Goal: Task Accomplishment & Management: Manage account settings

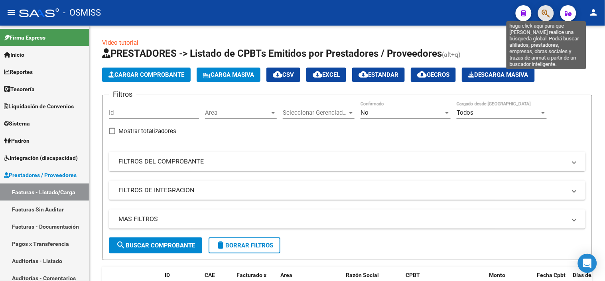
click at [543, 13] on icon "button" at bounding box center [546, 13] width 8 height 9
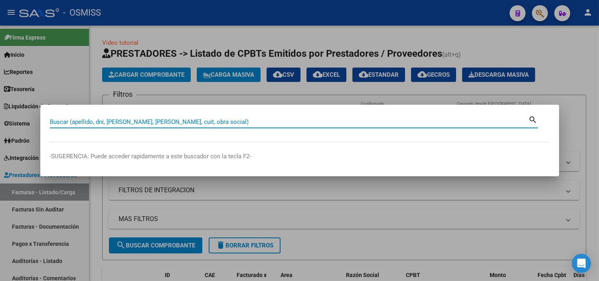
paste input "8878."
type input "4-8878"
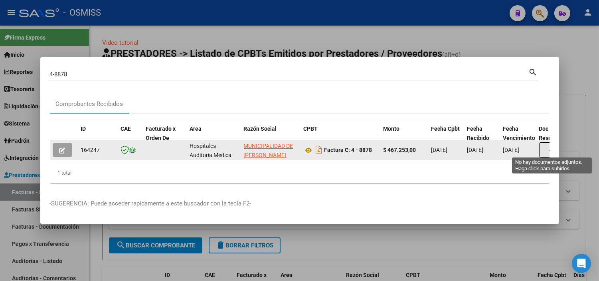
click at [544, 150] on button "button" at bounding box center [552, 149] width 26 height 15
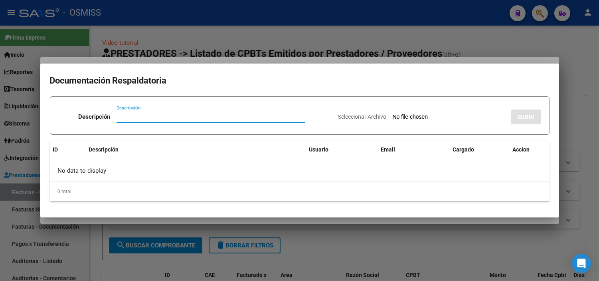
click at [419, 119] on input "Seleccionar Archivo" at bounding box center [446, 117] width 106 height 8
click at [307, 35] on div at bounding box center [299, 140] width 599 height 281
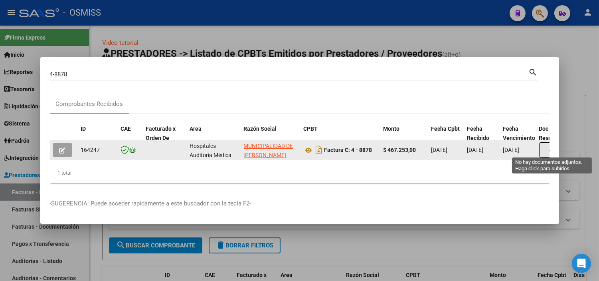
click at [540, 148] on button "button" at bounding box center [552, 149] width 26 height 15
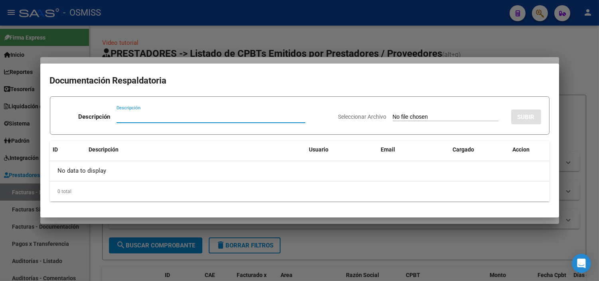
click at [406, 114] on input "Seleccionar Archivo" at bounding box center [446, 117] width 106 height 8
type input "C:\fakepath\NC 655 MUNICIPALIDAD DE [PERSON_NAME] FC8878.pdf"
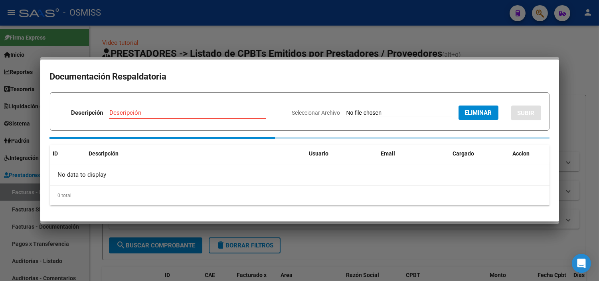
click at [147, 111] on div "Descripción" at bounding box center [187, 113] width 157 height 12
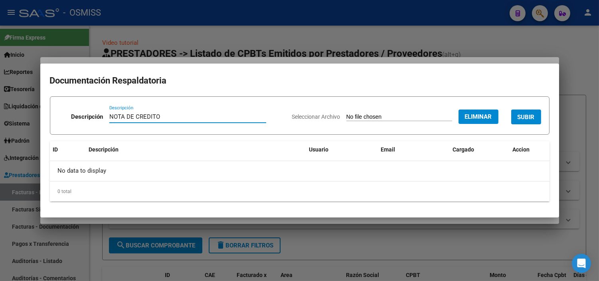
type input "NOTA DE CREDITO"
click at [530, 123] on button "SUBIR" at bounding box center [526, 116] width 30 height 15
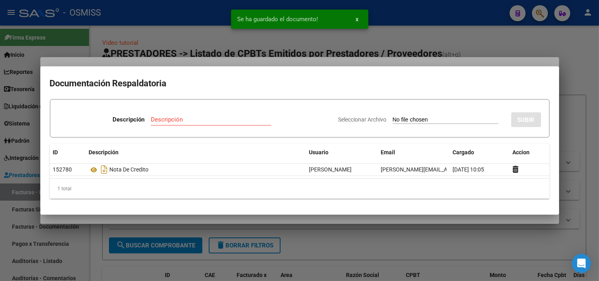
click at [112, 29] on div at bounding box center [299, 140] width 599 height 281
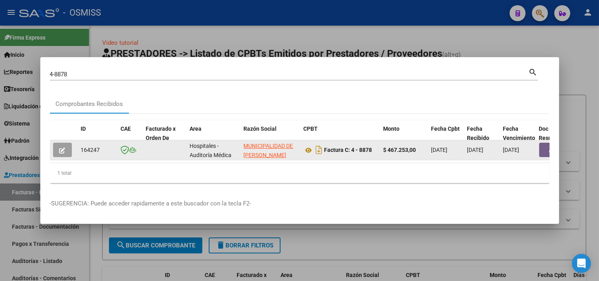
click at [543, 151] on button "button" at bounding box center [552, 149] width 26 height 14
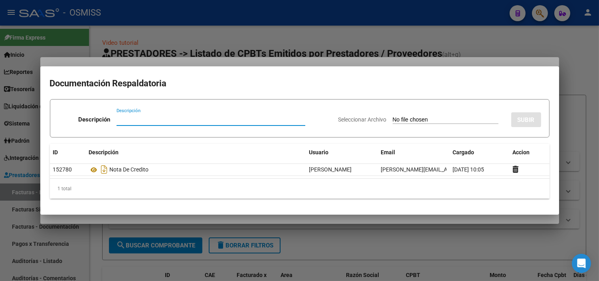
click at [239, 33] on div at bounding box center [299, 140] width 599 height 281
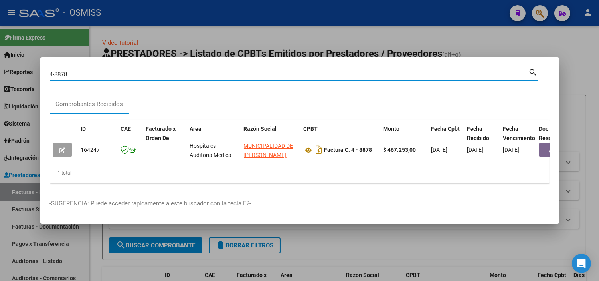
click at [219, 74] on input "4-8878" at bounding box center [289, 74] width 479 height 7
paste input "5323."
type input "4-5323"
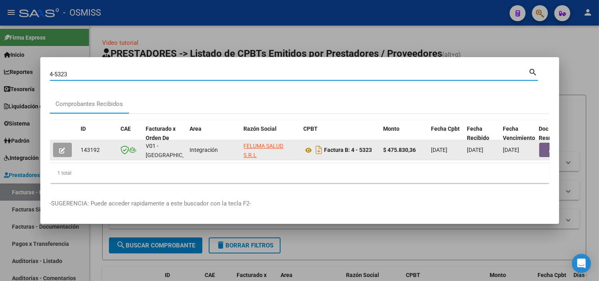
click at [539, 148] on button "button" at bounding box center [552, 149] width 26 height 14
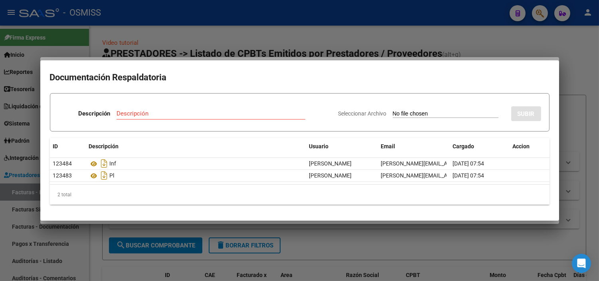
click at [445, 115] on input "Seleccionar Archivo" at bounding box center [446, 114] width 106 height 8
type input "C:\fakepath\NC 452 MUNICIPALIDAD DE [PERSON_NAME] FC5323.pdf"
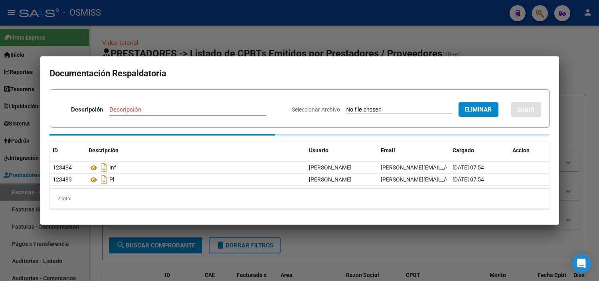
click at [181, 109] on div "Descripción" at bounding box center [187, 109] width 157 height 12
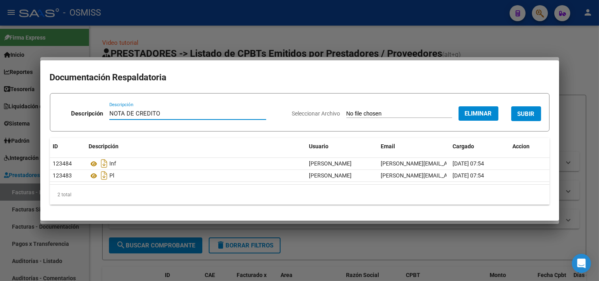
type input "NOTA DE CREDITO"
click at [519, 116] on span "SUBIR" at bounding box center [526, 113] width 17 height 7
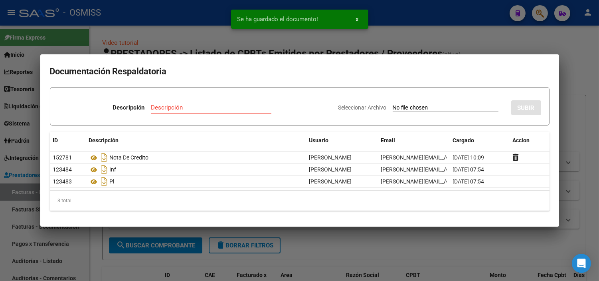
click at [22, 163] on div at bounding box center [299, 140] width 599 height 281
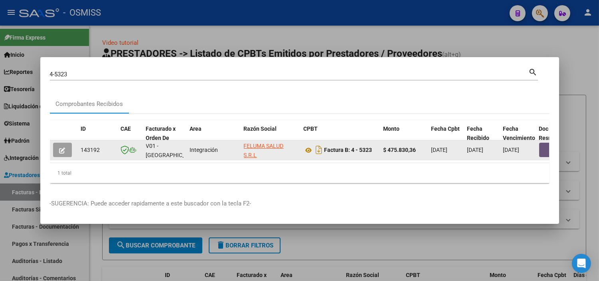
click at [544, 146] on button "button" at bounding box center [552, 149] width 26 height 14
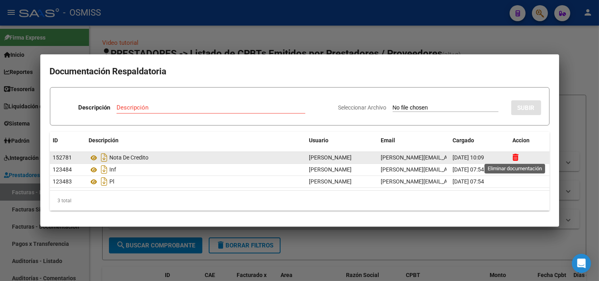
click at [517, 156] on icon at bounding box center [516, 157] width 6 height 8
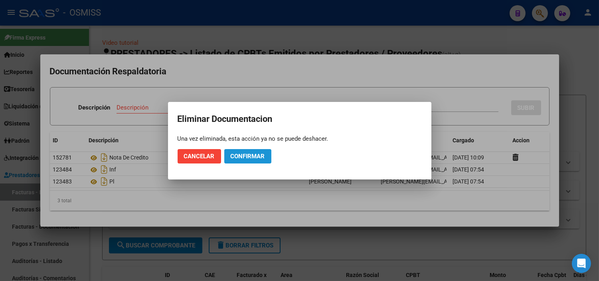
click at [257, 160] on button "Confirmar" at bounding box center [247, 156] width 47 height 14
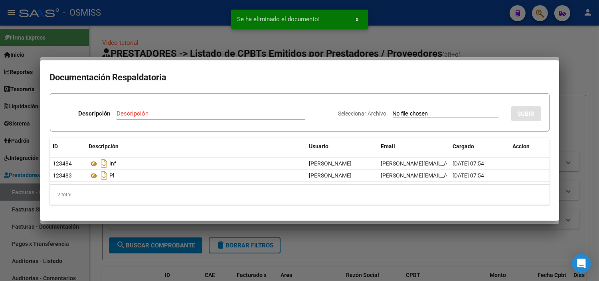
click at [7, 134] on div at bounding box center [299, 140] width 599 height 281
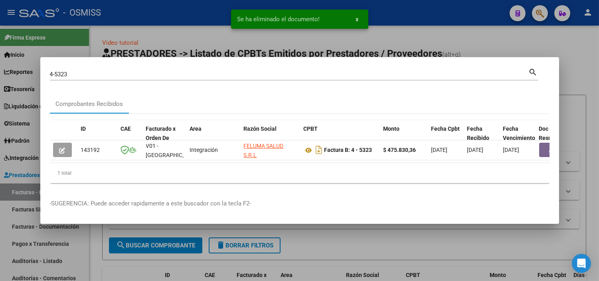
click at [51, 71] on input "4-5323" at bounding box center [289, 74] width 479 height 7
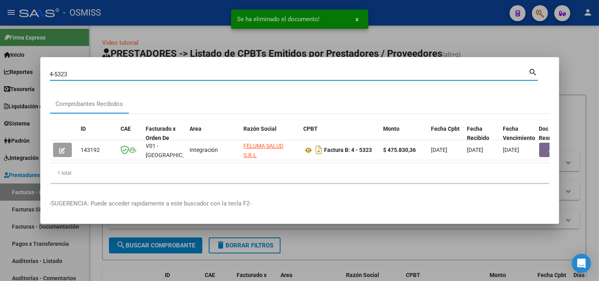
click at [51, 71] on input "4-5323" at bounding box center [289, 74] width 479 height 7
click at [50, 71] on input "4-5323" at bounding box center [289, 74] width 479 height 7
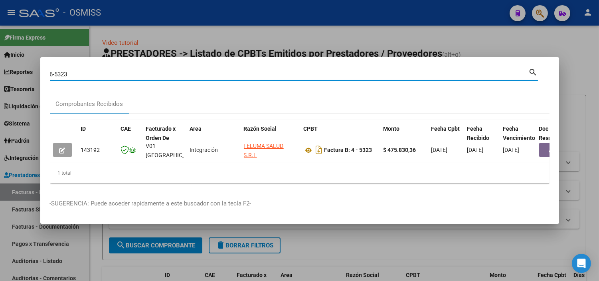
type input "6-5323"
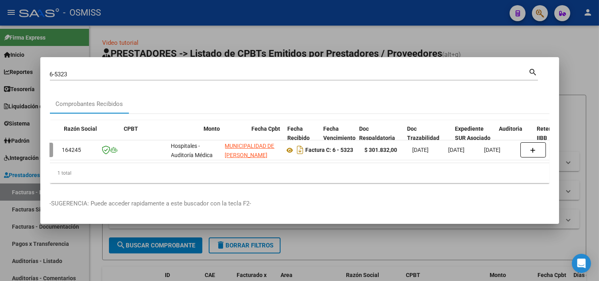
scroll to position [0, 184]
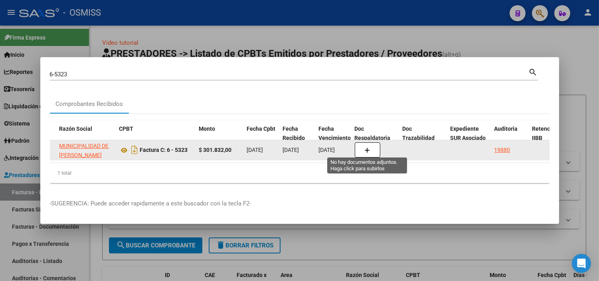
click at [373, 144] on button "button" at bounding box center [368, 149] width 26 height 15
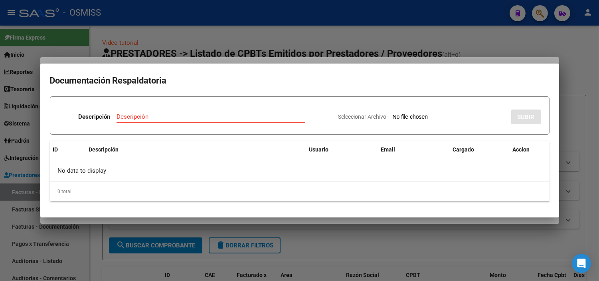
click at [441, 116] on input "Seleccionar Archivo" at bounding box center [446, 117] width 106 height 8
type input "C:\fakepath\NC 452 MUNICIPALIDAD DE JOSE C PAZ FC5323.pdf"
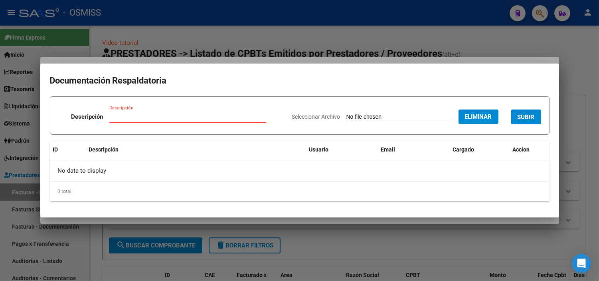
click at [160, 117] on input "Descripción" at bounding box center [187, 116] width 157 height 7
type input "NOTA DE CREDITO"
click at [531, 118] on span "SUBIR" at bounding box center [526, 116] width 17 height 7
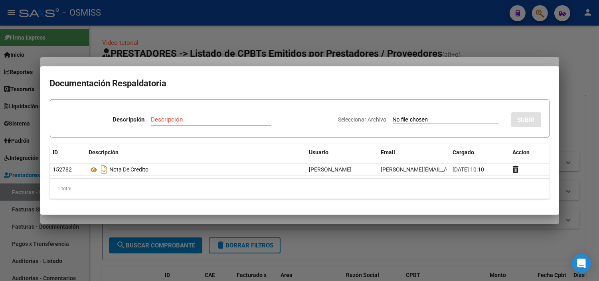
click at [152, 44] on div at bounding box center [299, 140] width 599 height 281
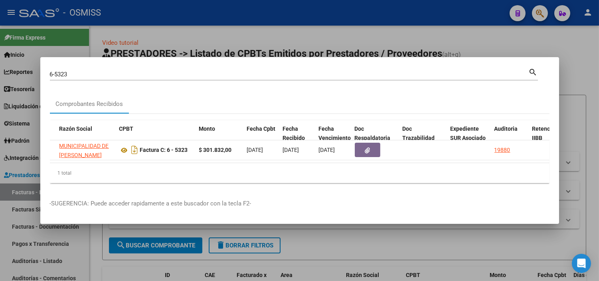
click at [72, 72] on input "6-5323" at bounding box center [289, 74] width 479 height 7
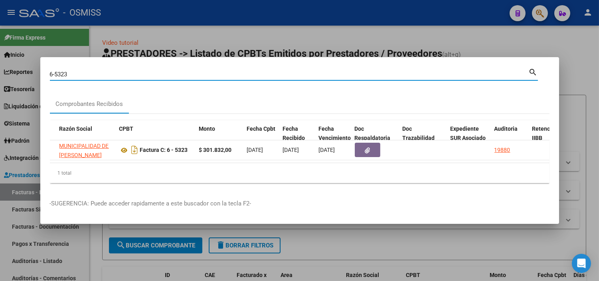
click at [72, 72] on input "6-5323" at bounding box center [289, 74] width 479 height 7
paste input "4684."
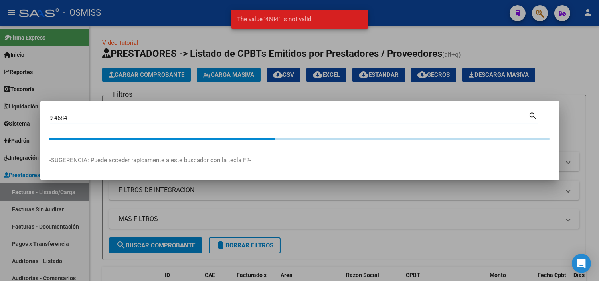
type input "9-4684"
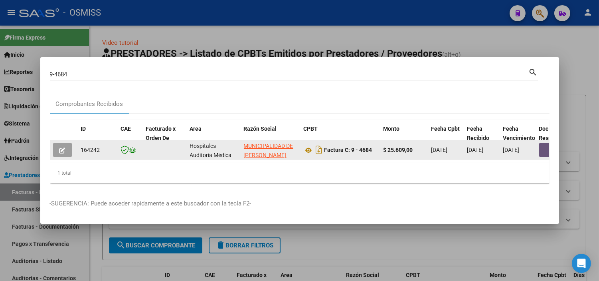
click at [539, 150] on button "button" at bounding box center [552, 149] width 26 height 14
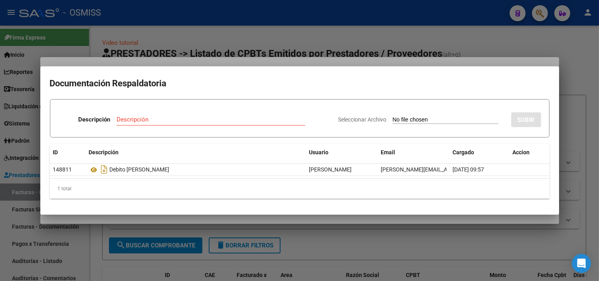
click at [230, 11] on div at bounding box center [299, 140] width 599 height 281
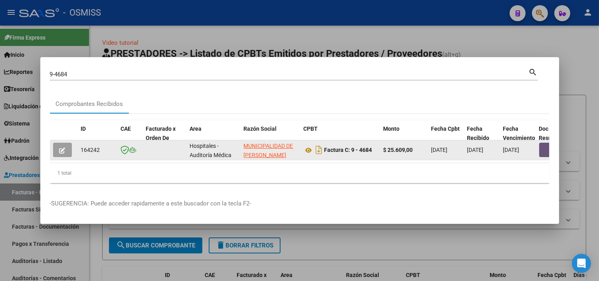
click at [541, 150] on button "button" at bounding box center [552, 149] width 26 height 14
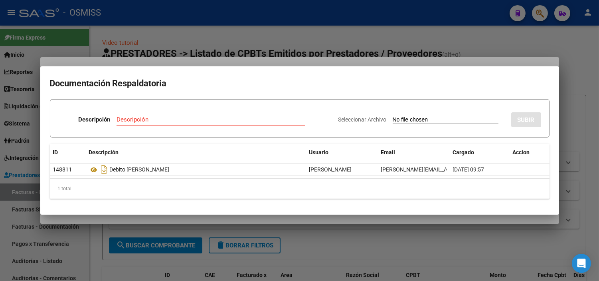
click at [408, 120] on input "Seleccionar Archivo" at bounding box center [446, 120] width 106 height 8
click at [434, 119] on input "Seleccionar Archivo" at bounding box center [446, 120] width 106 height 8
type input "C:\fakepath\NC 347 MUNICIPALIDAD DE JOSE C PAZ 4684.pdf"
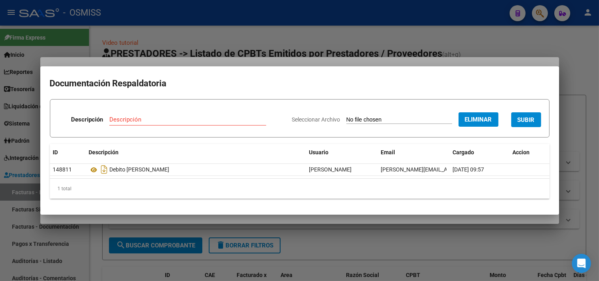
click at [152, 111] on div "Descripción Descripción" at bounding box center [171, 121] width 227 height 24
click at [151, 118] on input "Descripción" at bounding box center [187, 119] width 157 height 7
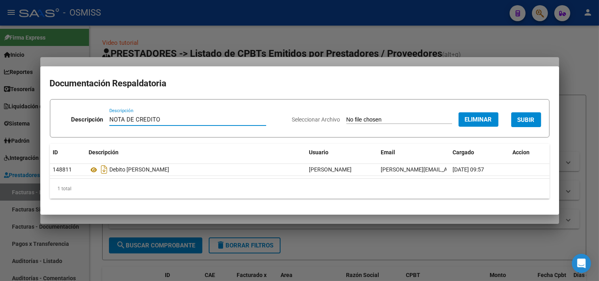
type input "NOTA DE CREDITO"
click at [532, 113] on button "SUBIR" at bounding box center [526, 119] width 30 height 15
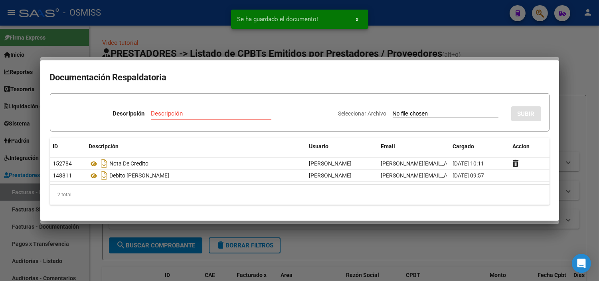
click at [164, 10] on div at bounding box center [299, 140] width 599 height 281
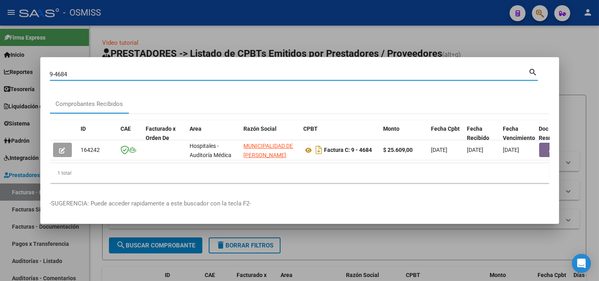
click at [126, 73] on input "9-4684" at bounding box center [289, 74] width 479 height 7
paste input "7071."
drag, startPoint x: 52, startPoint y: 70, endPoint x: 37, endPoint y: 70, distance: 15.6
click at [37, 70] on div "9-7071 Buscar (apellido, dni, cuil, nro traspaso, cuit, obra social) search Com…" at bounding box center [299, 140] width 599 height 281
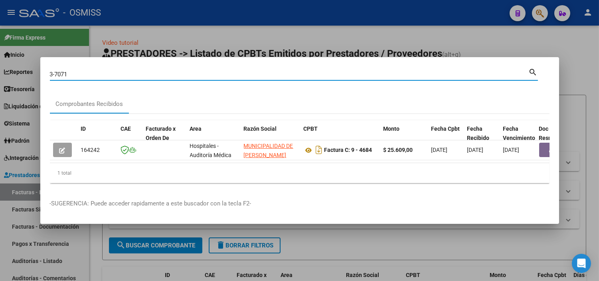
type input "3-7071"
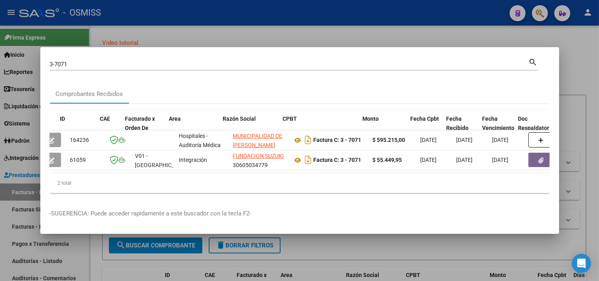
scroll to position [0, 76]
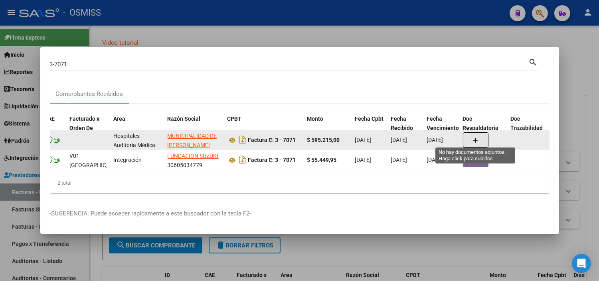
click at [477, 139] on icon "button" at bounding box center [476, 140] width 6 height 6
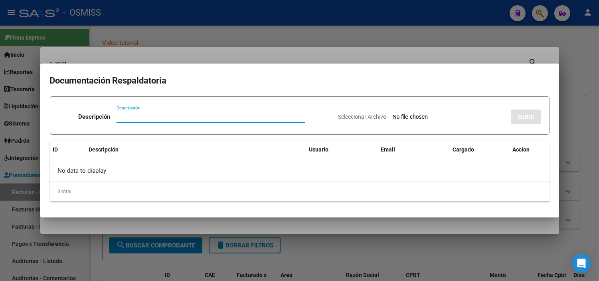
click at [405, 117] on input "Seleccionar Archivo" at bounding box center [446, 117] width 106 height 8
type input "C:\fakepath\NC 712 MUNICIPALIDAD DE JOSE C PAZ 7071.pdf"
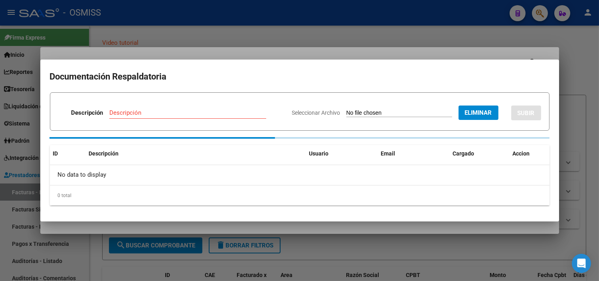
click at [181, 113] on input "Descripción" at bounding box center [187, 112] width 157 height 7
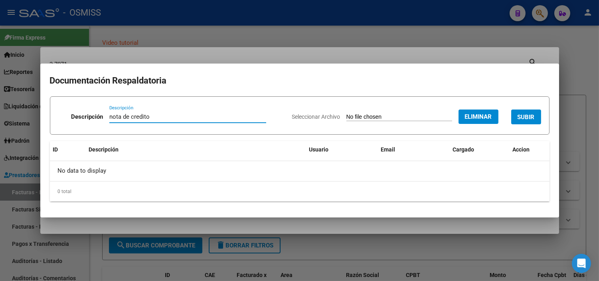
type input "nota de credito"
click at [534, 125] on div "Seleccionar Archivo Eliminar SUBIR" at bounding box center [416, 115] width 249 height 24
click at [531, 122] on button "SUBIR" at bounding box center [526, 116] width 30 height 15
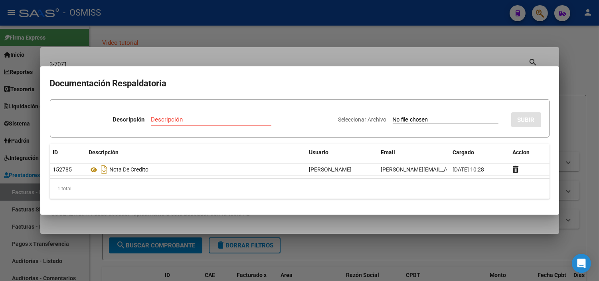
click at [148, 57] on div at bounding box center [299, 140] width 599 height 281
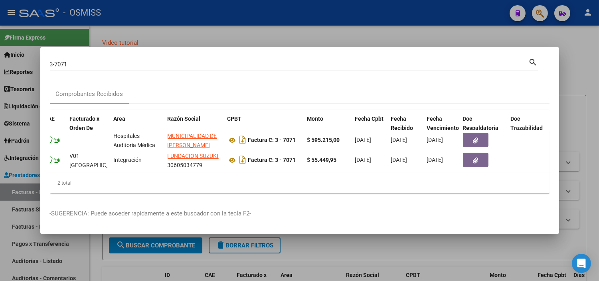
click at [144, 62] on input "3-7071" at bounding box center [289, 64] width 479 height 7
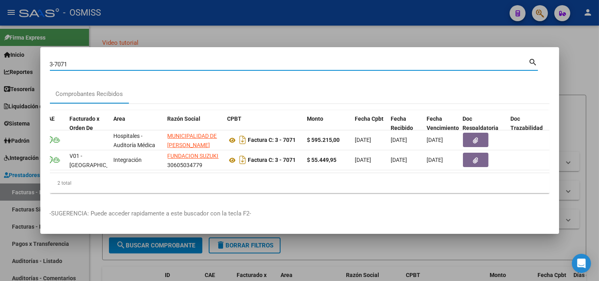
click at [144, 62] on input "3-7071" at bounding box center [289, 64] width 479 height 7
paste input "22114."
click at [50, 61] on input "3-22114" at bounding box center [289, 64] width 479 height 7
type input "1-22114"
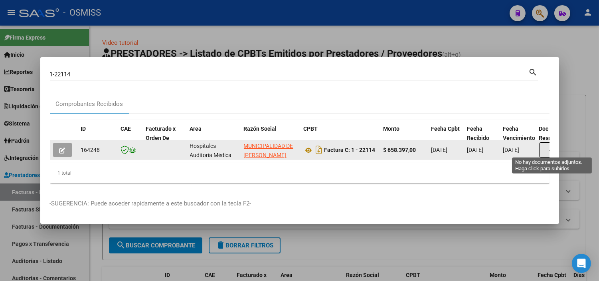
click at [541, 151] on button "button" at bounding box center [552, 149] width 26 height 15
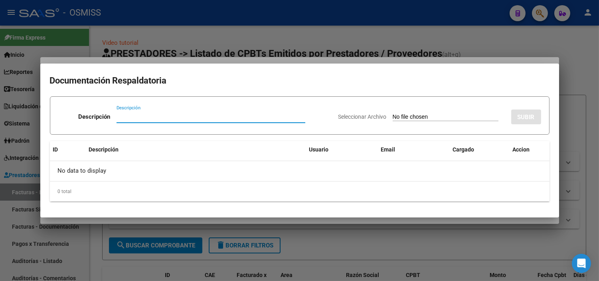
click at [418, 115] on input "Seleccionar Archivo" at bounding box center [446, 117] width 106 height 8
type input "C:\fakepath\NC 2102 MUNICIPALIDAD JOSE C PAZ FC22114.pdf"
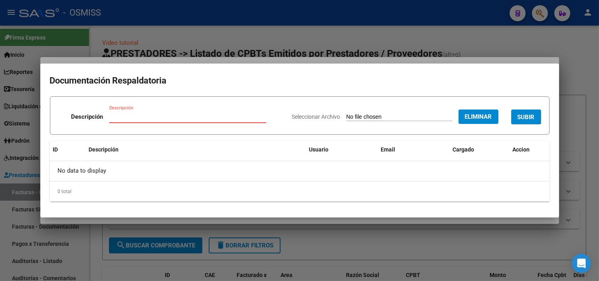
click at [168, 116] on input "Descripción" at bounding box center [187, 116] width 157 height 7
type input "nota de credito"
click at [531, 114] on span "SUBIR" at bounding box center [526, 116] width 17 height 7
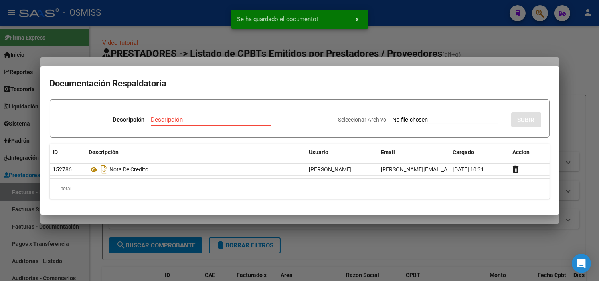
click at [120, 42] on div at bounding box center [299, 140] width 599 height 281
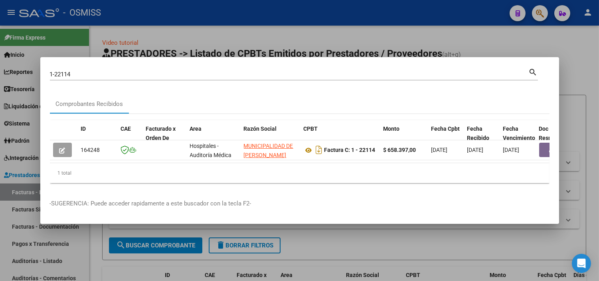
click at [87, 71] on input "1-22114" at bounding box center [289, 74] width 479 height 7
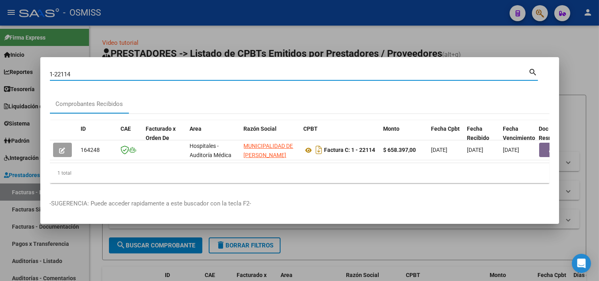
click at [87, 71] on input "1-22114" at bounding box center [289, 74] width 479 height 7
paste input "321."
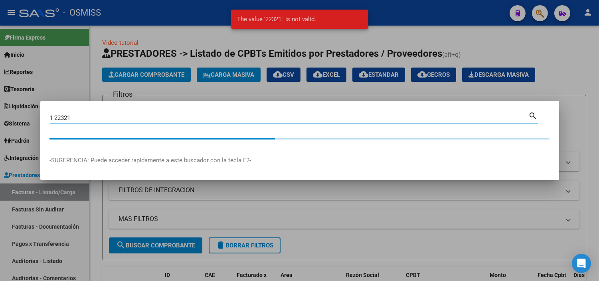
type input "1-22321"
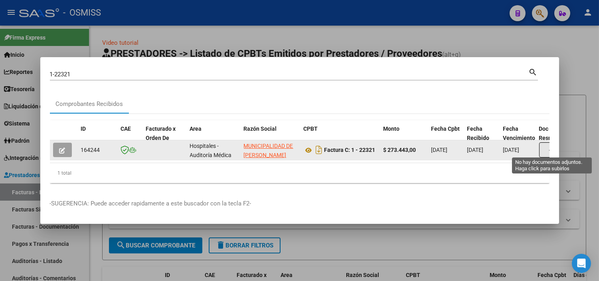
click at [546, 149] on button "button" at bounding box center [552, 149] width 26 height 15
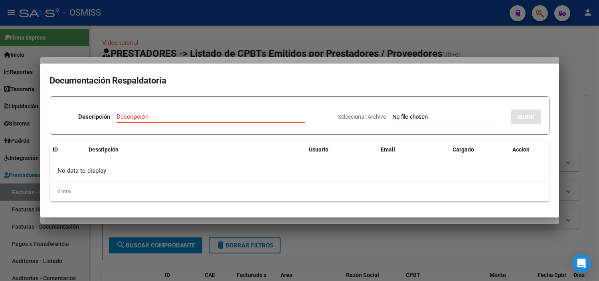
click at [434, 120] on input "Seleccionar Archivo" at bounding box center [446, 117] width 106 height 8
type input "C:\fakepath\NC 2101 MUNICIPALIDAD JOSE C PAZ 22321.pdf"
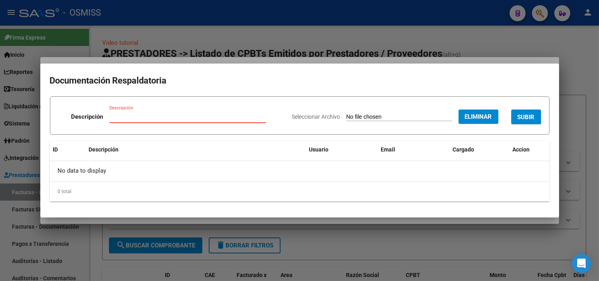
click at [197, 118] on input "Descripción" at bounding box center [187, 116] width 157 height 7
type input "nota de credito"
click at [527, 113] on span "SUBIR" at bounding box center [526, 116] width 17 height 7
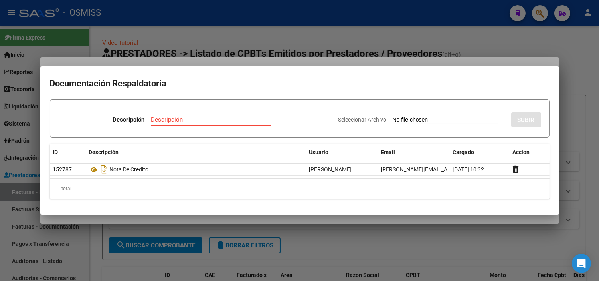
click at [208, 23] on div at bounding box center [299, 140] width 599 height 281
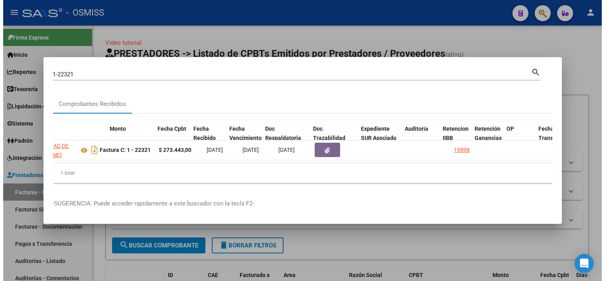
scroll to position [0, 281]
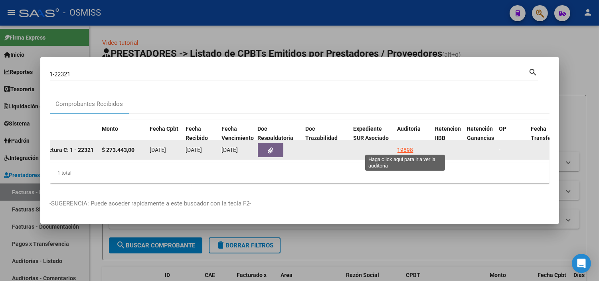
click at [400, 146] on div "19898" at bounding box center [405, 149] width 16 height 9
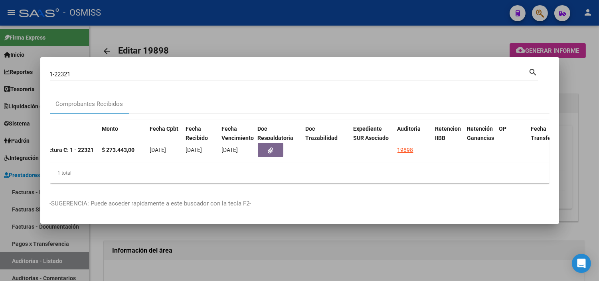
click at [274, 25] on div at bounding box center [299, 140] width 599 height 281
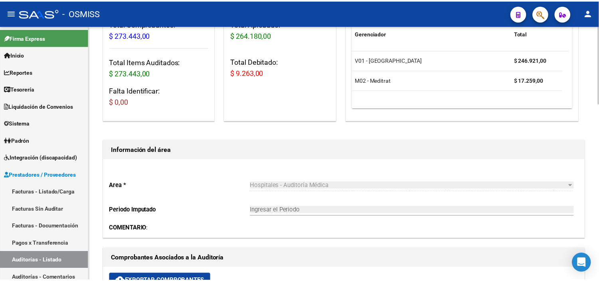
scroll to position [89, 0]
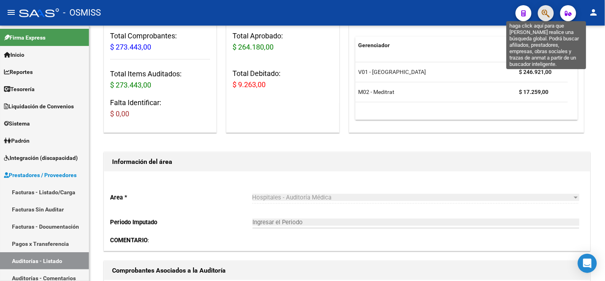
click at [549, 11] on icon "button" at bounding box center [546, 13] width 8 height 9
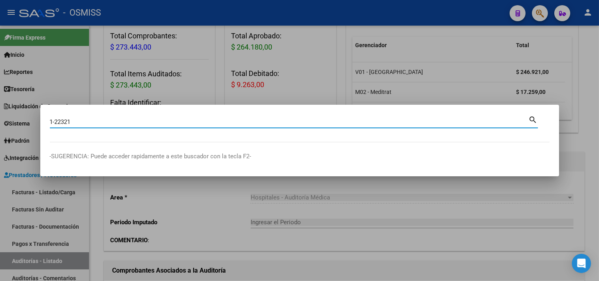
type input "1-22321"
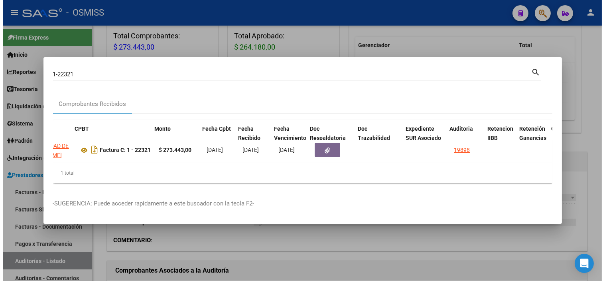
scroll to position [0, 232]
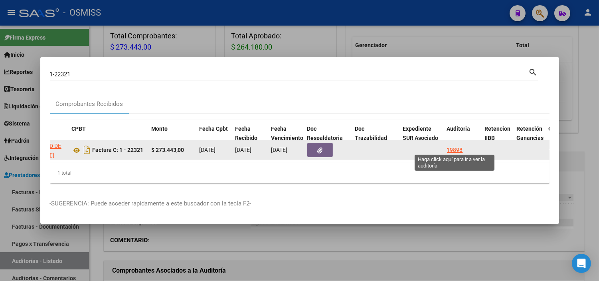
click at [459, 145] on div "19898" at bounding box center [455, 149] width 16 height 9
click at [458, 145] on div "19898" at bounding box center [455, 149] width 16 height 9
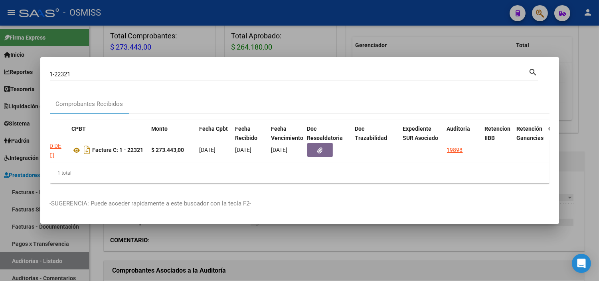
click at [256, 39] on div at bounding box center [299, 140] width 599 height 281
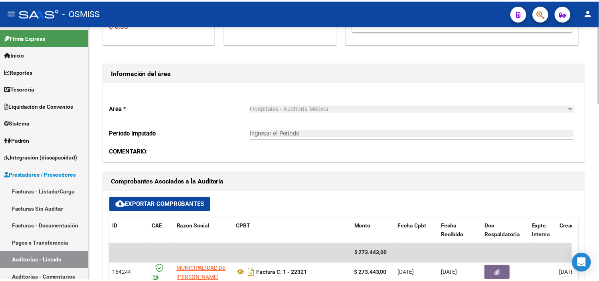
scroll to position [221, 0]
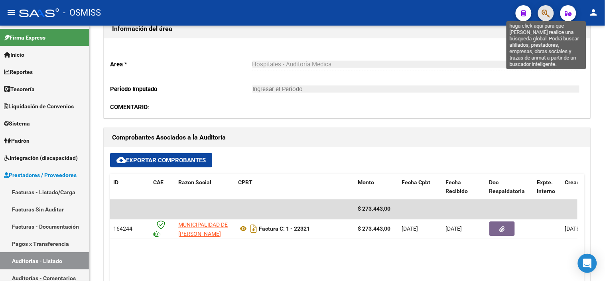
click at [548, 12] on icon "button" at bounding box center [546, 13] width 8 height 9
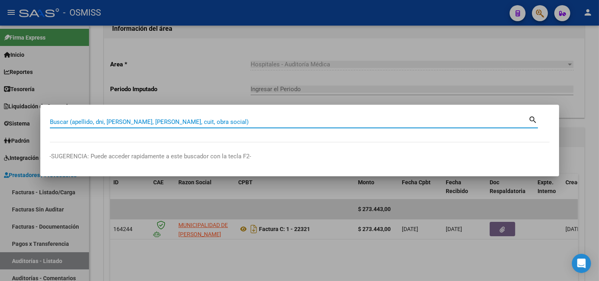
paste input "22321."
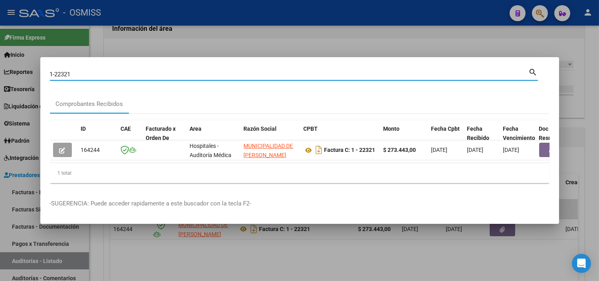
click at [138, 71] on input "1-22321" at bounding box center [289, 74] width 479 height 7
paste input
click at [237, 74] on input "1-" at bounding box center [289, 74] width 479 height 7
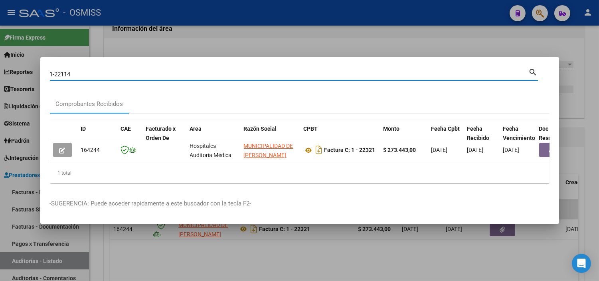
type input "1-22114"
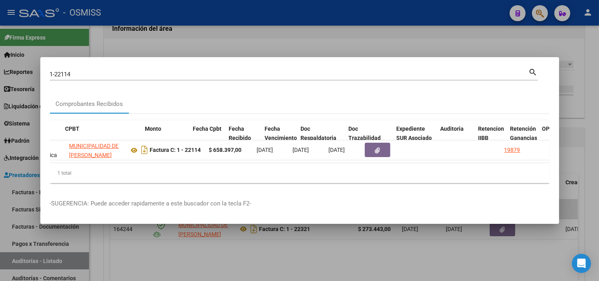
scroll to position [0, 238]
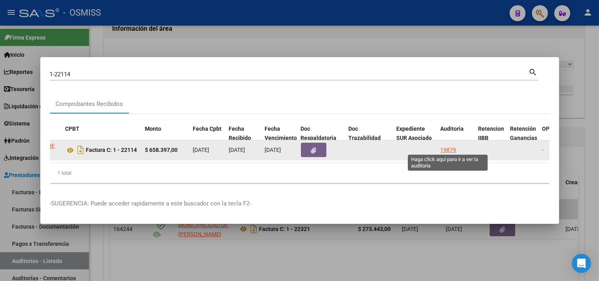
click at [450, 146] on div "19879" at bounding box center [449, 149] width 16 height 9
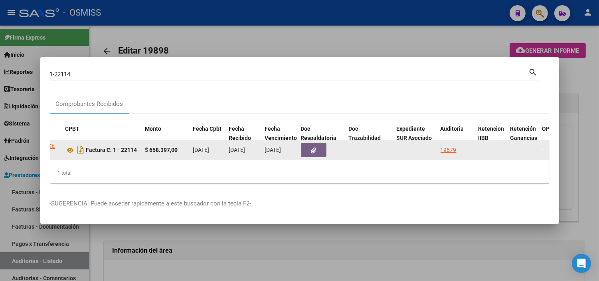
click at [450, 146] on div "19879" at bounding box center [449, 149] width 16 height 9
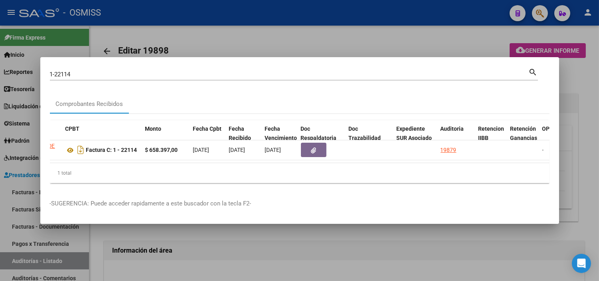
click at [210, 18] on div at bounding box center [299, 140] width 599 height 281
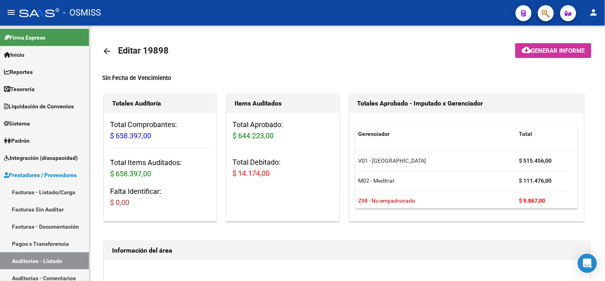
click at [552, 10] on button "button" at bounding box center [546, 13] width 16 height 16
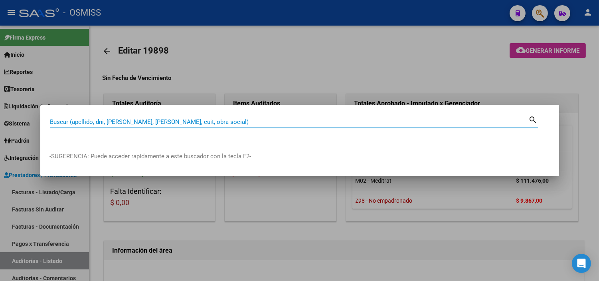
paste input "7071."
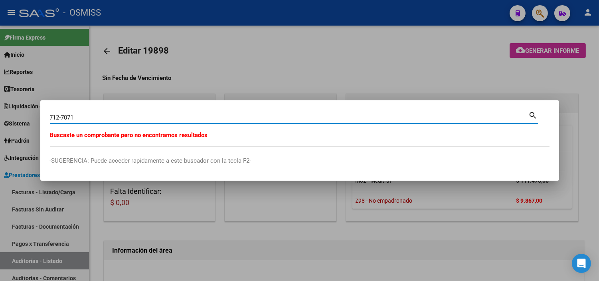
drag, startPoint x: 58, startPoint y: 116, endPoint x: 45, endPoint y: 118, distance: 13.4
click at [45, 118] on mat-dialog-content "712-7071 Buscar (apellido, dni, cuil, nro traspaso, cuit, obra social) search B…" at bounding box center [299, 128] width 519 height 37
type input "3-7071"
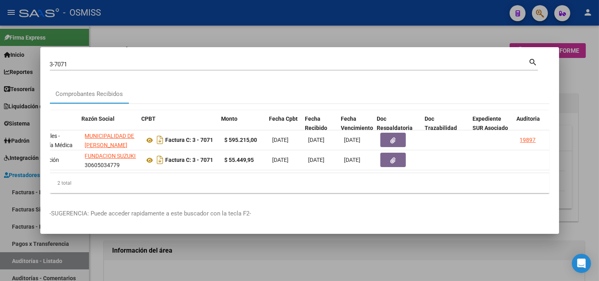
scroll to position [0, 162]
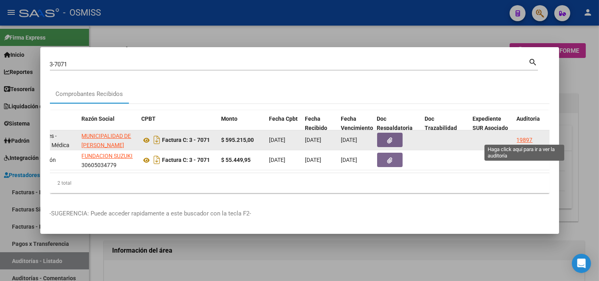
click at [518, 136] on div "19897" at bounding box center [525, 139] width 16 height 9
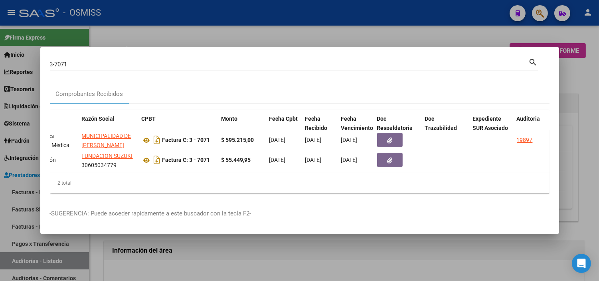
click at [591, 150] on div at bounding box center [299, 140] width 599 height 281
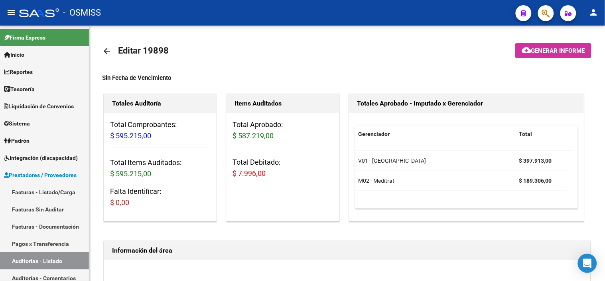
click at [542, 12] on button "button" at bounding box center [546, 13] width 16 height 16
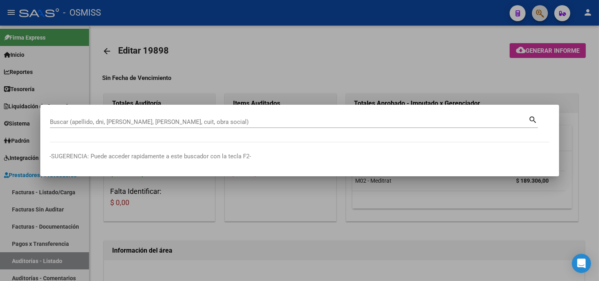
paste input "4684."
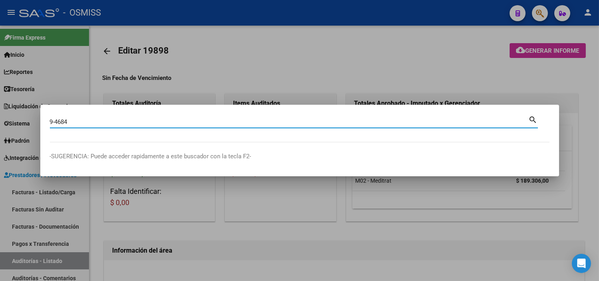
type input "9-4684"
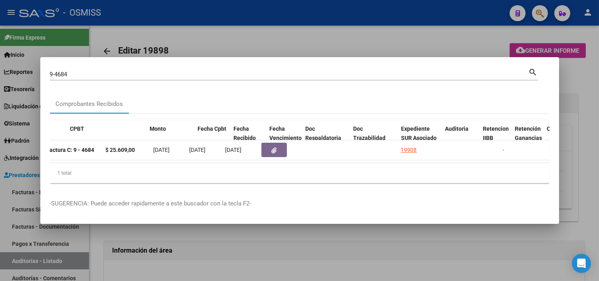
scroll to position [0, 291]
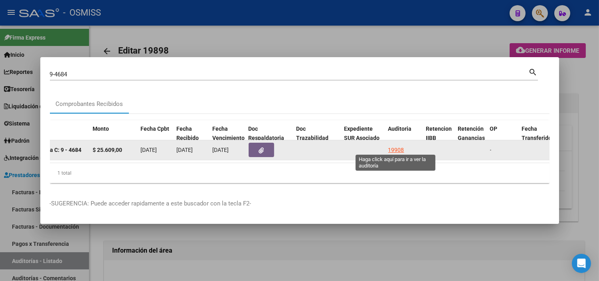
click at [390, 146] on div "19908" at bounding box center [396, 149] width 16 height 9
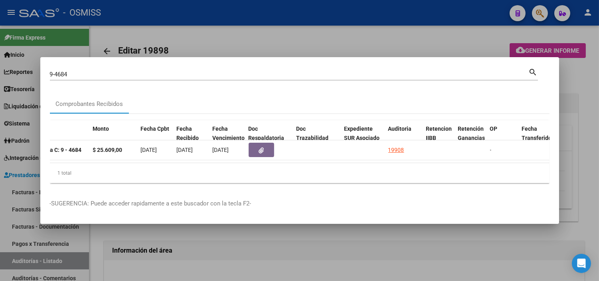
click at [292, 19] on div at bounding box center [299, 140] width 599 height 281
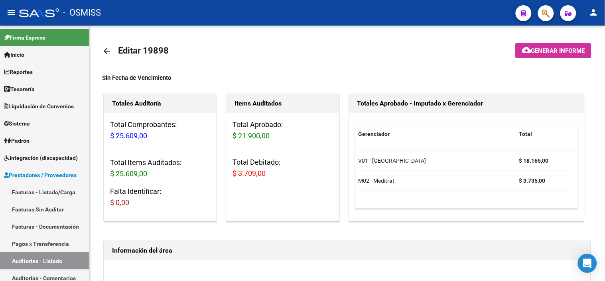
click at [542, 17] on button "button" at bounding box center [546, 13] width 16 height 16
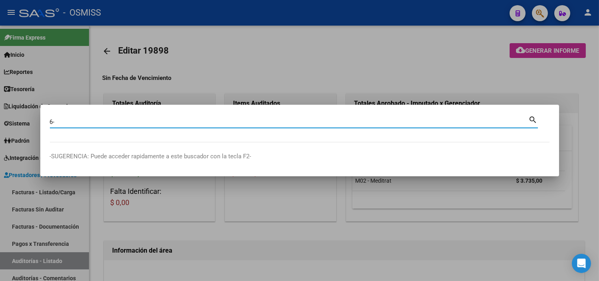
paste input "5323."
type input "6-5323"
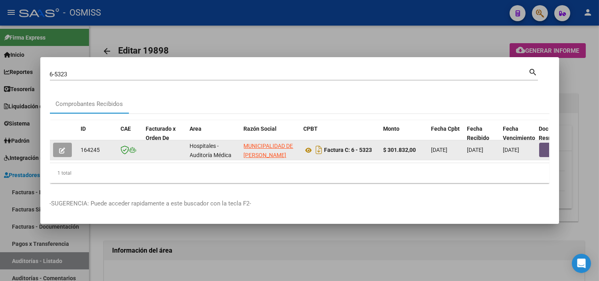
click at [548, 142] on button "button" at bounding box center [552, 149] width 26 height 14
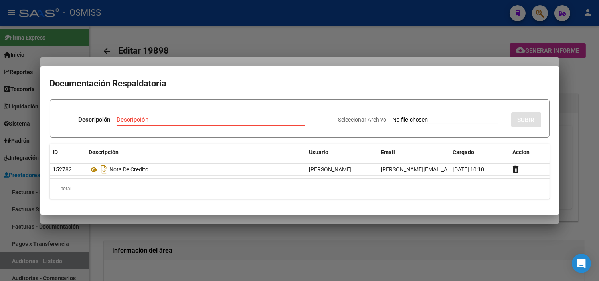
click at [330, 243] on div at bounding box center [299, 140] width 599 height 281
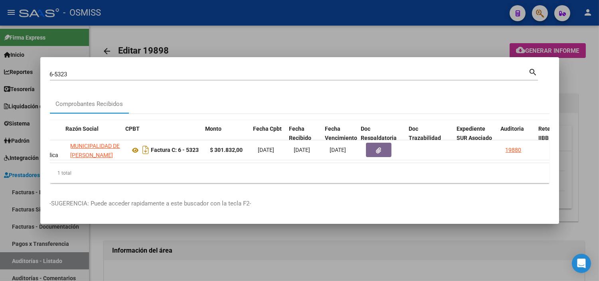
scroll to position [0, 178]
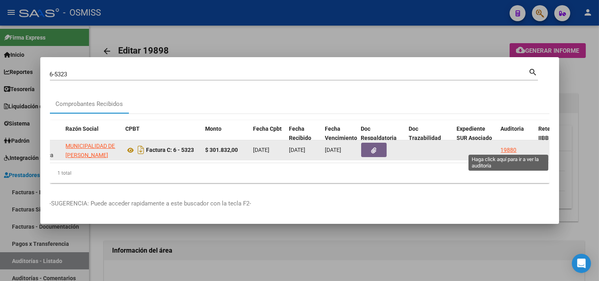
click at [509, 145] on div "19880" at bounding box center [509, 149] width 16 height 9
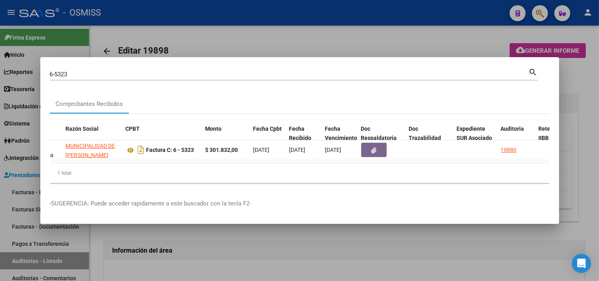
click at [262, 33] on div at bounding box center [299, 140] width 599 height 281
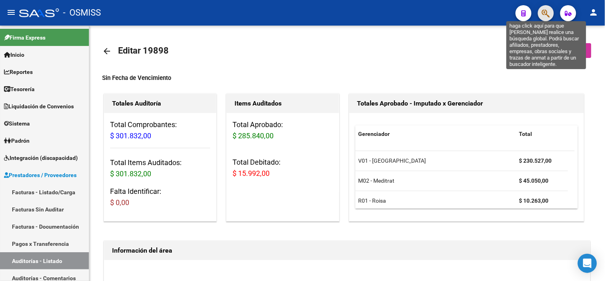
click at [543, 13] on icon "button" at bounding box center [546, 13] width 8 height 9
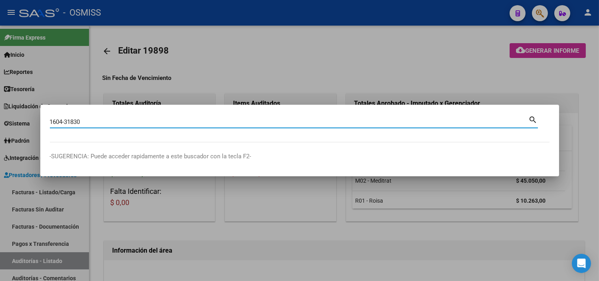
type input "1604-31830"
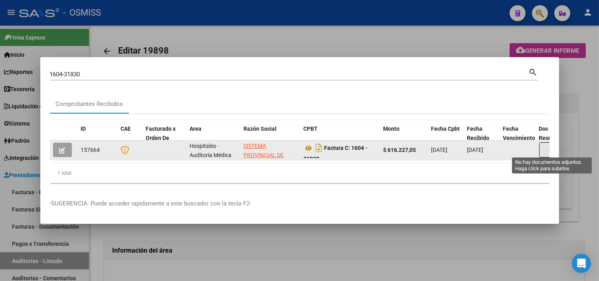
click at [543, 148] on button "button" at bounding box center [552, 149] width 26 height 15
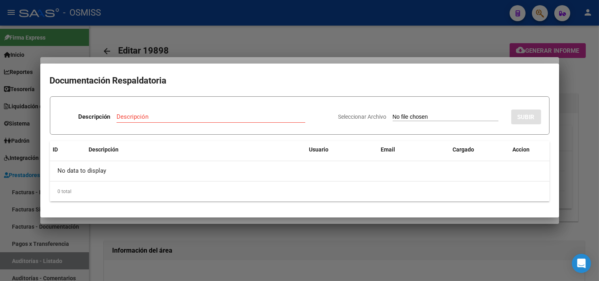
click at [432, 121] on input "Seleccionar Archivo" at bounding box center [446, 117] width 106 height 8
type input "C:\fakepath\NC SIPROSA FC31830.pdf"
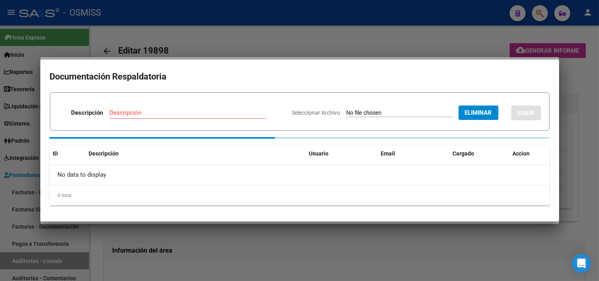
click at [170, 114] on input "Descripción" at bounding box center [187, 112] width 157 height 7
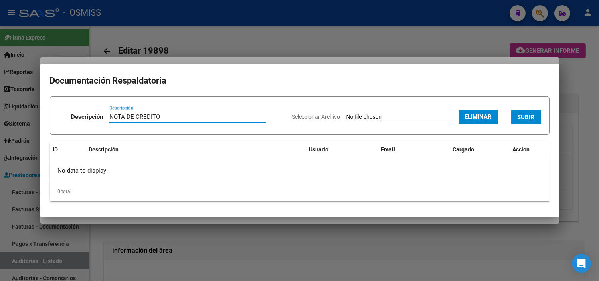
type input "NOTA DE CREDITO"
click at [518, 115] on span "SUBIR" at bounding box center [526, 116] width 17 height 7
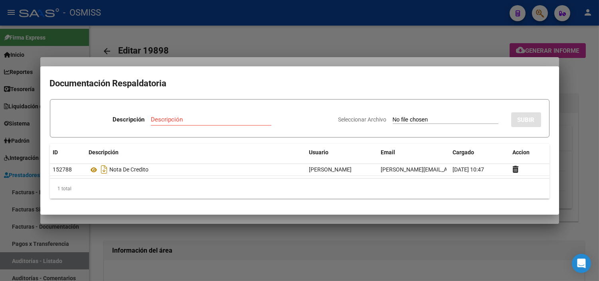
click at [138, 231] on div at bounding box center [299, 140] width 599 height 281
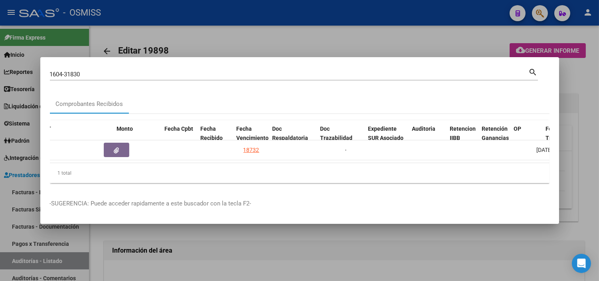
scroll to position [0, 443]
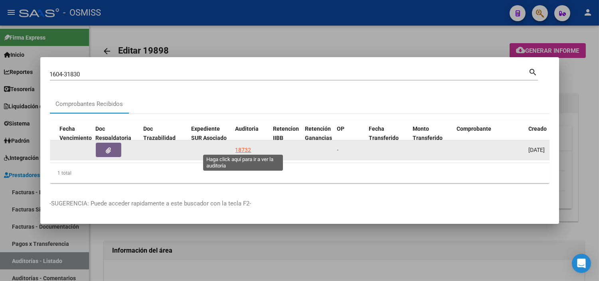
click at [245, 147] on div "18732" at bounding box center [243, 149] width 16 height 9
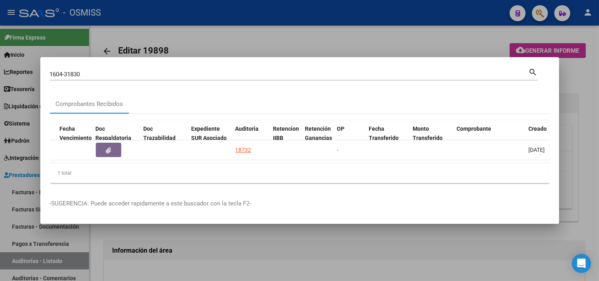
click at [260, 252] on div at bounding box center [299, 140] width 599 height 281
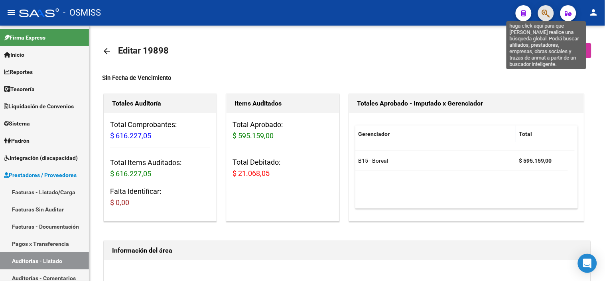
click at [544, 14] on icon "button" at bounding box center [546, 13] width 8 height 9
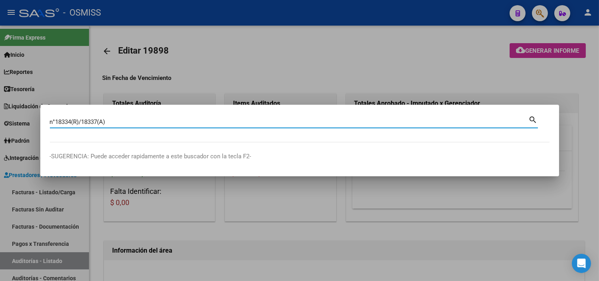
drag, startPoint x: 106, startPoint y: 121, endPoint x: 98, endPoint y: 119, distance: 8.5
click at [98, 119] on input "n°18334(R)/18337(A)" at bounding box center [289, 121] width 479 height 7
type input "131-18337"
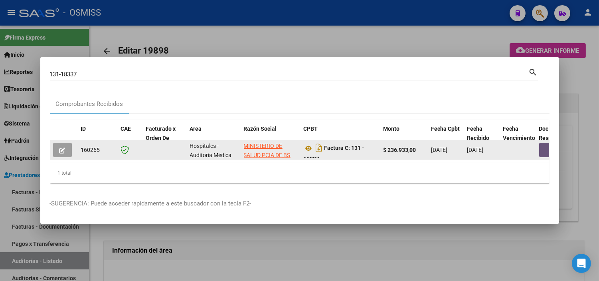
click at [541, 148] on button "button" at bounding box center [552, 149] width 26 height 14
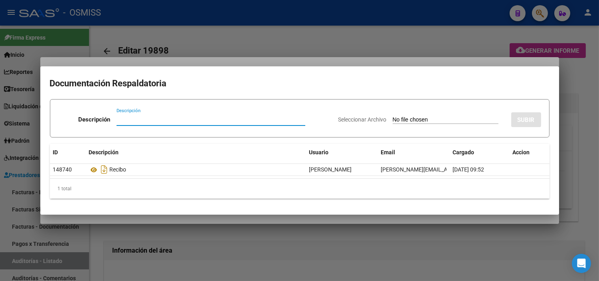
click at [174, 221] on div at bounding box center [299, 140] width 599 height 281
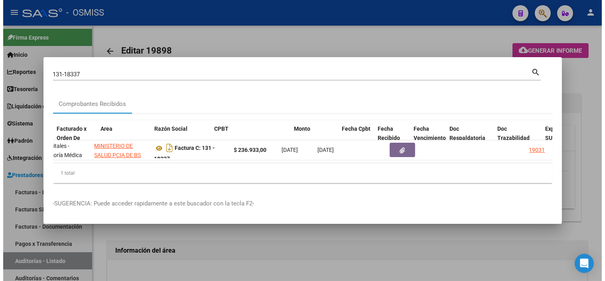
scroll to position [0, 186]
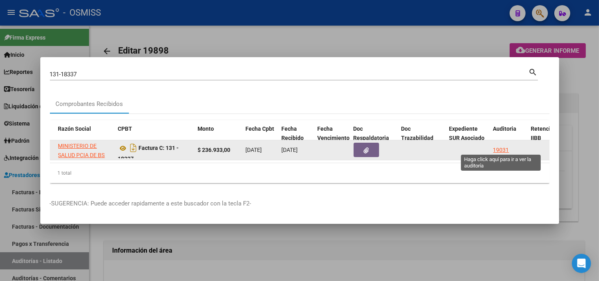
click at [498, 146] on div "19031" at bounding box center [501, 149] width 16 height 9
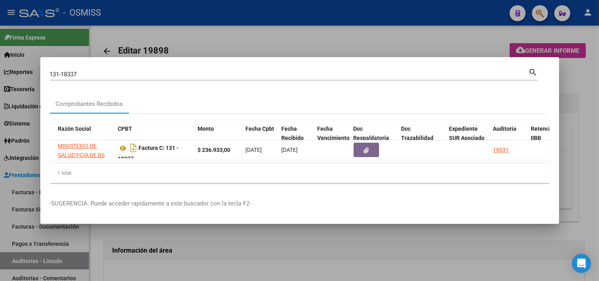
click at [433, 254] on div at bounding box center [299, 140] width 599 height 281
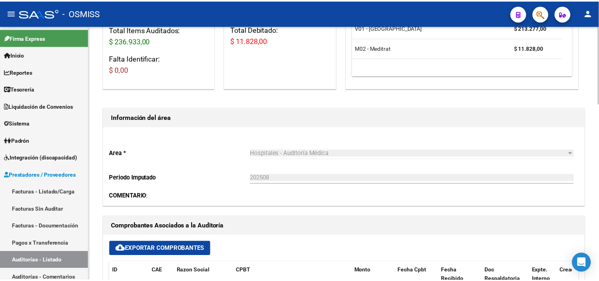
scroll to position [266, 0]
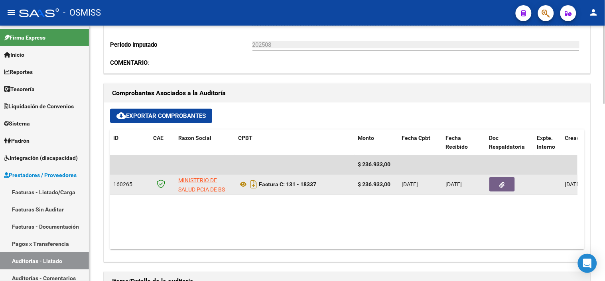
click at [508, 184] on button "button" at bounding box center [503, 184] width 26 height 14
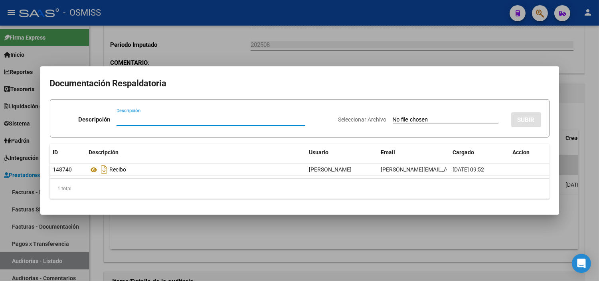
click at [445, 119] on input "Seleccionar Archivo" at bounding box center [446, 120] width 106 height 8
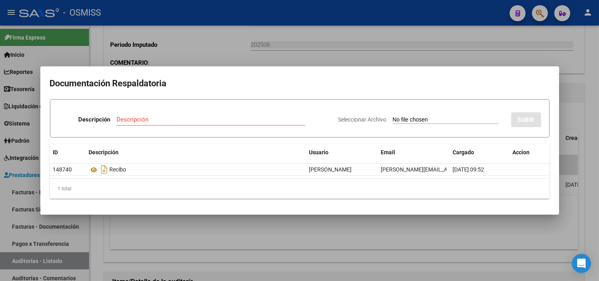
type input "C:\fakepath\NC SIPROSA FC31830.pdf"
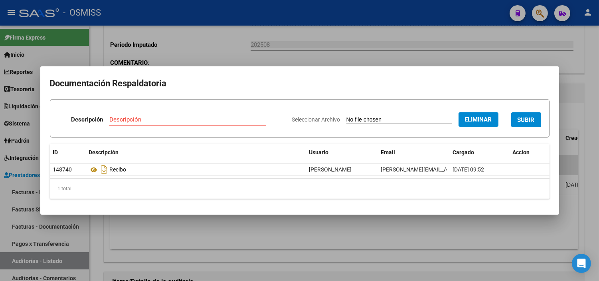
click at [523, 123] on span "SUBIR" at bounding box center [526, 119] width 17 height 7
click at [132, 124] on div "Descripción" at bounding box center [160, 119] width 127 height 12
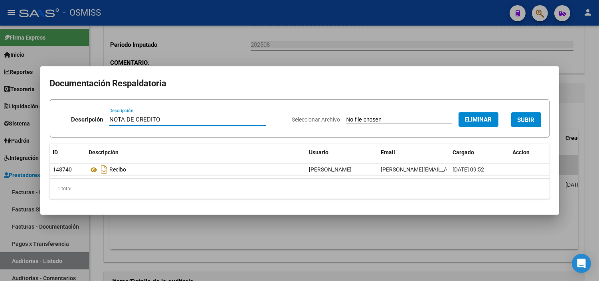
type input "NOTA DE CREDITO"
click at [473, 118] on span "Eliminar" at bounding box center [478, 119] width 27 height 7
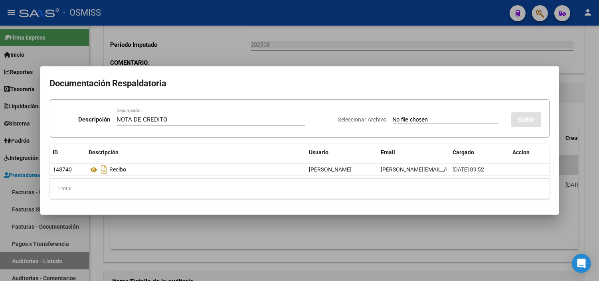
click at [402, 117] on input "Seleccionar Archivo" at bounding box center [446, 120] width 106 height 8
type input "C:\fakepath\NC 1075 HOSPITAL M Y L DE LA VEGA FC18334-18337.pdf"
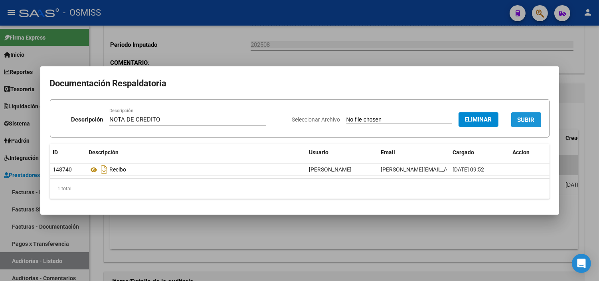
click at [527, 116] on span "SUBIR" at bounding box center [526, 119] width 17 height 7
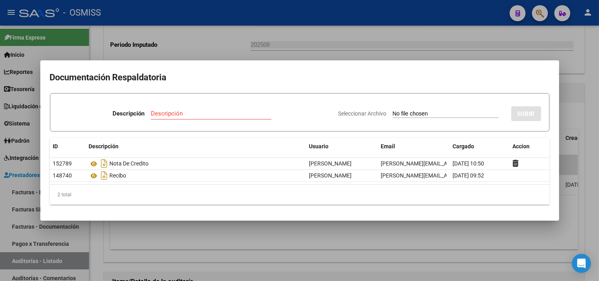
click at [214, 42] on div at bounding box center [299, 140] width 599 height 281
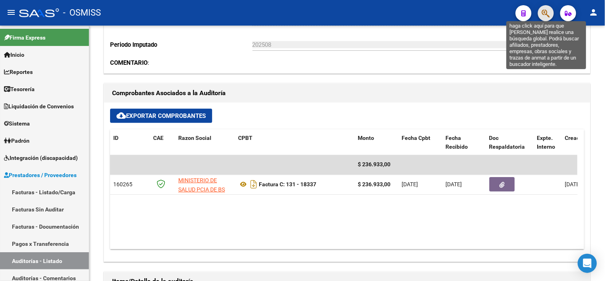
click at [550, 14] on icon "button" at bounding box center [546, 13] width 8 height 9
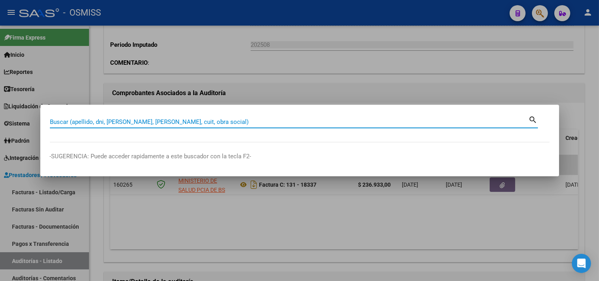
paste input "n°1190"
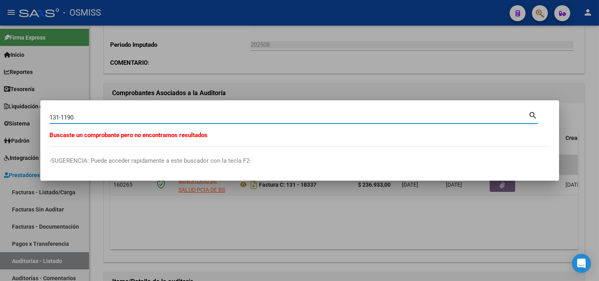
drag, startPoint x: 121, startPoint y: 117, endPoint x: 65, endPoint y: 115, distance: 55.1
click at [65, 115] on input "131-1190" at bounding box center [289, 117] width 479 height 7
type input "131-18334"
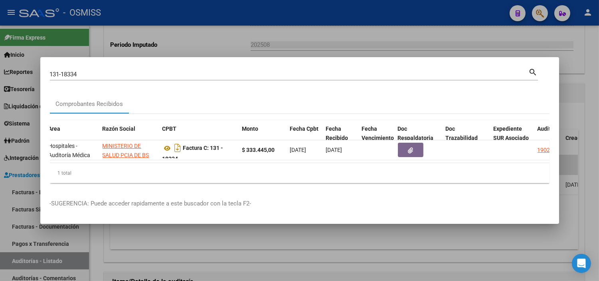
scroll to position [0, 251]
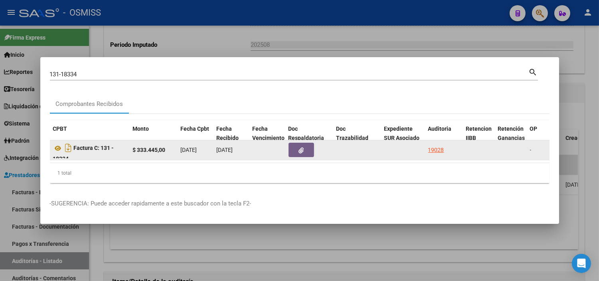
click at [299, 147] on icon "button" at bounding box center [301, 150] width 5 height 6
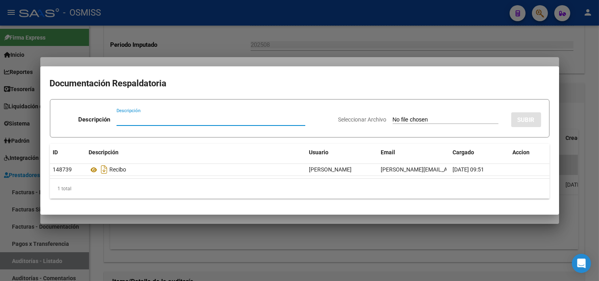
click at [284, 53] on div at bounding box center [299, 140] width 599 height 281
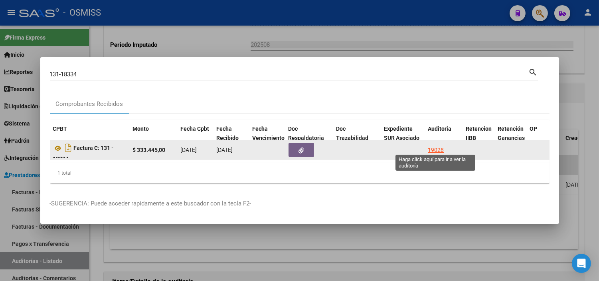
click at [439, 145] on div "19028" at bounding box center [436, 149] width 16 height 9
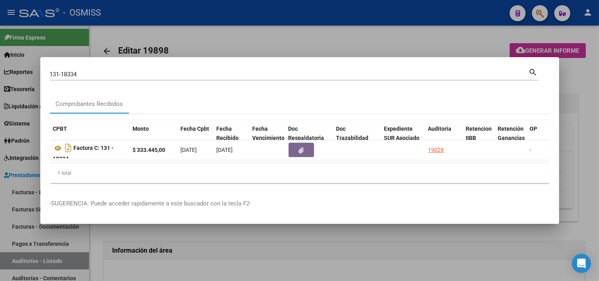
click at [262, 36] on div at bounding box center [299, 140] width 599 height 281
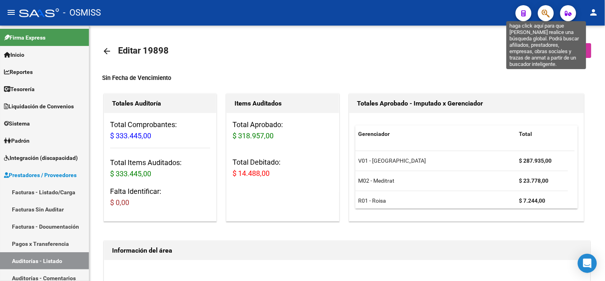
click at [548, 10] on icon "button" at bounding box center [546, 13] width 8 height 9
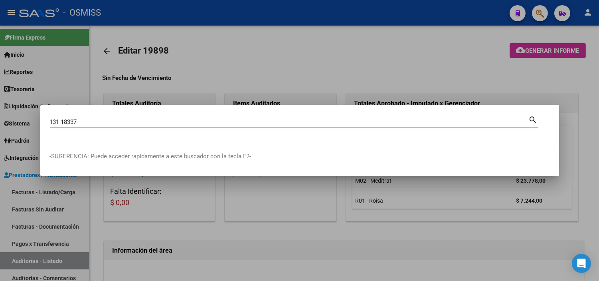
type input "131-18337"
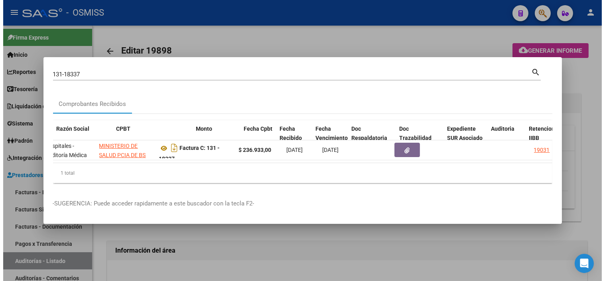
scroll to position [0, 235]
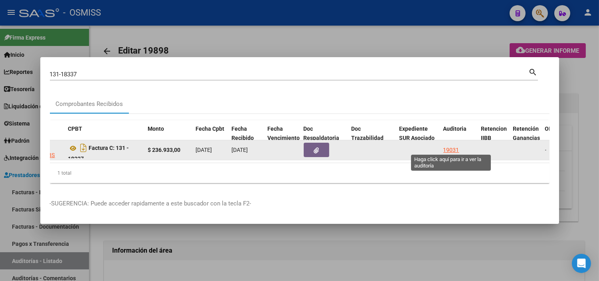
click at [451, 146] on div "19031" at bounding box center [451, 149] width 16 height 9
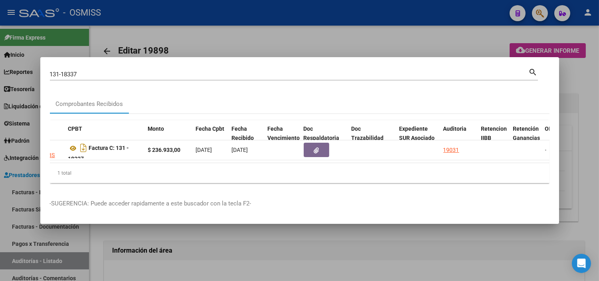
click at [0, 107] on div at bounding box center [299, 140] width 599 height 281
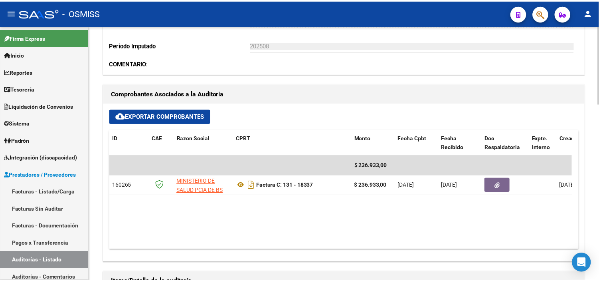
scroll to position [266, 0]
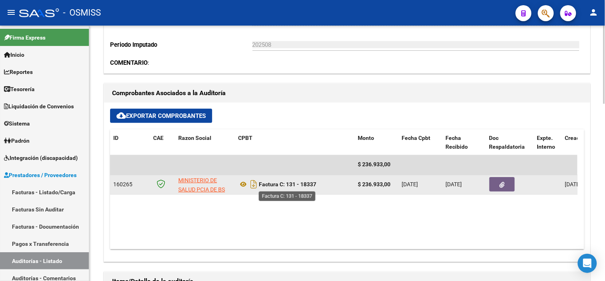
drag, startPoint x: 319, startPoint y: 185, endPoint x: 288, endPoint y: 184, distance: 31.6
click at [288, 184] on div "Factura C: 131 - 18337" at bounding box center [294, 184] width 113 height 13
copy strong "131 - 18337"
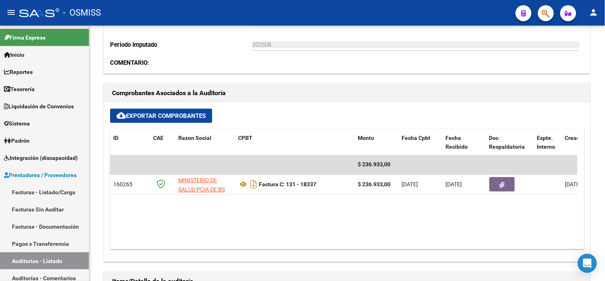
copy strong "131 - 18337"
click at [417, 103] on div "cloud_download Exportar Comprobantes ID CAE Razon Social CPBT Monto Fecha Cpbt …" at bounding box center [347, 182] width 486 height 159
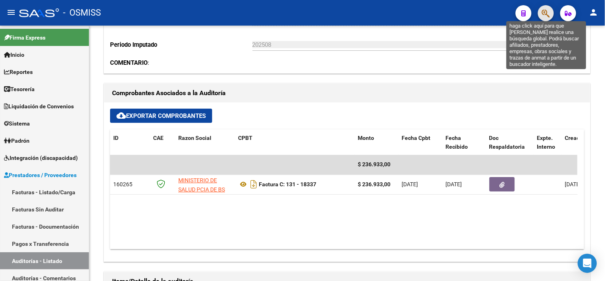
click at [544, 13] on icon "button" at bounding box center [546, 13] width 8 height 9
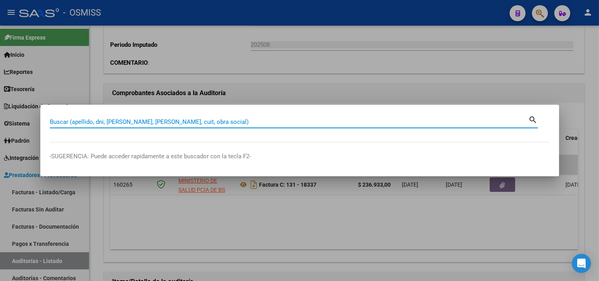
paste input "00003-00004215"
type input "00003-00004215"
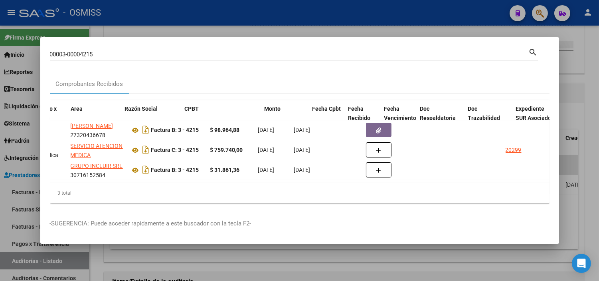
scroll to position [0, 210]
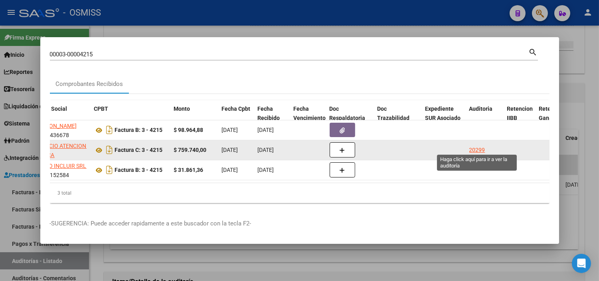
click at [480, 149] on div "20299" at bounding box center [477, 149] width 16 height 9
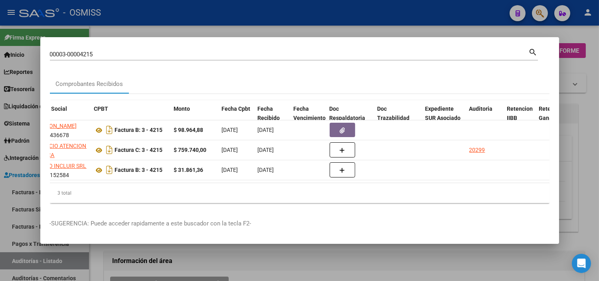
click at [587, 161] on div at bounding box center [299, 140] width 599 height 281
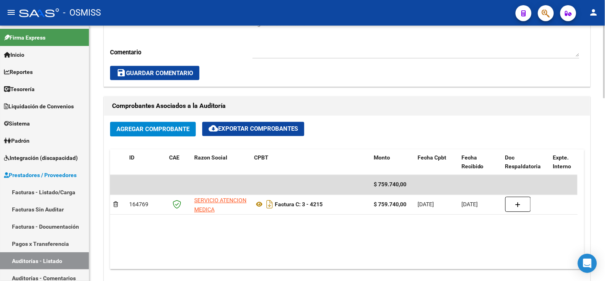
scroll to position [310, 0]
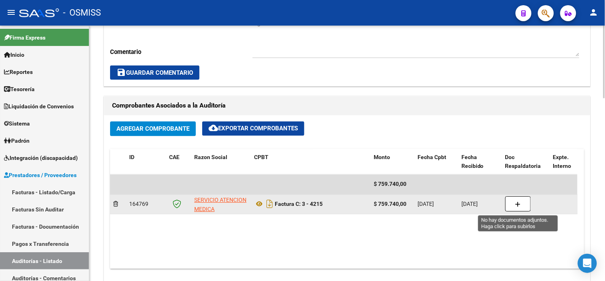
click at [513, 204] on button "button" at bounding box center [519, 203] width 26 height 15
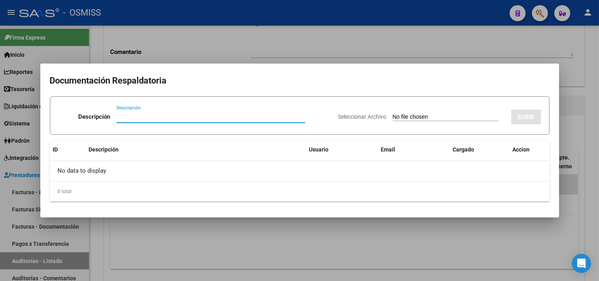
click at [393, 114] on input "Seleccionar Archivo" at bounding box center [446, 117] width 106 height 8
type input "C:\fakepath\NC108 SAMCO ROLDAN FC4215.pdf"
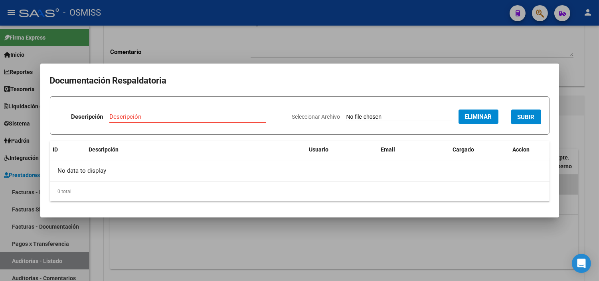
click at [157, 113] on input "Descripción" at bounding box center [187, 116] width 157 height 7
type input "NOTA DE CREDITO"
click at [517, 115] on button "SUBIR" at bounding box center [526, 116] width 30 height 15
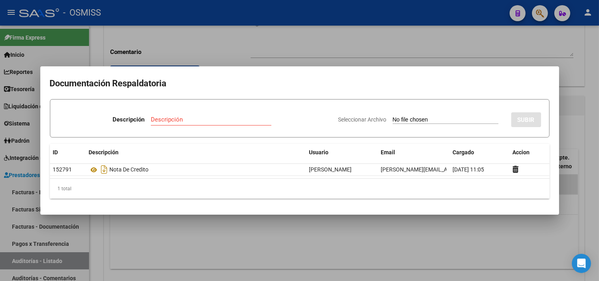
click at [227, 49] on div at bounding box center [299, 140] width 599 height 281
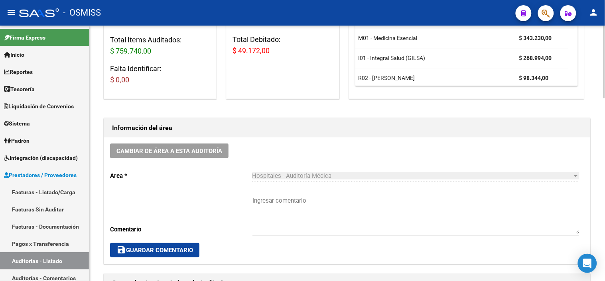
scroll to position [0, 0]
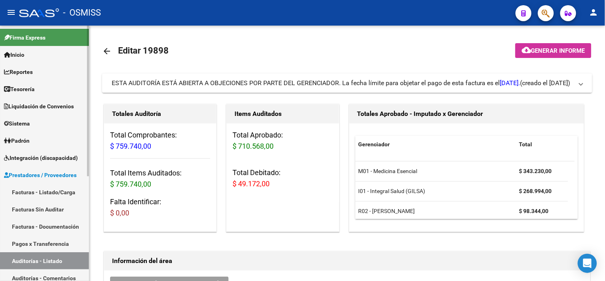
click at [56, 86] on link "Tesorería" at bounding box center [44, 88] width 89 height 17
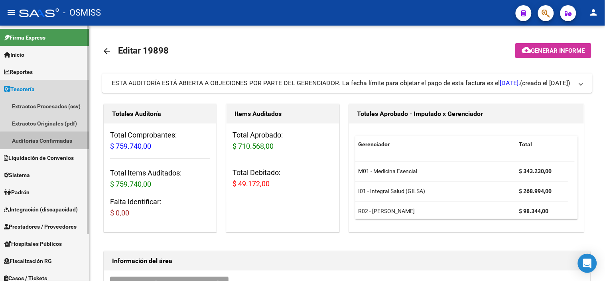
click at [60, 145] on link "Auditorías Confirmadas" at bounding box center [44, 140] width 89 height 17
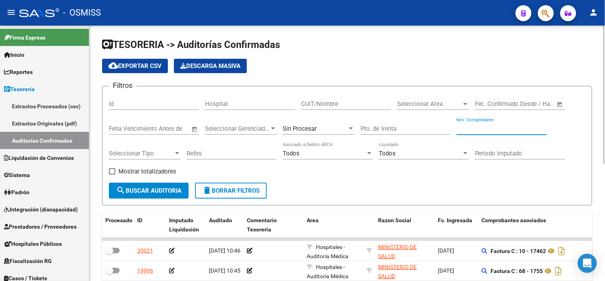
click at [484, 130] on input "Nro. Comprobante" at bounding box center [502, 128] width 90 height 7
paste input "421"
type input "421"
click at [142, 198] on form "Filtros Id Hospital CUIT/Nombre Seleccionar Area Seleccionar Area Fecha inicio …" at bounding box center [347, 145] width 490 height 119
click at [148, 182] on div "Mostrar totalizadores" at bounding box center [145, 174] width 73 height 16
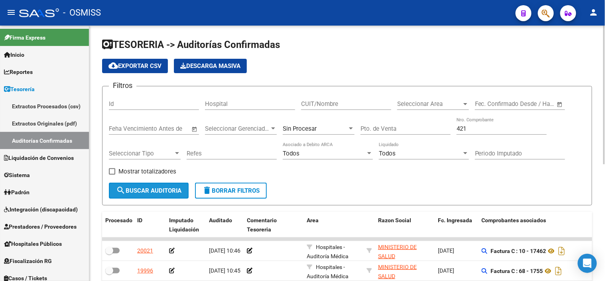
click at [147, 186] on button "search Buscar Auditoria" at bounding box center [149, 190] width 80 height 16
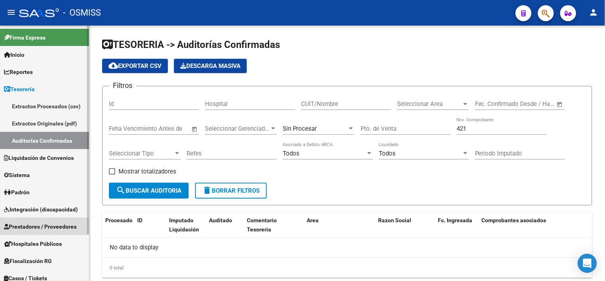
click at [42, 228] on span "Prestadores / Proveedores" at bounding box center [40, 226] width 73 height 9
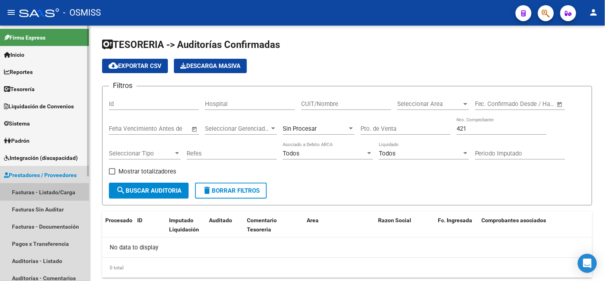
click at [80, 188] on link "Facturas - Listado/Carga" at bounding box center [44, 191] width 89 height 17
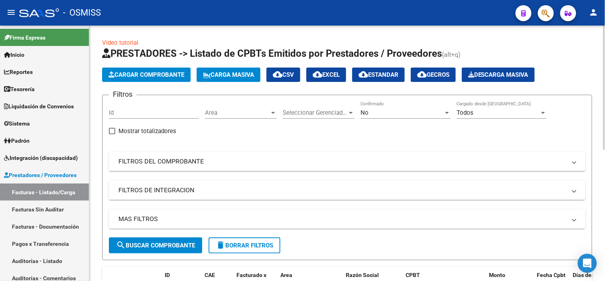
click at [254, 218] on mat-panel-title "MAS FILTROS" at bounding box center [343, 218] width 448 height 9
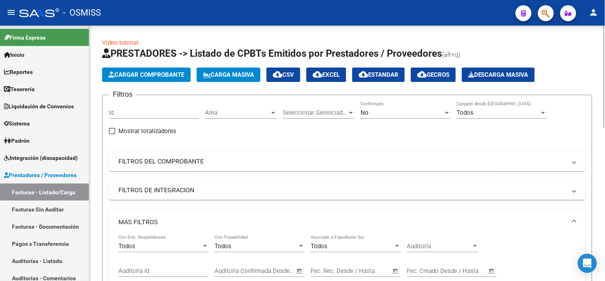
click at [318, 161] on mat-panel-title "FILTROS DEL COMPROBANTE" at bounding box center [343, 161] width 448 height 9
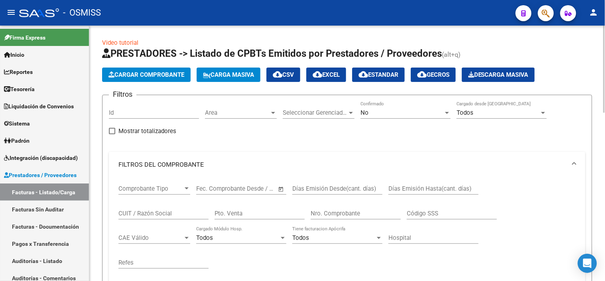
click at [364, 208] on div "Nro. Comprobante" at bounding box center [356, 210] width 90 height 17
paste input "421"
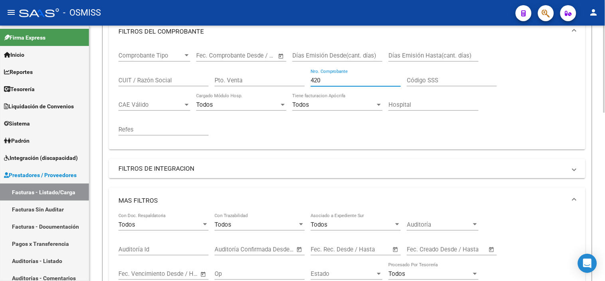
scroll to position [310, 0]
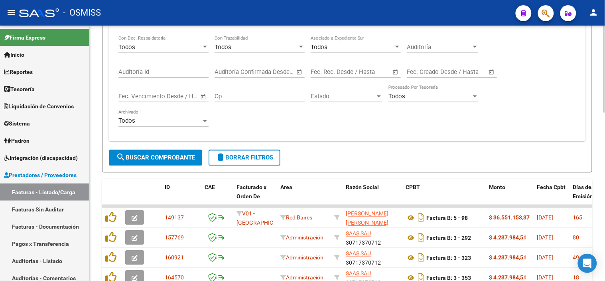
type input "420"
click at [195, 160] on span "search Buscar Comprobante" at bounding box center [155, 157] width 79 height 7
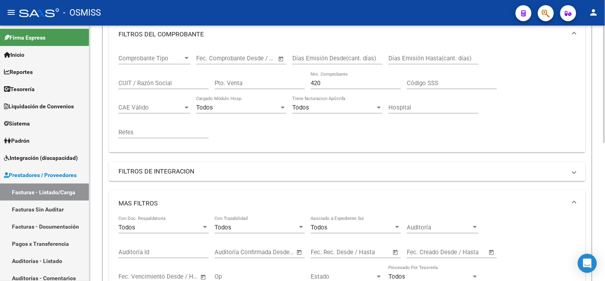
scroll to position [78, 0]
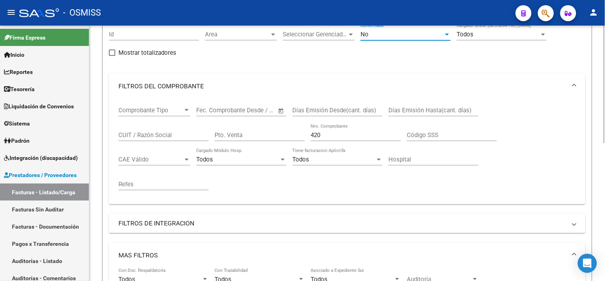
click at [378, 37] on div "No" at bounding box center [402, 34] width 83 height 7
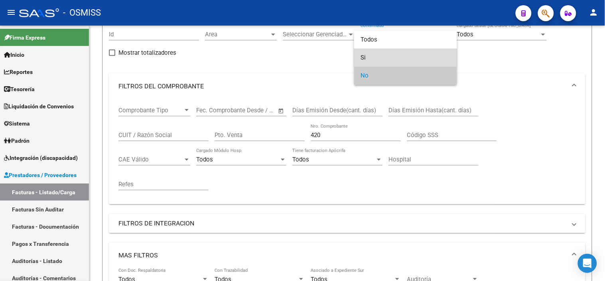
click at [376, 56] on span "Si" at bounding box center [406, 58] width 90 height 18
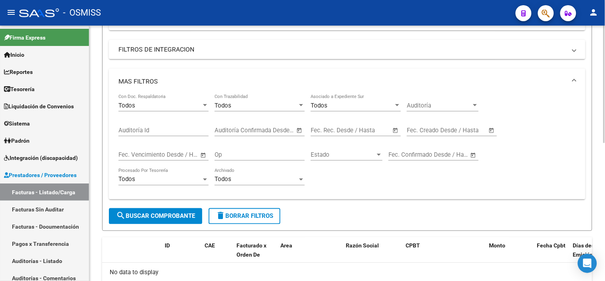
scroll to position [256, 0]
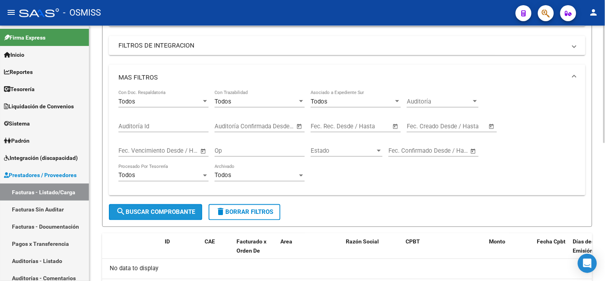
click at [193, 210] on span "search Buscar Comprobante" at bounding box center [155, 211] width 79 height 7
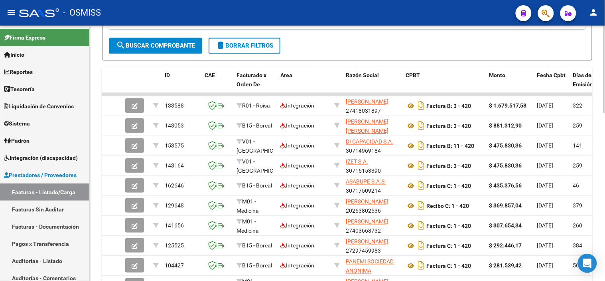
scroll to position [459, 0]
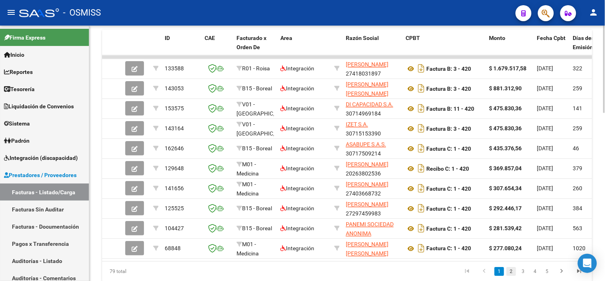
click at [514, 275] on link "2" at bounding box center [512, 271] width 10 height 9
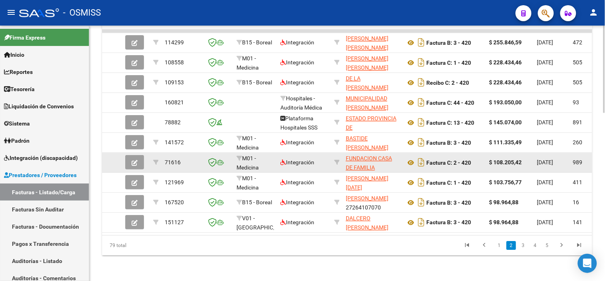
scroll to position [492, 0]
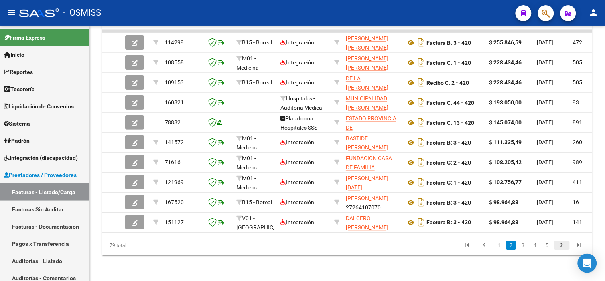
click at [562, 245] on icon "go to next page" at bounding box center [562, 246] width 10 height 10
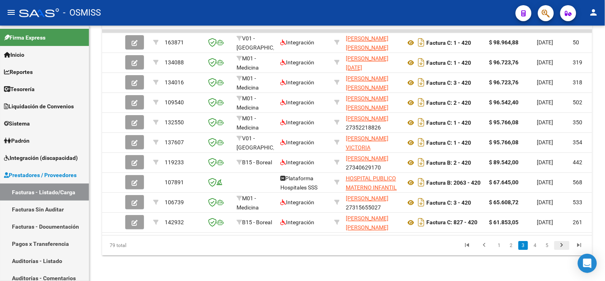
click at [566, 243] on icon "go to next page" at bounding box center [562, 246] width 10 height 10
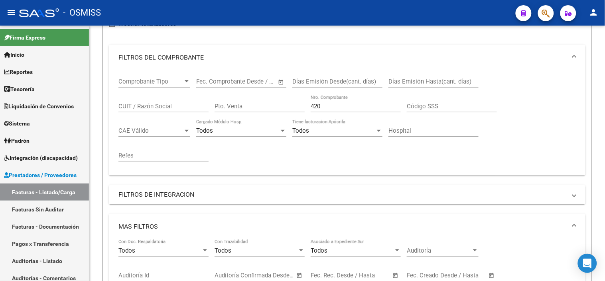
scroll to position [93, 0]
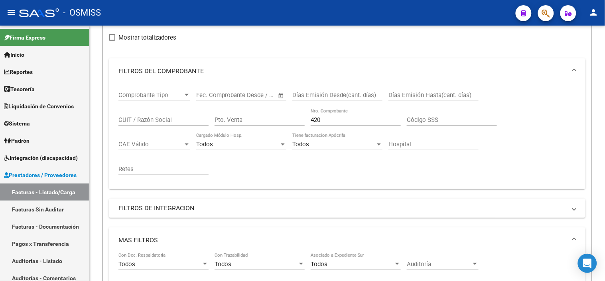
click at [155, 122] on input "CUIT / Razón Social" at bounding box center [164, 119] width 90 height 7
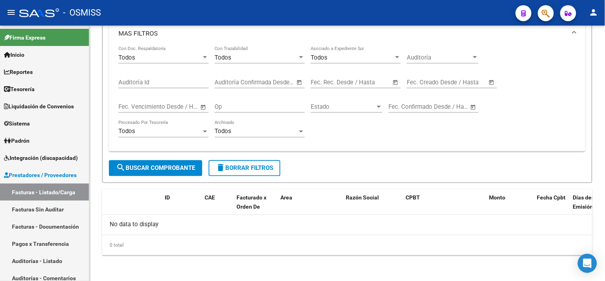
scroll to position [123, 0]
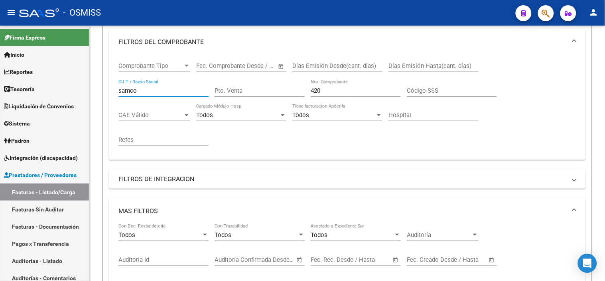
click at [129, 93] on input "samco" at bounding box center [164, 90] width 90 height 7
drag, startPoint x: 154, startPoint y: 87, endPoint x: 0, endPoint y: 58, distance: 157.1
click at [27, 71] on mat-sidenav-container "Firma Express Inicio Calendario SSS Instructivos Contacto OS Reportes Ingresos …" at bounding box center [302, 153] width 605 height 255
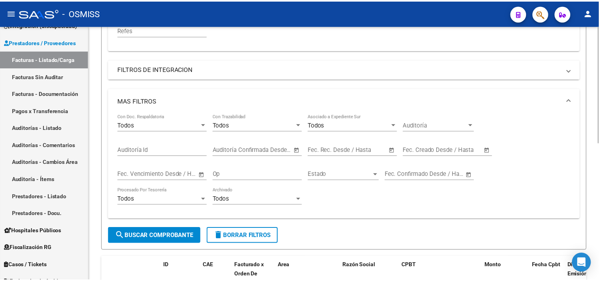
scroll to position [300, 0]
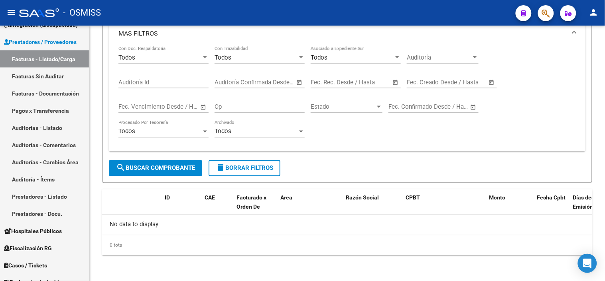
type input "bermudes"
click at [546, 17] on icon "button" at bounding box center [546, 13] width 8 height 9
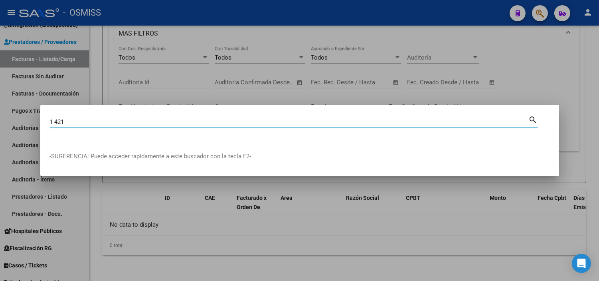
type input "1-421"
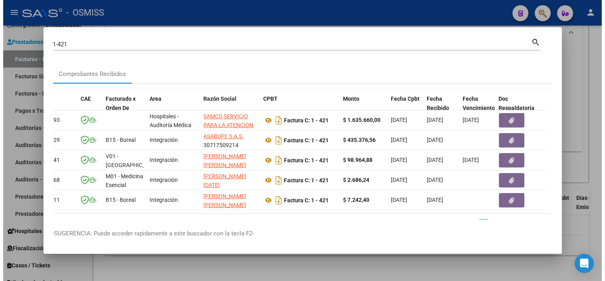
scroll to position [0, 56]
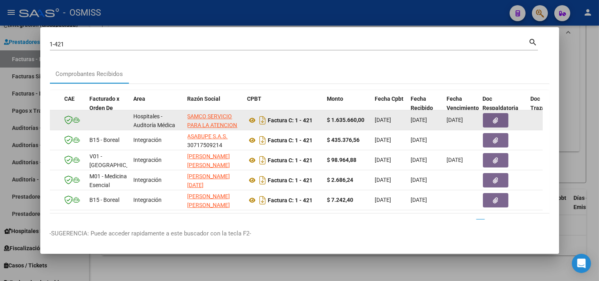
click at [488, 120] on button "button" at bounding box center [496, 120] width 26 height 14
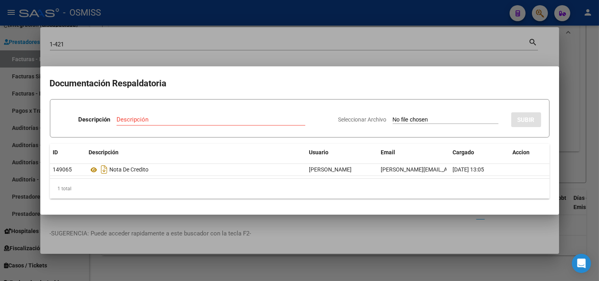
click at [229, 64] on div at bounding box center [299, 140] width 599 height 281
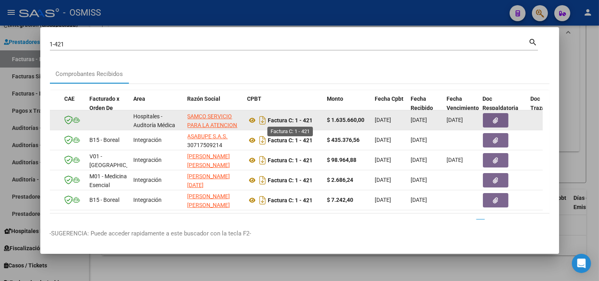
drag, startPoint x: 315, startPoint y: 121, endPoint x: 296, endPoint y: 121, distance: 19.2
click at [296, 121] on div "Factura C: 1 - 421" at bounding box center [283, 120] width 73 height 13
copy strong "1 - 421"
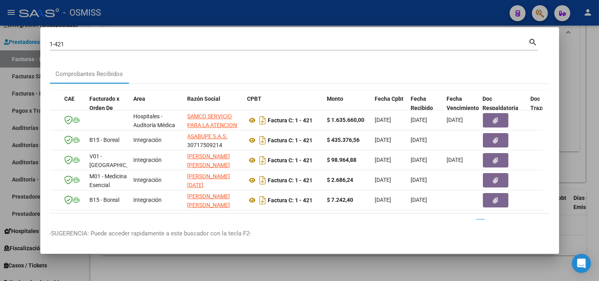
click at [0, 131] on div at bounding box center [299, 140] width 599 height 281
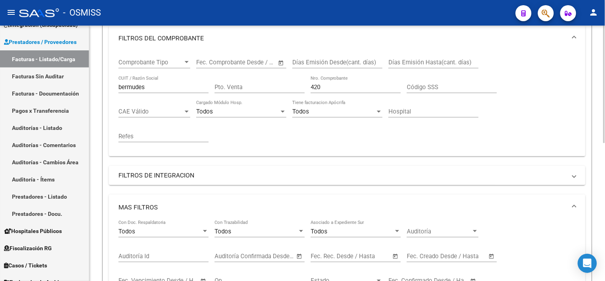
scroll to position [123, 0]
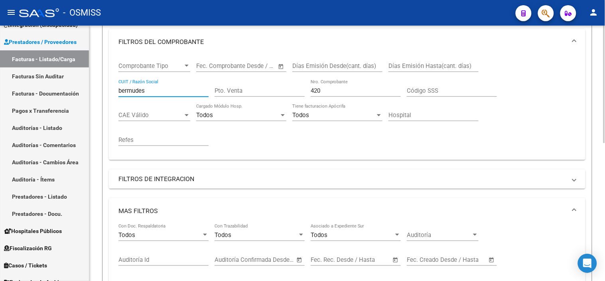
click at [178, 89] on input "bermudes" at bounding box center [164, 90] width 90 height 7
click at [226, 92] on input "Pto. Venta" at bounding box center [260, 90] width 90 height 7
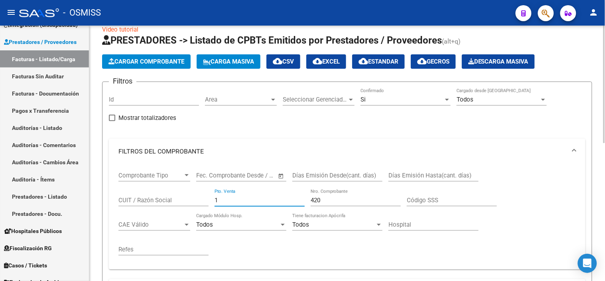
scroll to position [0, 0]
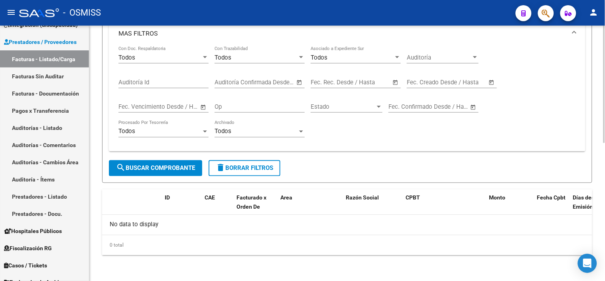
type input "1"
click at [170, 165] on span "search Buscar Comprobante" at bounding box center [155, 167] width 79 height 7
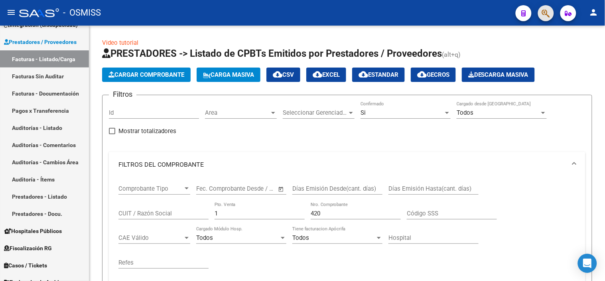
click at [540, 14] on button "button" at bounding box center [546, 13] width 16 height 16
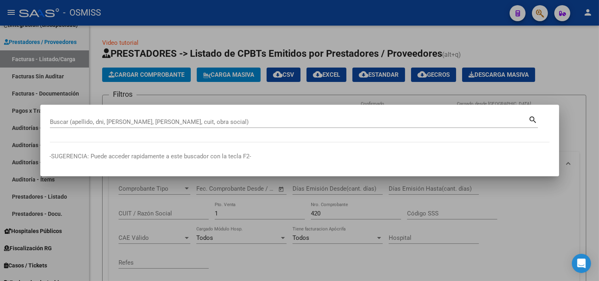
paste input "1 - 421"
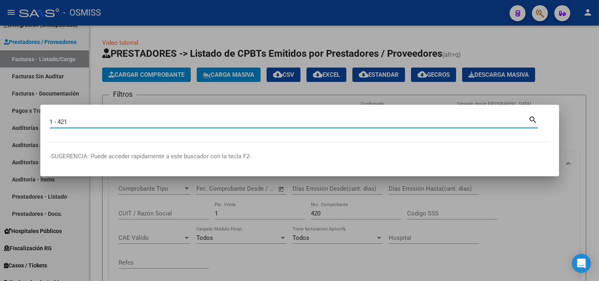
type input "1 - 421"
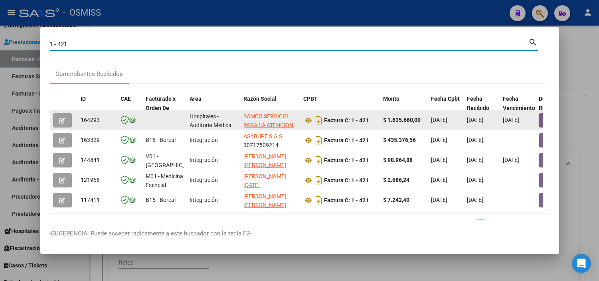
click at [54, 123] on button "button" at bounding box center [62, 120] width 19 height 14
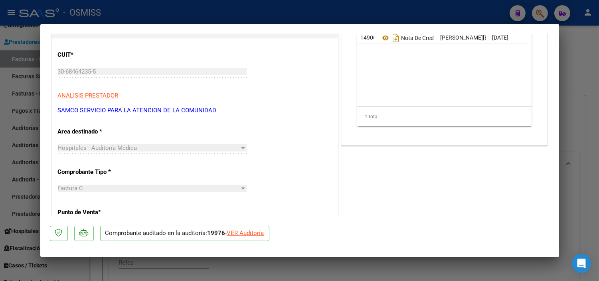
scroll to position [89, 0]
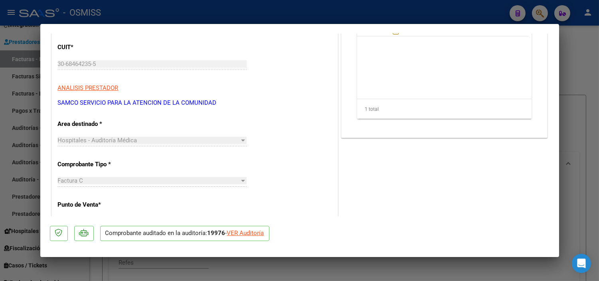
click at [255, 233] on div "VER Auditoría" at bounding box center [245, 232] width 37 height 9
type input "$ 0,00"
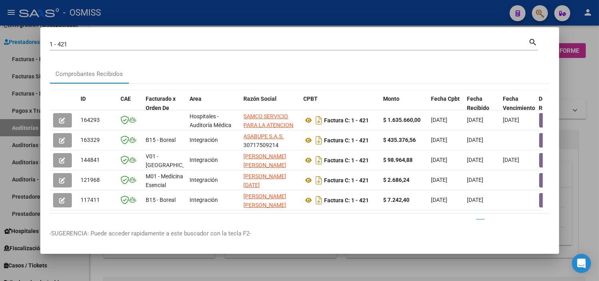
click at [237, 259] on div at bounding box center [299, 140] width 599 height 281
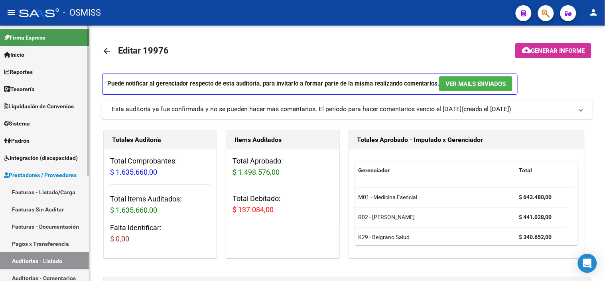
click at [58, 85] on link "Tesorería" at bounding box center [44, 88] width 89 height 17
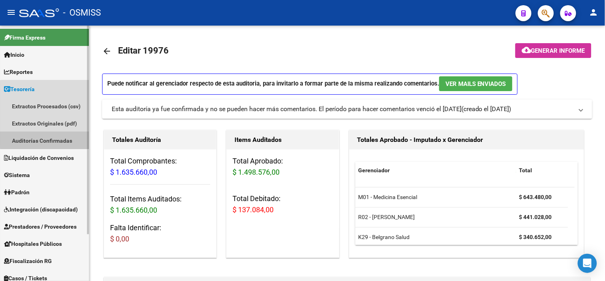
click at [49, 137] on link "Auditorías Confirmadas" at bounding box center [44, 140] width 89 height 17
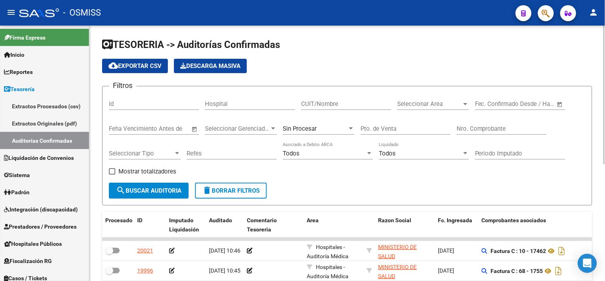
click at [384, 134] on div "Pto. de Venta" at bounding box center [406, 125] width 90 height 17
paste input "1"
type input "1"
click at [459, 128] on input "Nro. Comprobante" at bounding box center [502, 128] width 90 height 7
type input "421"
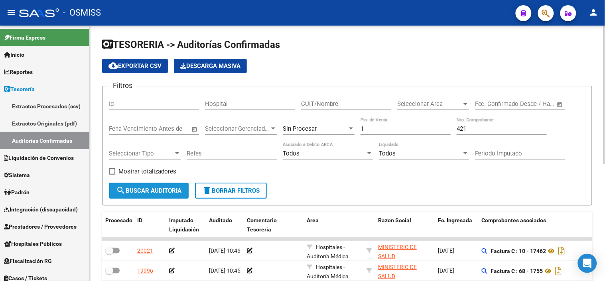
click at [155, 187] on span "search Buscar Auditoria" at bounding box center [148, 190] width 65 height 7
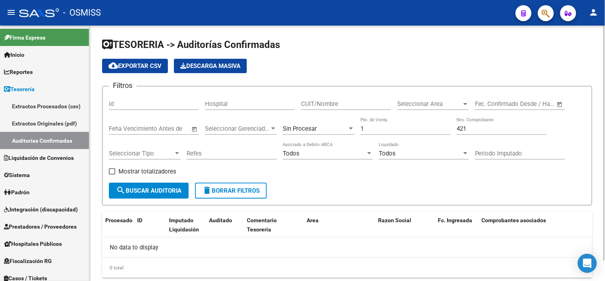
click at [316, 133] on div "Sin Procesar" at bounding box center [319, 125] width 72 height 17
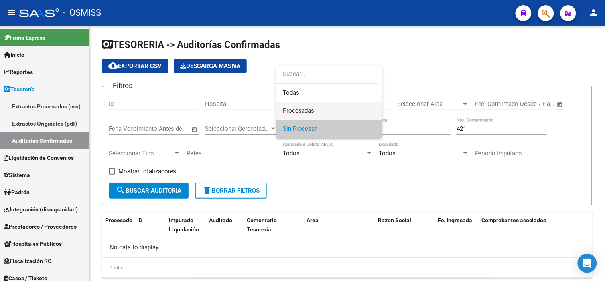
click at [326, 111] on span "Procesadas" at bounding box center [329, 111] width 93 height 18
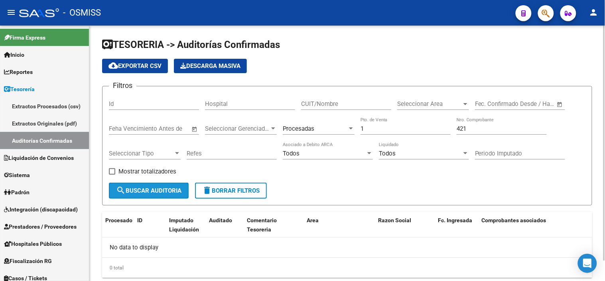
click at [151, 194] on button "search Buscar Auditoria" at bounding box center [149, 190] width 80 height 16
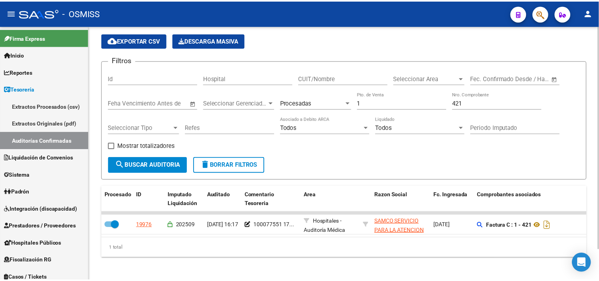
scroll to position [35, 0]
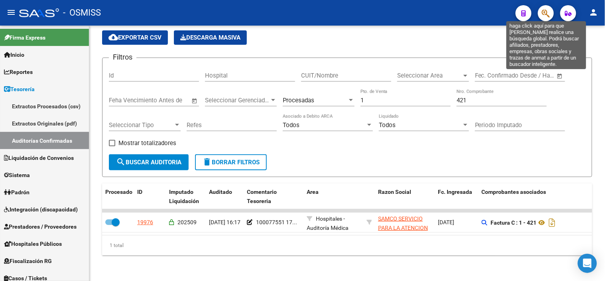
click at [548, 15] on icon "button" at bounding box center [546, 13] width 8 height 9
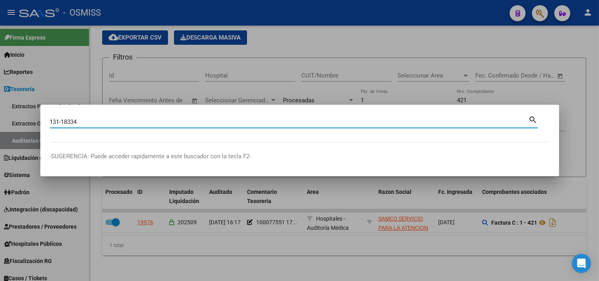
type input "131-18334"
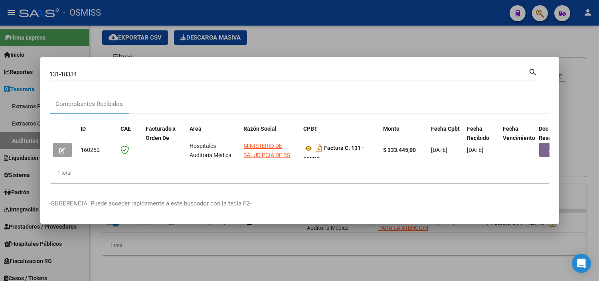
click at [229, 39] on div at bounding box center [299, 140] width 599 height 281
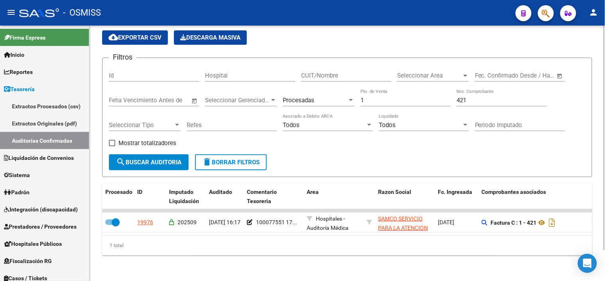
click at [440, 46] on app-list-header "TESORERIA -> Auditorías Confirmadas cloud_download Exportar CSV Descarga Masiva…" at bounding box center [347, 93] width 490 height 167
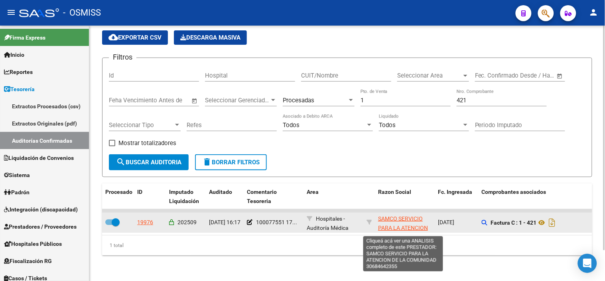
click at [389, 220] on span "SAMCO SERVICIO PARA LA ATENCION DE LA COMUNIDAD" at bounding box center [403, 227] width 50 height 25
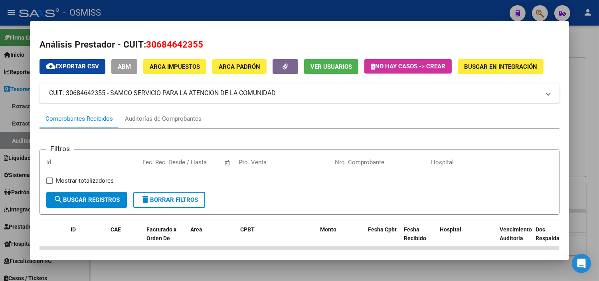
click at [555, 10] on div at bounding box center [299, 140] width 599 height 281
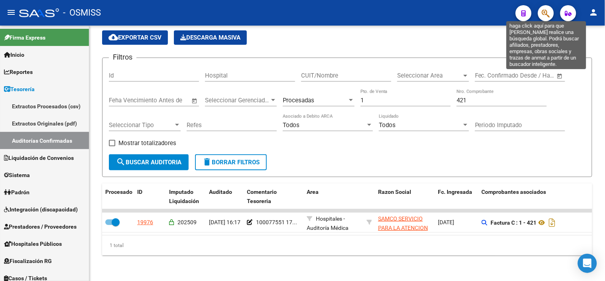
click at [544, 13] on icon "button" at bounding box center [546, 13] width 8 height 9
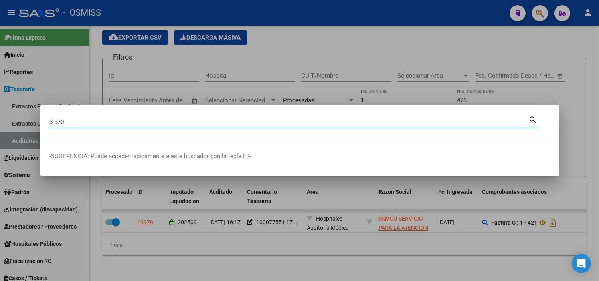
type input "3-870"
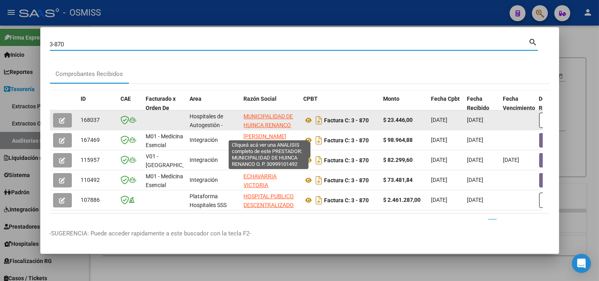
click at [257, 115] on span "MUNICIPALIDAD DE HUINCA RENANCO O. P." at bounding box center [268, 125] width 49 height 25
type textarea "30999101492"
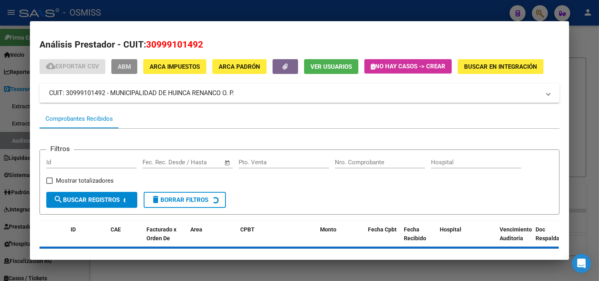
click at [127, 64] on span "ABM" at bounding box center [124, 66] width 13 height 7
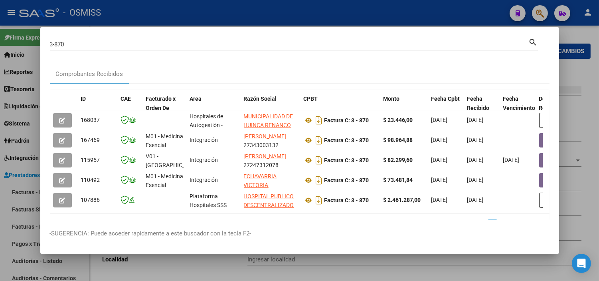
type input "SUIPACHA Y LAPRIDA"
type input "6270"
type input "HUINCA RENANCO"
type input "841100"
click at [17, 109] on div at bounding box center [299, 140] width 599 height 281
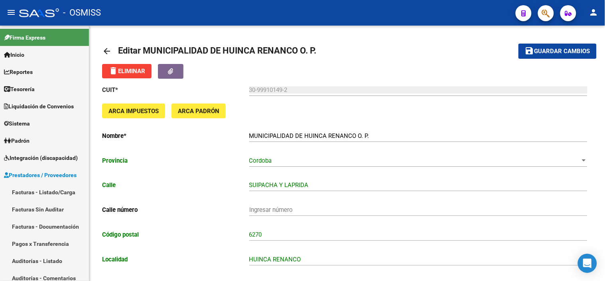
click at [536, 15] on div at bounding box center [543, 13] width 22 height 16
click at [551, 13] on button "button" at bounding box center [546, 13] width 16 height 16
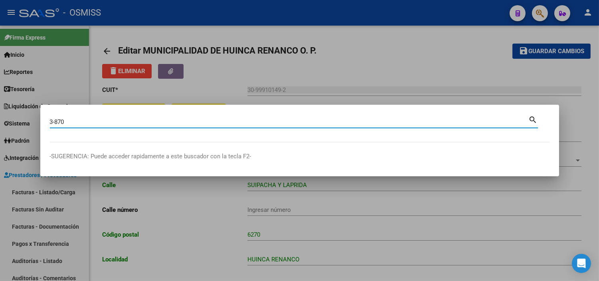
type input "3-870"
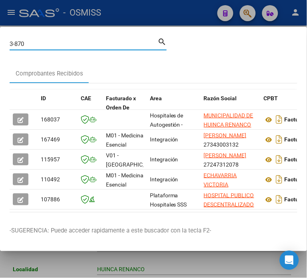
click at [226, 13] on div at bounding box center [153, 139] width 307 height 278
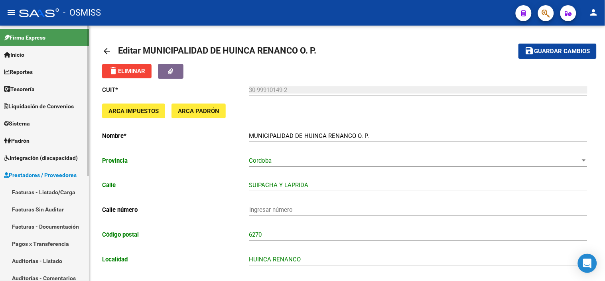
click at [38, 175] on span "Prestadores / Proveedores" at bounding box center [40, 174] width 73 height 9
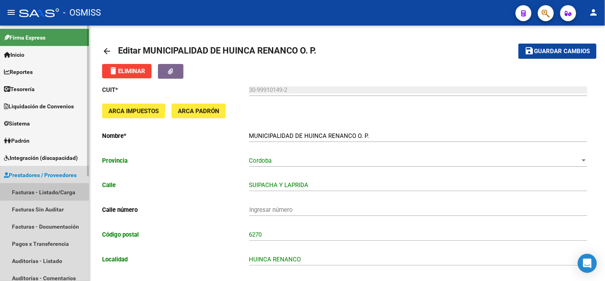
click at [54, 192] on link "Facturas - Listado/Carga" at bounding box center [44, 191] width 89 height 17
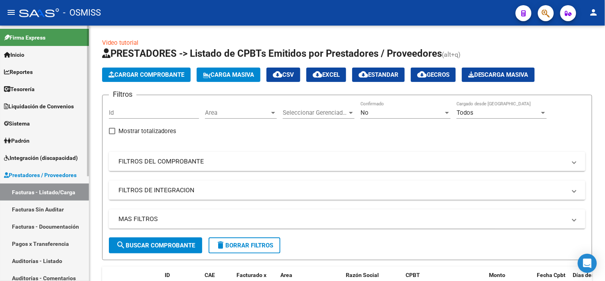
click at [54, 169] on link "Prestadores / Proveedores" at bounding box center [44, 174] width 89 height 17
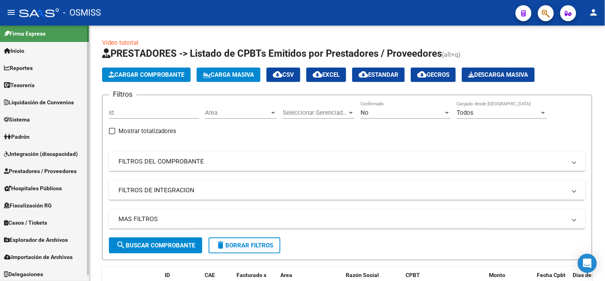
scroll to position [5, 0]
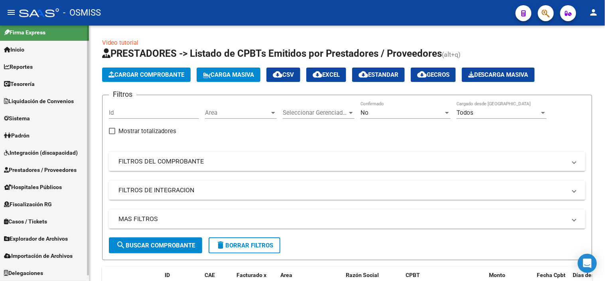
click at [47, 229] on link "Explorador de Archivos" at bounding box center [44, 237] width 89 height 17
click at [47, 217] on span "Casos / Tickets" at bounding box center [25, 221] width 43 height 9
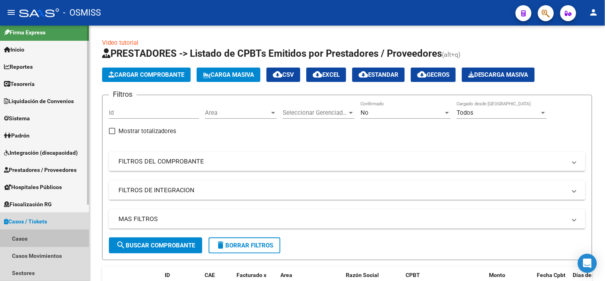
click at [45, 233] on link "Casos" at bounding box center [44, 237] width 89 height 17
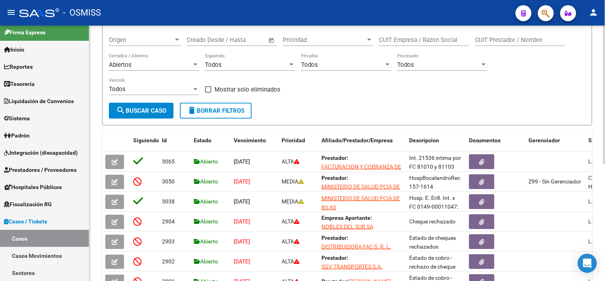
scroll to position [10, 0]
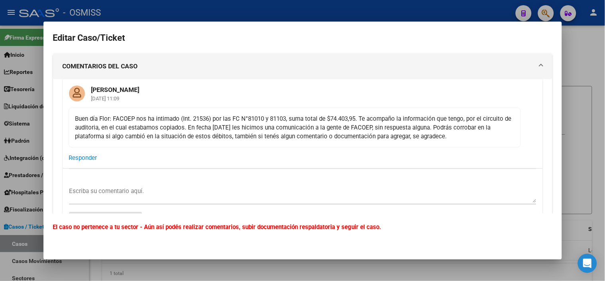
click at [206, 10] on div at bounding box center [302, 140] width 605 height 281
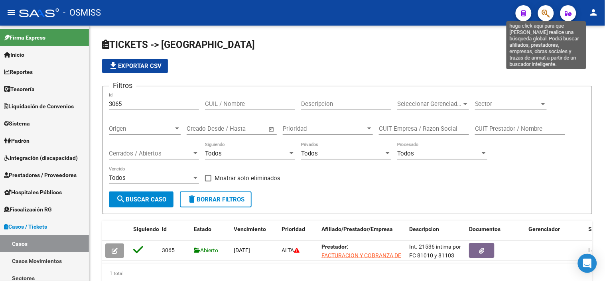
click at [545, 16] on icon "button" at bounding box center [546, 13] width 8 height 9
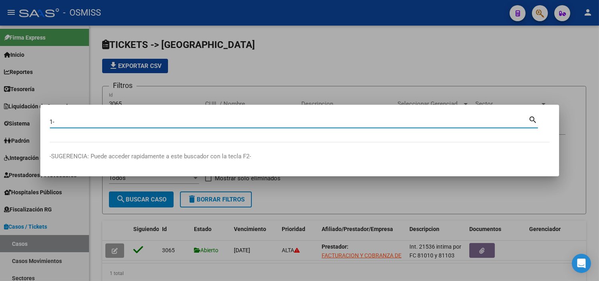
paste input "81010"
type input "1-81010"
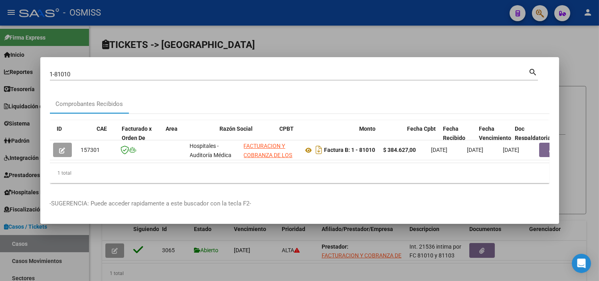
scroll to position [0, 43]
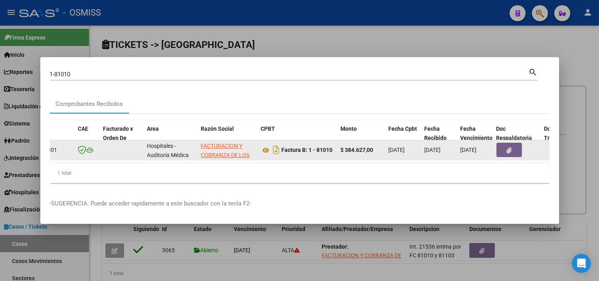
click at [504, 149] on button "button" at bounding box center [509, 149] width 26 height 14
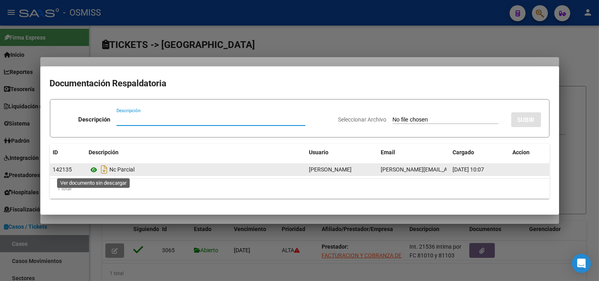
click at [95, 170] on icon at bounding box center [94, 170] width 10 height 10
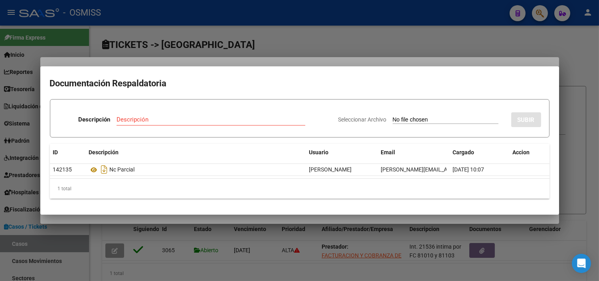
click at [150, 60] on div at bounding box center [299, 140] width 599 height 281
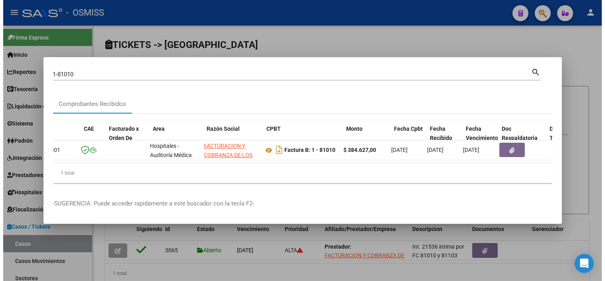
scroll to position [0, 0]
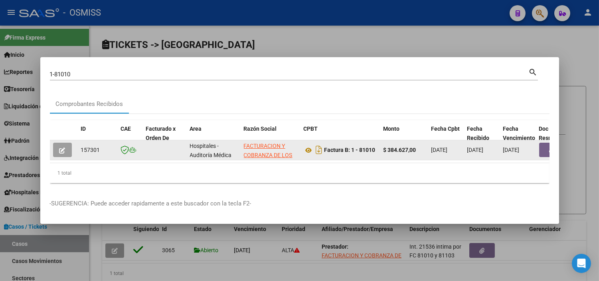
click at [73, 152] on div at bounding box center [64, 149] width 22 height 14
click at [66, 148] on button "button" at bounding box center [62, 149] width 19 height 14
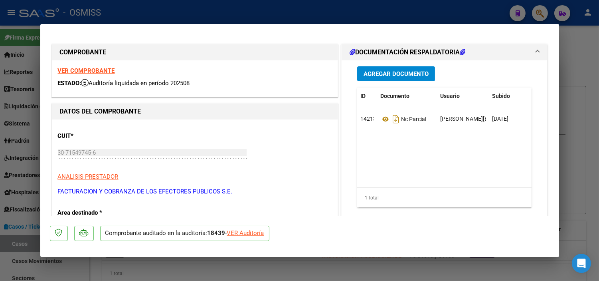
click at [244, 233] on div "VER Auditoría" at bounding box center [245, 232] width 37 height 9
type input "$ 0,00"
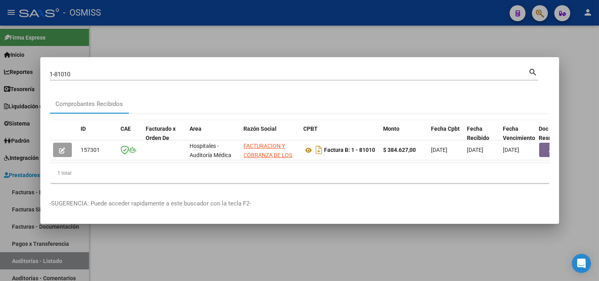
click at [244, 233] on div at bounding box center [299, 140] width 599 height 281
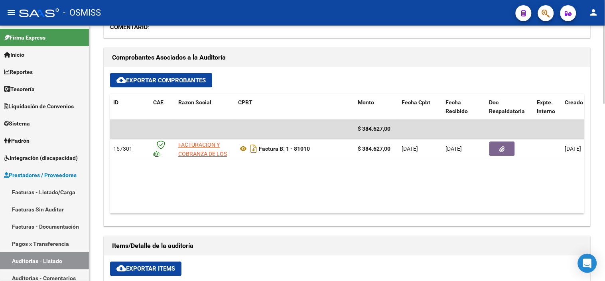
scroll to position [354, 0]
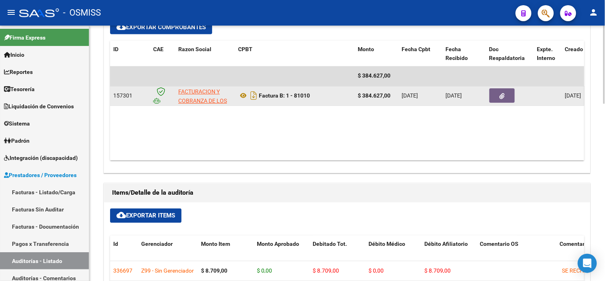
click at [504, 93] on icon "button" at bounding box center [502, 96] width 5 height 6
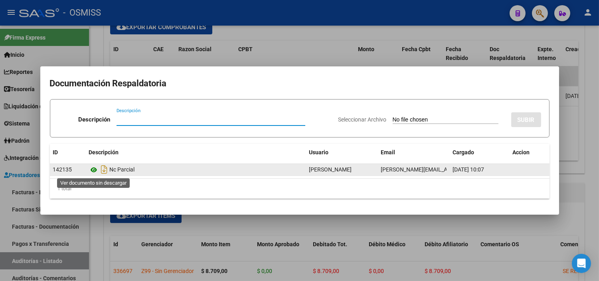
click at [95, 169] on icon at bounding box center [94, 170] width 10 height 10
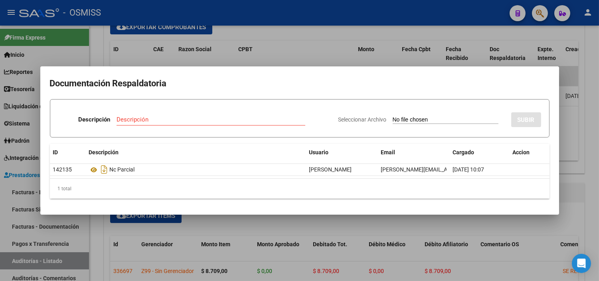
click at [265, 49] on div at bounding box center [299, 140] width 599 height 281
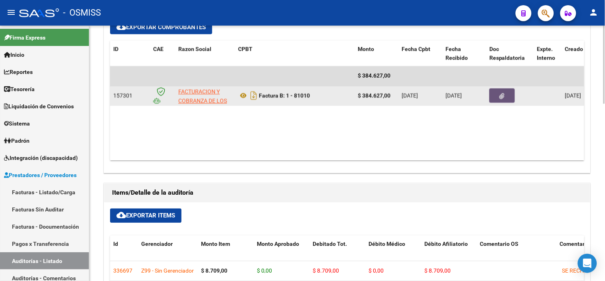
click at [512, 95] on button "button" at bounding box center [503, 96] width 26 height 14
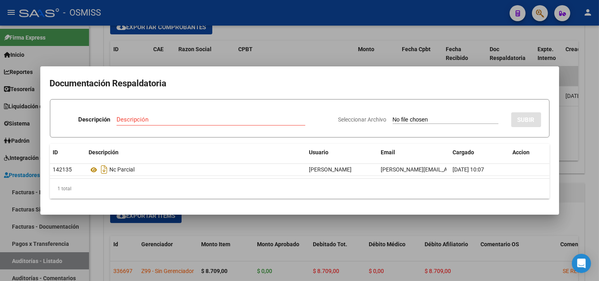
click at [312, 47] on div at bounding box center [299, 140] width 599 height 281
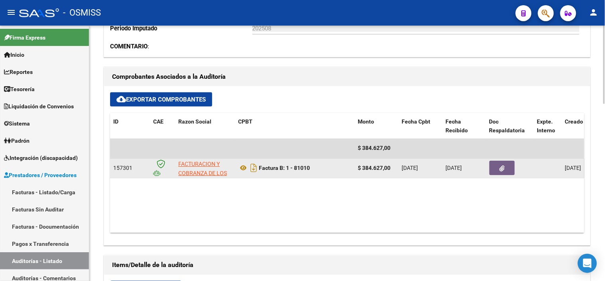
scroll to position [310, 0]
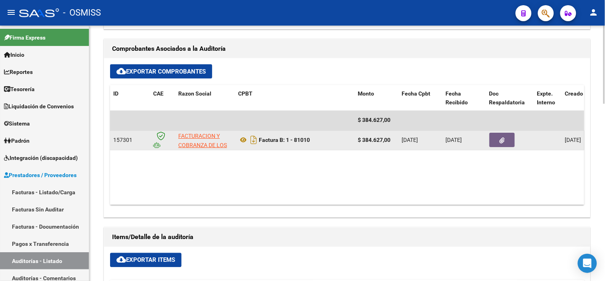
click at [501, 133] on button "button" at bounding box center [503, 140] width 26 height 14
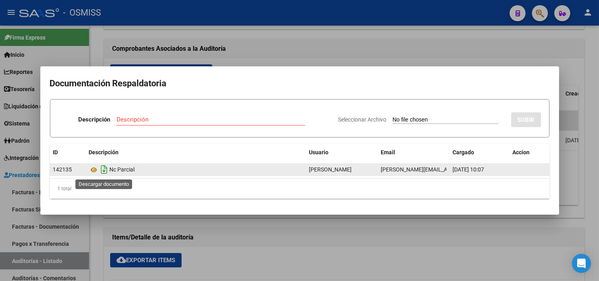
click at [103, 170] on icon "Descargar documento" at bounding box center [104, 169] width 10 height 13
click at [275, 10] on div at bounding box center [299, 140] width 599 height 281
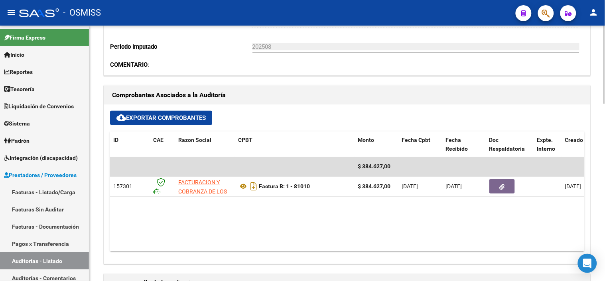
scroll to position [266, 0]
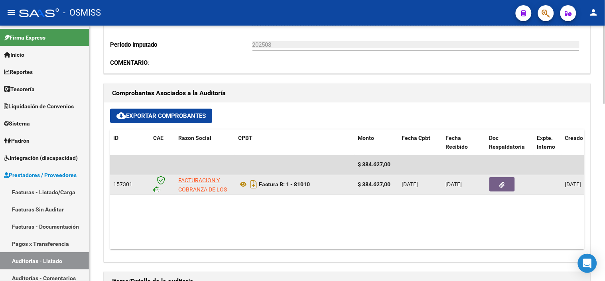
click at [316, 182] on div "Factura B: 1 - 81010" at bounding box center [294, 184] width 113 height 13
click at [307, 185] on strong "Factura B: 1 - 81010" at bounding box center [284, 184] width 51 height 6
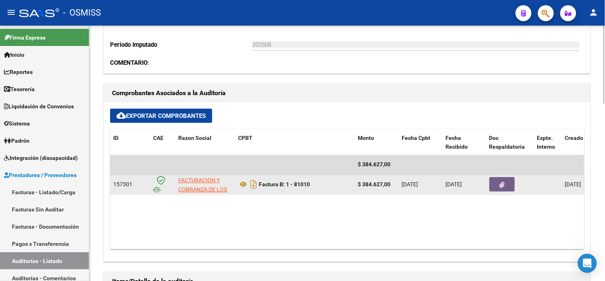
click at [307, 185] on strong "Factura B: 1 - 81010" at bounding box center [284, 184] width 51 height 6
drag, startPoint x: 288, startPoint y: 186, endPoint x: 311, endPoint y: 185, distance: 23.2
click at [310, 185] on strong "Factura B: 1 - 81010" at bounding box center [284, 184] width 51 height 6
copy strong "1 - 81010"
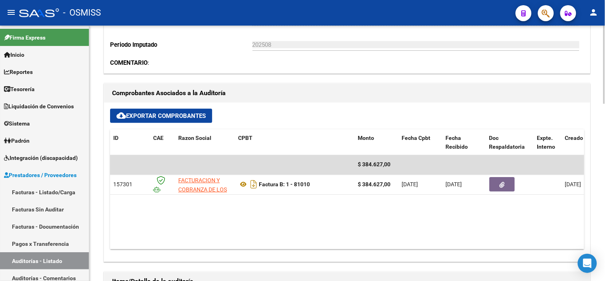
drag, startPoint x: 400, startPoint y: 208, endPoint x: 397, endPoint y: 204, distance: 5.2
click at [400, 208] on datatable-body "$ 384.627,00 157301 FACTURACION Y COBRANZA DE LOS EFECTORES PUBLICOS S.E. Factu…" at bounding box center [347, 202] width 475 height 94
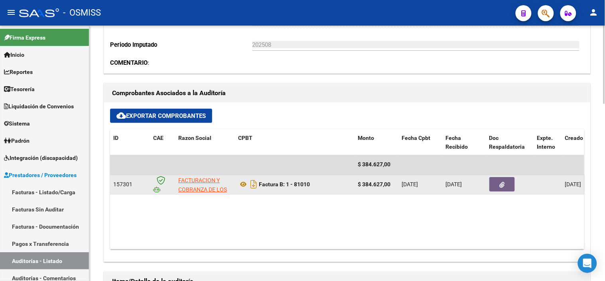
drag, startPoint x: 392, startPoint y: 185, endPoint x: 364, endPoint y: 184, distance: 27.6
click at [364, 184] on div "$ 384.627,00" at bounding box center [377, 184] width 38 height 9
copy strong "384.627,00"
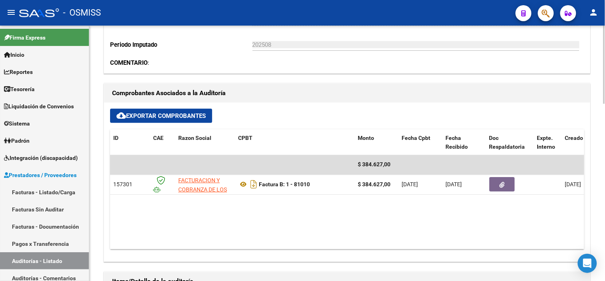
click at [402, 82] on div "Comprobantes Asociados a la Auditoría cloud_download Exportar Comprobantes ID C…" at bounding box center [347, 172] width 490 height 182
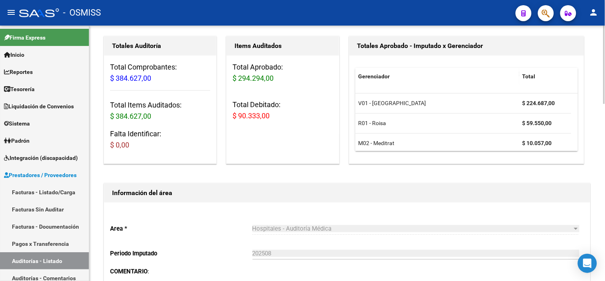
scroll to position [44, 0]
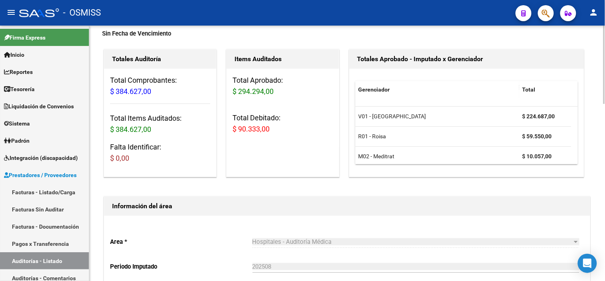
click at [249, 126] on span "$ 90.333,00" at bounding box center [251, 129] width 37 height 8
copy span "$ 90.333,00"
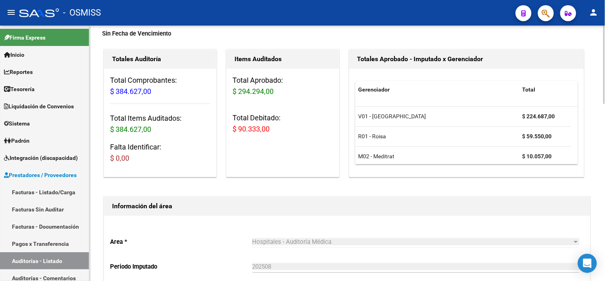
click at [418, 247] on div "Hospitales - Auditoría Médica Seleccionar area" at bounding box center [416, 238] width 327 height 17
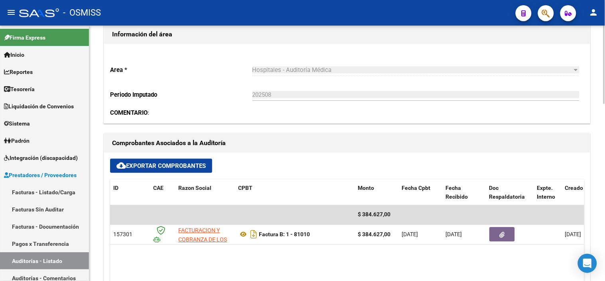
scroll to position [266, 0]
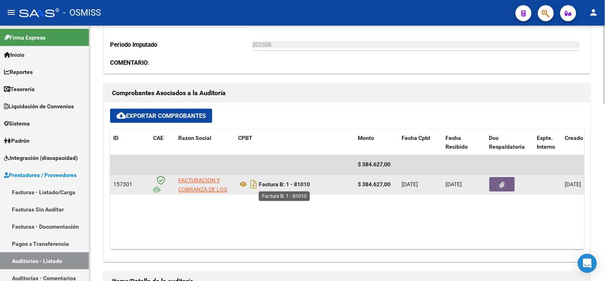
click at [299, 187] on strong "Factura B: 1 - 81010" at bounding box center [284, 184] width 51 height 6
copy strong "81010"
click at [500, 192] on datatable-body-cell at bounding box center [510, 185] width 48 height 20
click at [501, 186] on icon "button" at bounding box center [502, 185] width 5 height 6
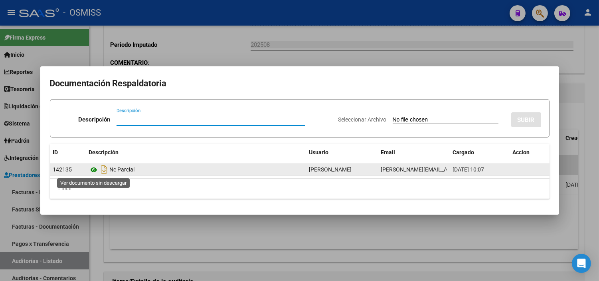
click at [91, 170] on icon at bounding box center [94, 170] width 10 height 10
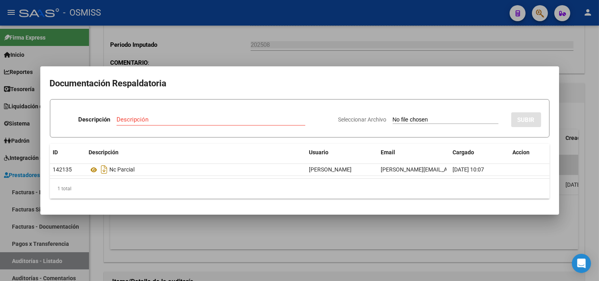
click at [286, 44] on div at bounding box center [299, 140] width 599 height 281
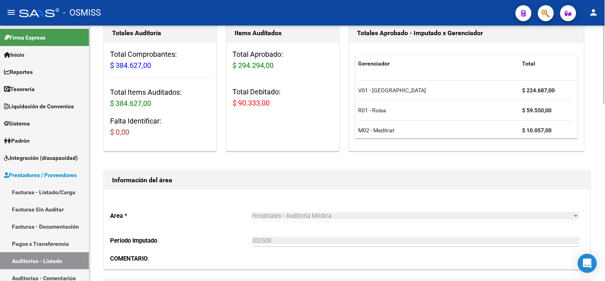
scroll to position [0, 0]
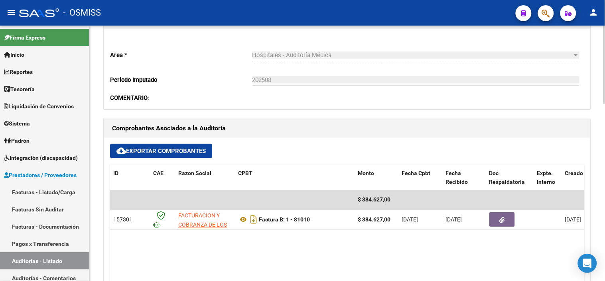
scroll to position [354, 0]
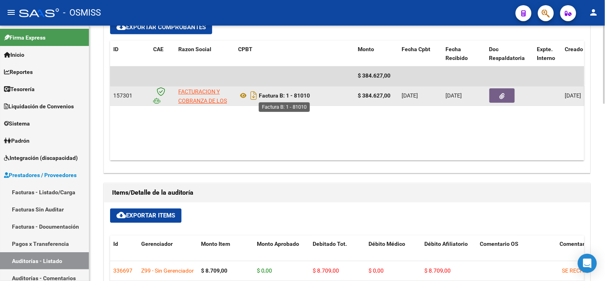
click at [298, 98] on strong "Factura B: 1 - 81010" at bounding box center [284, 96] width 51 height 6
copy strong "81010"
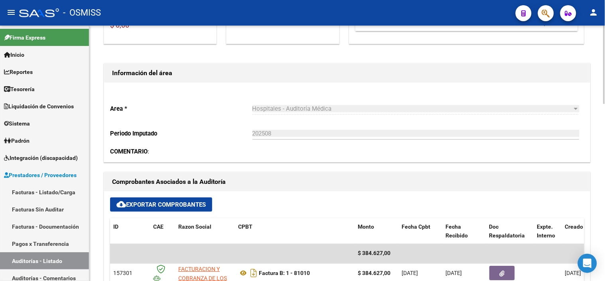
scroll to position [0, 0]
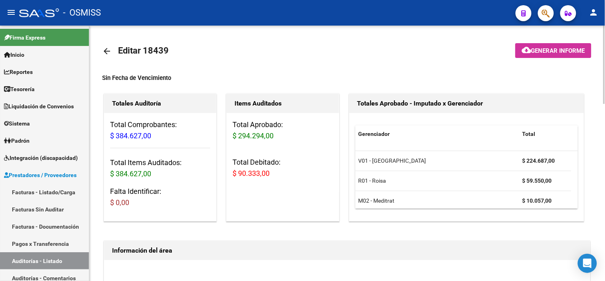
click at [293, 217] on div "Items Auditados Total Aprobado: $ 294.294,00 Total Debitado: $ 90.333,00" at bounding box center [282, 157] width 113 height 128
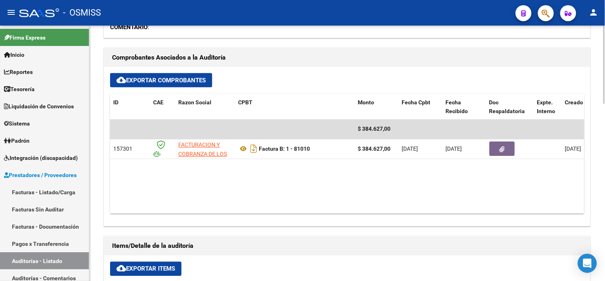
scroll to position [310, 0]
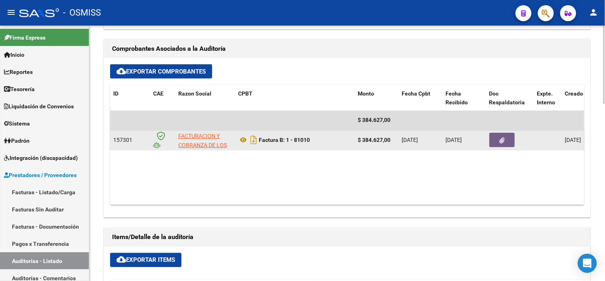
click at [491, 140] on button "button" at bounding box center [503, 140] width 26 height 14
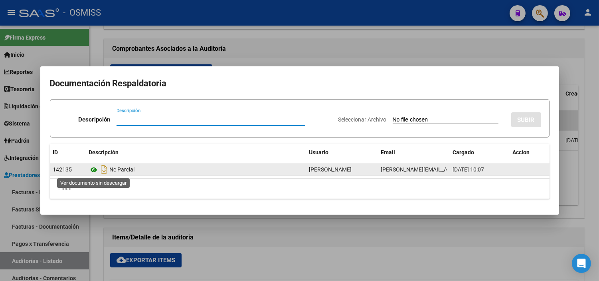
click at [94, 172] on icon at bounding box center [94, 170] width 10 height 10
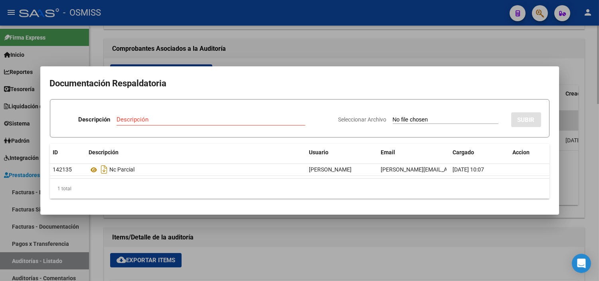
click at [282, 42] on div at bounding box center [299, 140] width 599 height 281
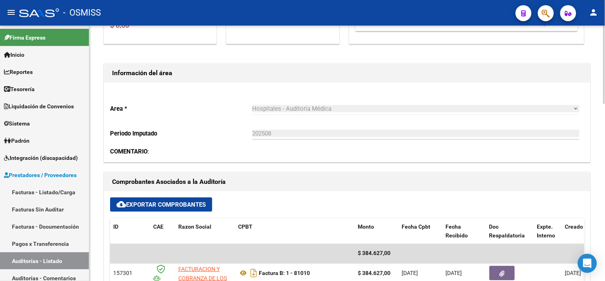
scroll to position [266, 0]
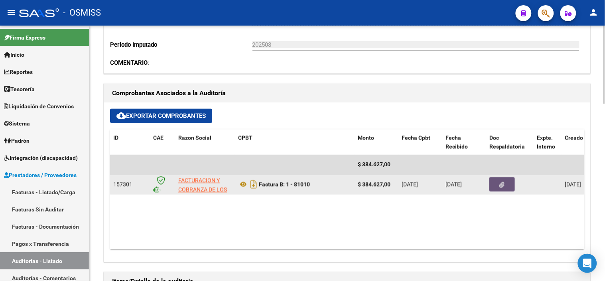
click at [502, 181] on span "button" at bounding box center [502, 184] width 5 height 7
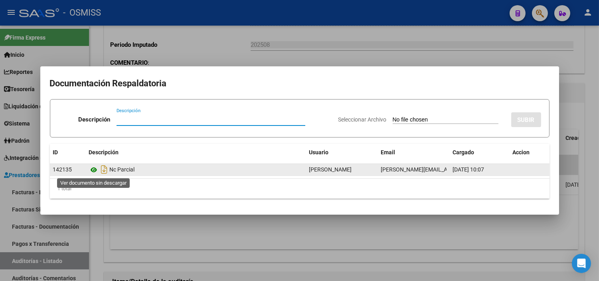
click at [92, 170] on icon at bounding box center [94, 170] width 10 height 10
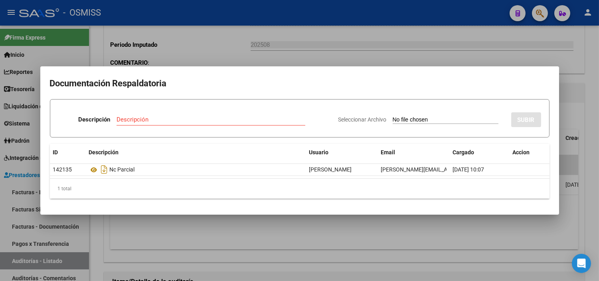
click at [297, 234] on div at bounding box center [299, 140] width 599 height 281
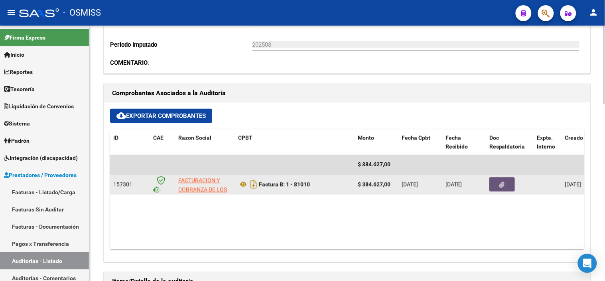
click at [513, 185] on button "button" at bounding box center [503, 184] width 26 height 14
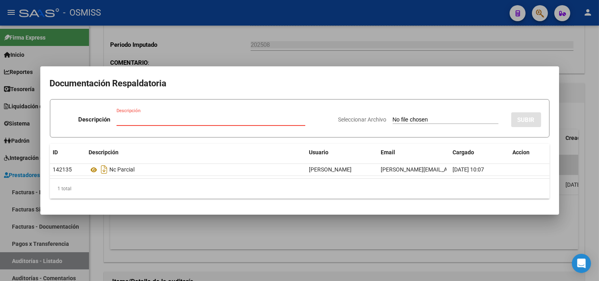
click at [230, 237] on div at bounding box center [299, 140] width 599 height 281
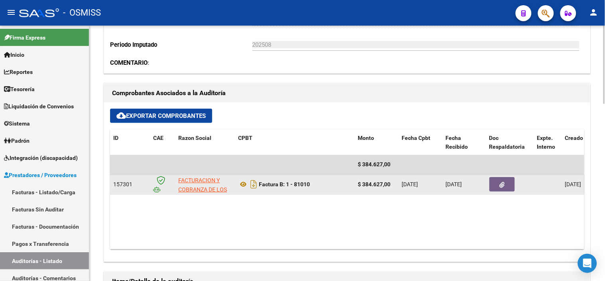
click at [493, 188] on button "button" at bounding box center [503, 184] width 26 height 14
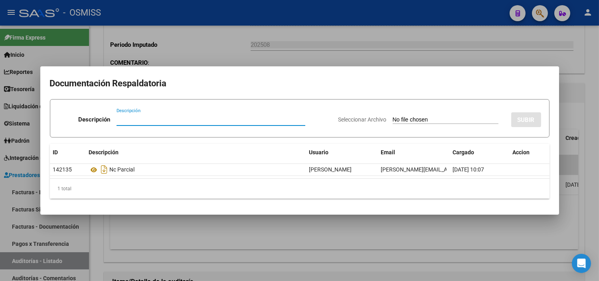
click at [477, 234] on div at bounding box center [299, 140] width 599 height 281
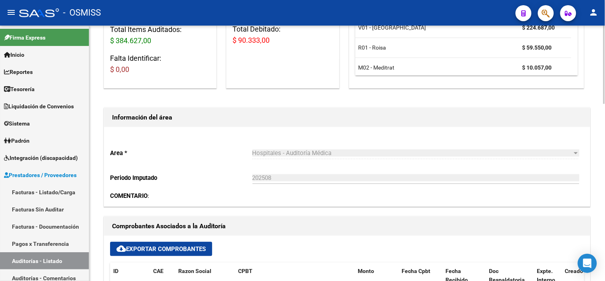
scroll to position [0, 0]
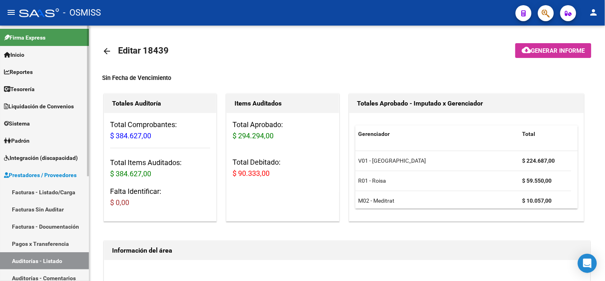
click at [49, 89] on link "Tesorería" at bounding box center [44, 88] width 89 height 17
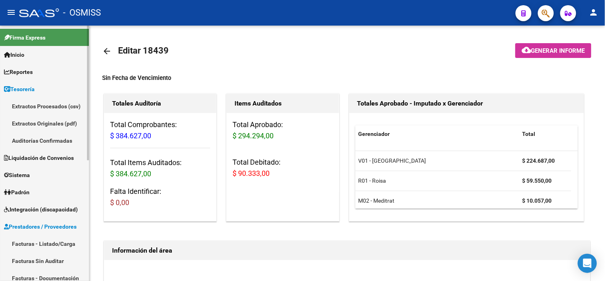
click at [54, 145] on link "Auditorías Confirmadas" at bounding box center [44, 140] width 89 height 17
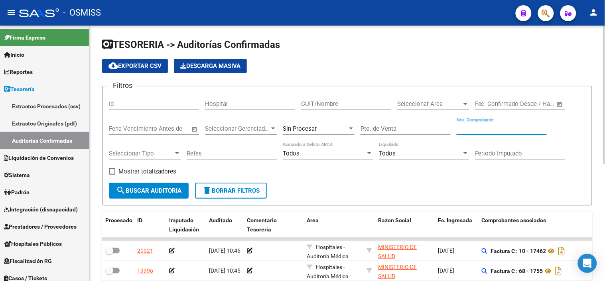
click at [473, 132] on input "Nro. Comprobante" at bounding box center [502, 128] width 90 height 7
paste input "2018"
type input "2018"
click at [318, 131] on div "Sin Procesar" at bounding box center [315, 128] width 65 height 7
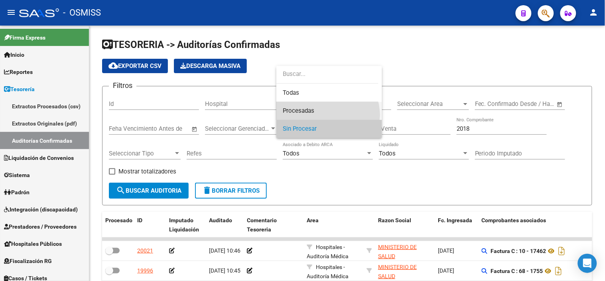
click at [326, 115] on span "Procesadas" at bounding box center [329, 111] width 93 height 18
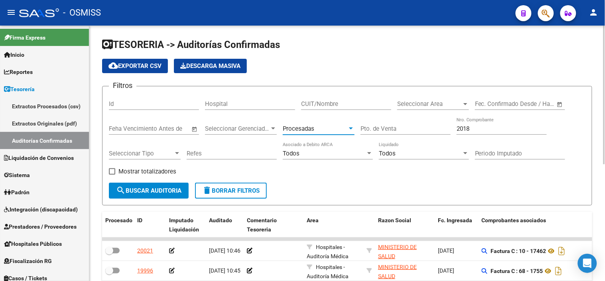
click at [141, 190] on span "search Buscar Auditoria" at bounding box center [148, 190] width 65 height 7
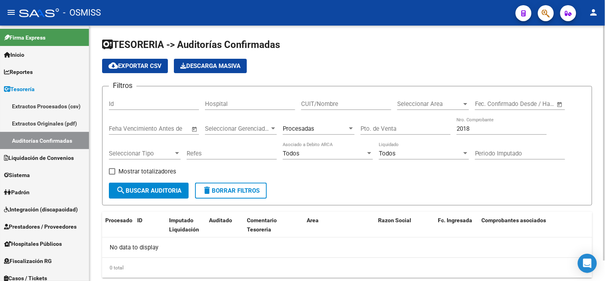
scroll to position [22, 0]
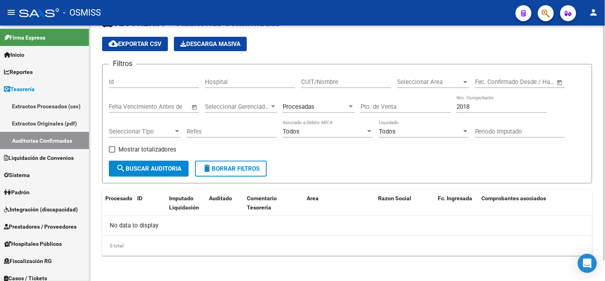
click at [293, 101] on div "Procesadas" at bounding box center [319, 103] width 72 height 17
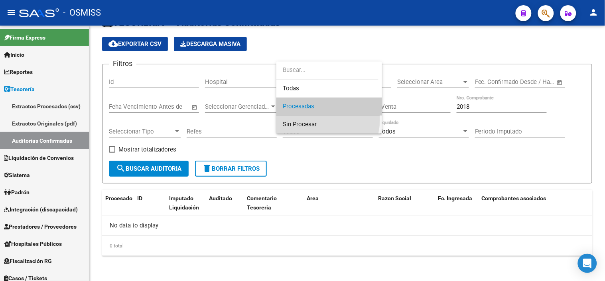
click at [305, 118] on span "Sin Procesar" at bounding box center [329, 124] width 93 height 18
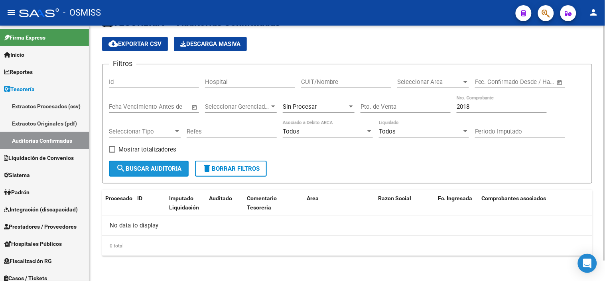
click at [164, 165] on span "search Buscar Auditoria" at bounding box center [148, 168] width 65 height 7
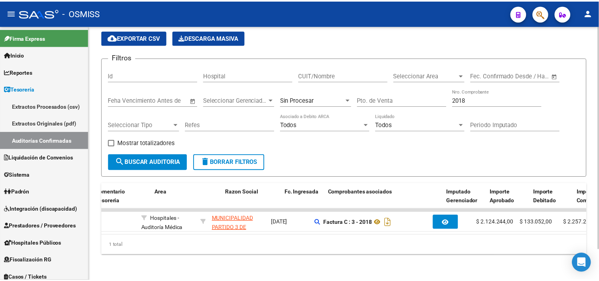
scroll to position [0, 0]
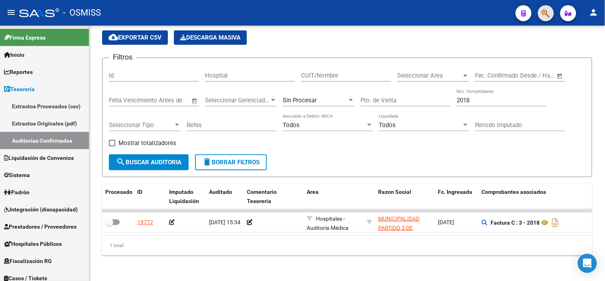
click at [545, 10] on button "button" at bounding box center [546, 13] width 16 height 16
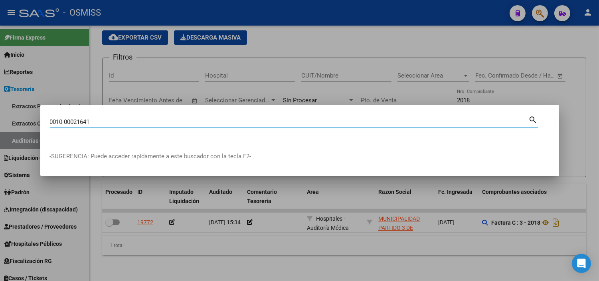
type input "0010-00021641"
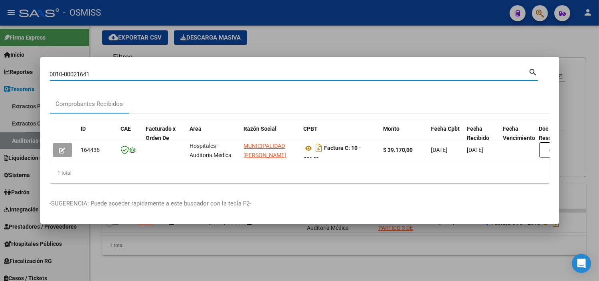
click at [545, 148] on mat-dialog-content "0010-00021641 Buscar (apellido, dni, cuil, nro traspaso, cuit, obra social) sea…" at bounding box center [299, 128] width 519 height 123
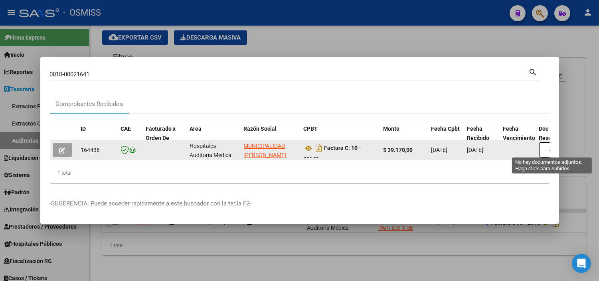
click at [545, 146] on button "button" at bounding box center [552, 149] width 26 height 15
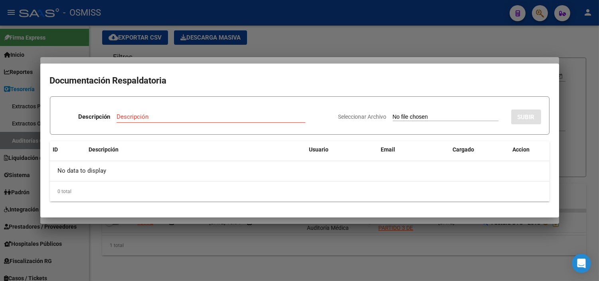
click at [401, 113] on div "Seleccionar Archivo SUBIR" at bounding box center [439, 115] width 203 height 24
click at [401, 114] on input "Seleccionar Archivo" at bounding box center [446, 117] width 106 height 8
type input "C:\fakepath\NC 529 MERLO FACT 21641.pdf"
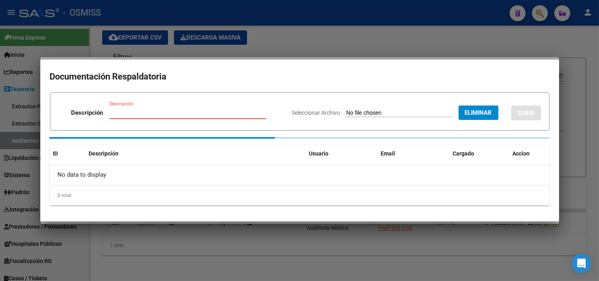
click at [136, 112] on input "Descripción" at bounding box center [187, 112] width 157 height 7
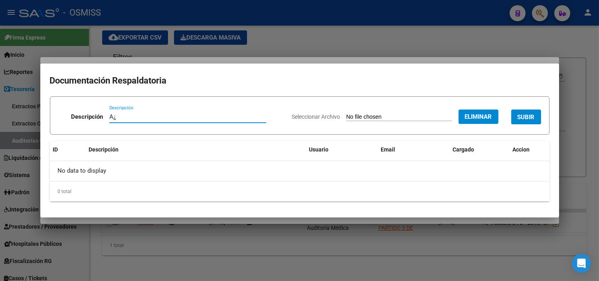
type input "A"
type input "F"
type input "NOTA DE CREDITO"
click at [541, 118] on form "Descripción NOTA DE CREDITO Descripción Seleccionar Archivo Eliminar SUBIR" at bounding box center [300, 115] width 500 height 38
click at [532, 119] on span "SUBIR" at bounding box center [526, 116] width 17 height 7
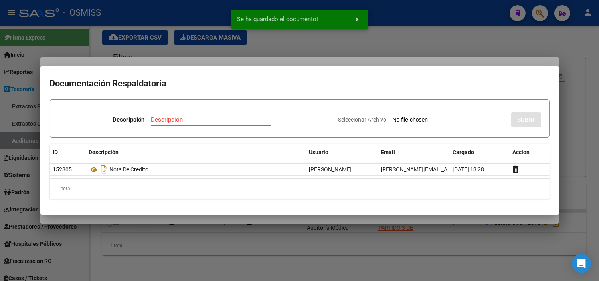
click at [206, 44] on div at bounding box center [299, 140] width 599 height 281
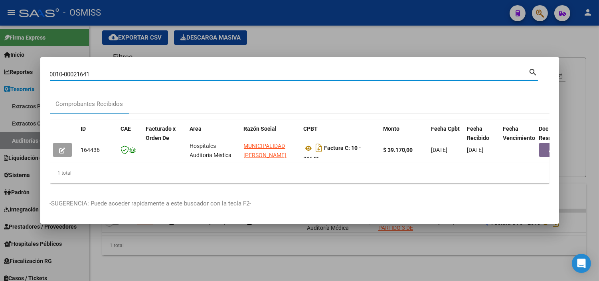
click at [126, 71] on input "0010-00021641" at bounding box center [289, 74] width 479 height 7
paste input "448"
type input "0010-00021448"
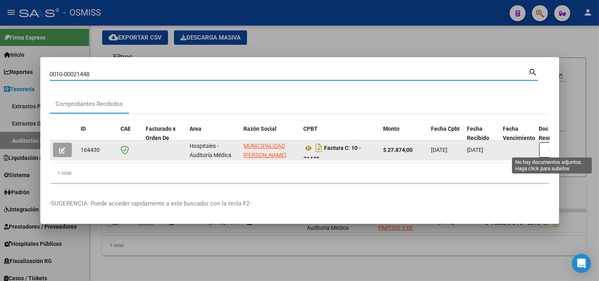
click at [542, 146] on button "button" at bounding box center [552, 149] width 26 height 15
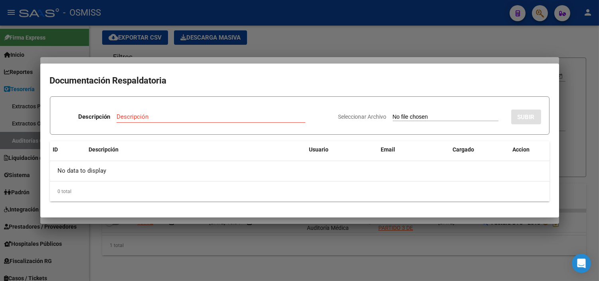
click at [442, 117] on input "Seleccionar Archivo" at bounding box center [446, 117] width 106 height 8
type input "C:\fakepath\NC 528 MERLO FACT 21448.pdf"
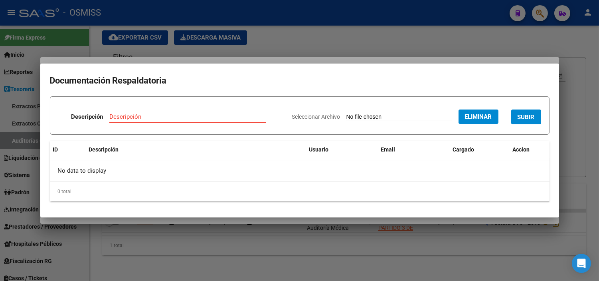
click at [142, 114] on input "Descripción" at bounding box center [187, 116] width 157 height 7
type input "NOTA DE CREDITO"
click at [533, 120] on span "SUBIR" at bounding box center [526, 116] width 17 height 7
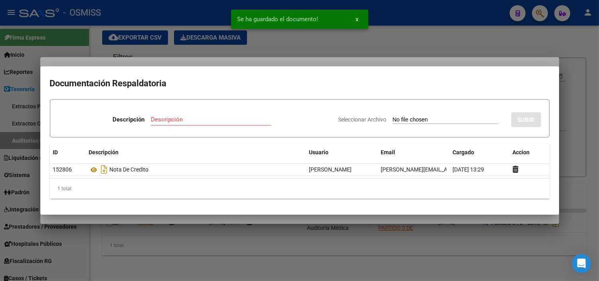
click at [278, 23] on snack-bar-container "Se ha guardado el documento! x" at bounding box center [299, 19] width 137 height 19
click at [269, 39] on div at bounding box center [299, 140] width 599 height 281
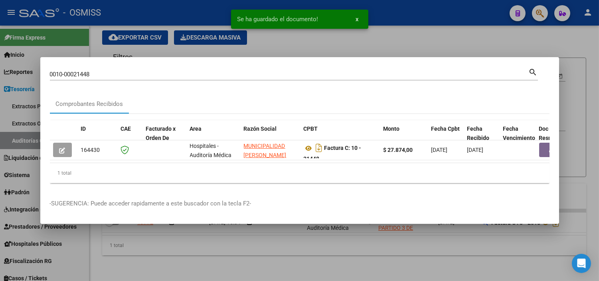
drag, startPoint x: 185, startPoint y: 158, endPoint x: 250, endPoint y: 159, distance: 64.7
click at [250, 159] on datatable-body "164430 Hospitales - Auditoría Médica MUNICIPALIDAD DE MERLO 30999001935 Factura…" at bounding box center [300, 151] width 500 height 23
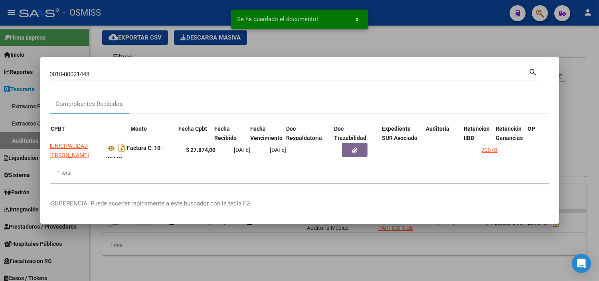
scroll to position [0, 253]
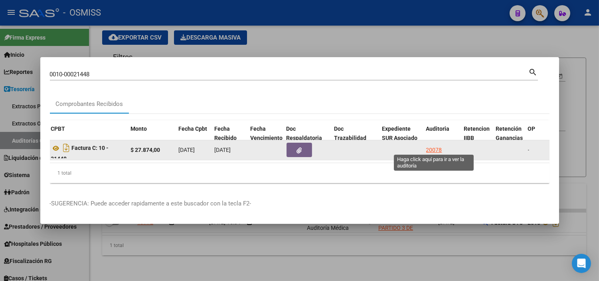
click at [430, 145] on div "20078" at bounding box center [434, 149] width 16 height 9
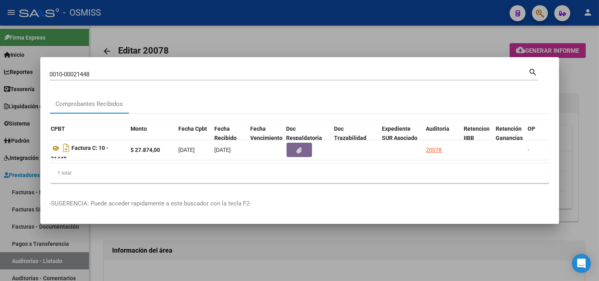
click at [250, 25] on div at bounding box center [299, 140] width 599 height 281
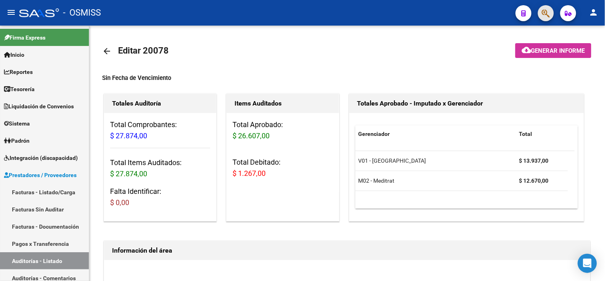
click at [545, 11] on button "button" at bounding box center [546, 13] width 16 height 16
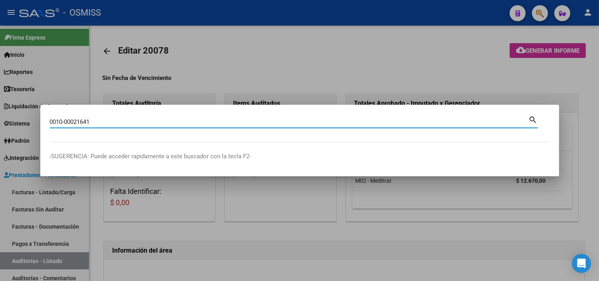
type input "0010-00021641"
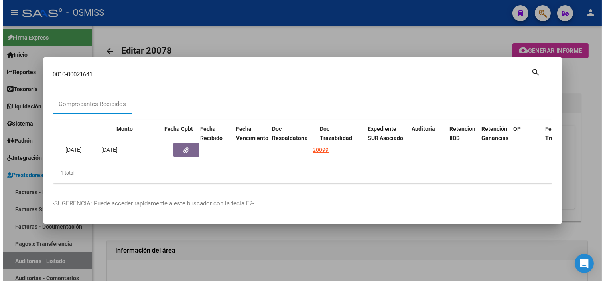
scroll to position [0, 375]
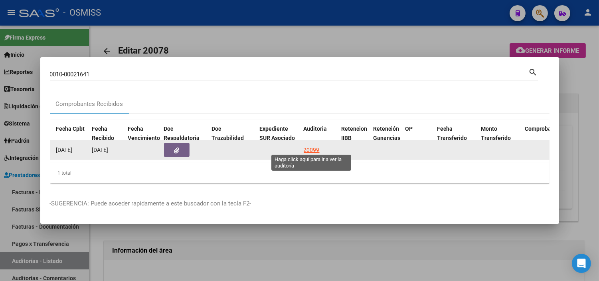
click at [313, 148] on div "20099" at bounding box center [312, 149] width 16 height 9
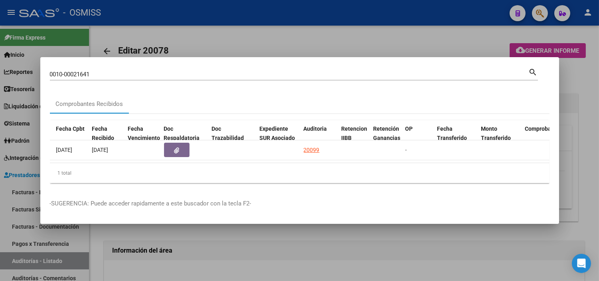
click at [270, 249] on div at bounding box center [299, 140] width 599 height 281
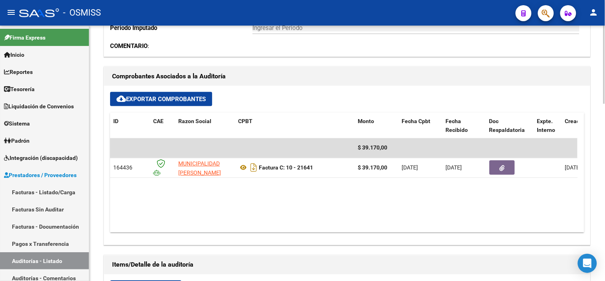
scroll to position [310, 0]
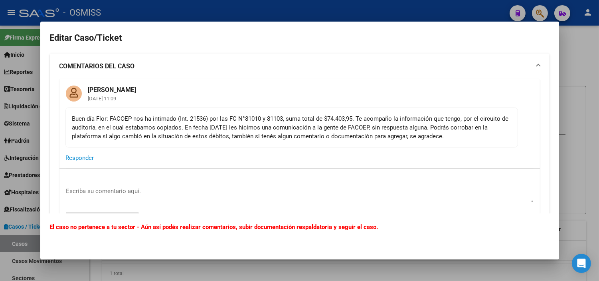
click at [256, 116] on div "Buen día Flor: FACOEP nos ha intimado (Int. 21536) por las FC N°81010 y 81103, …" at bounding box center [291, 127] width 439 height 26
copy div "81010"
click at [463, 186] on textarea "Escriba su comentario aquí." at bounding box center [300, 194] width 468 height 16
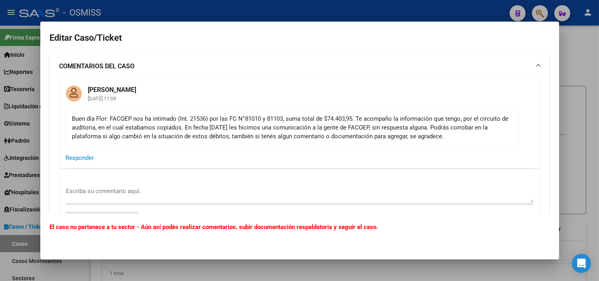
click at [281, 117] on div "Buen día Flor: FACOEP nos ha intimado (Int. 21536) por las FC N°81010 y 81103, …" at bounding box center [291, 127] width 439 height 26
copy div "81103"
click at [307, 14] on div at bounding box center [299, 140] width 599 height 281
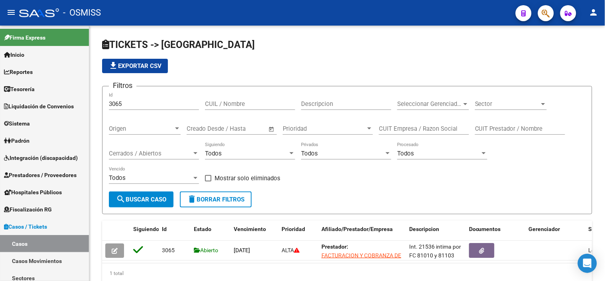
click at [544, 20] on span "button" at bounding box center [546, 13] width 8 height 16
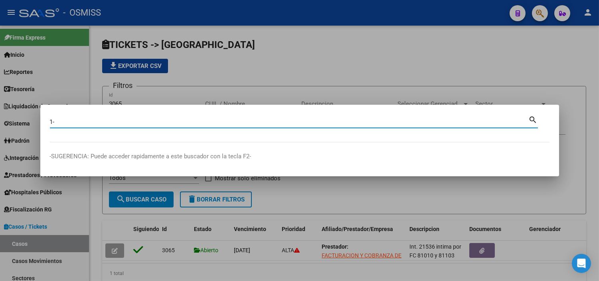
paste input "81103"
type input "1-81103"
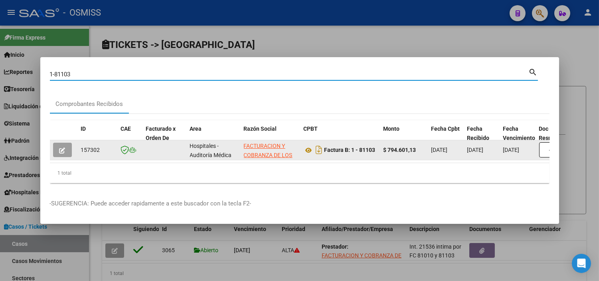
click at [67, 148] on button "button" at bounding box center [62, 149] width 19 height 14
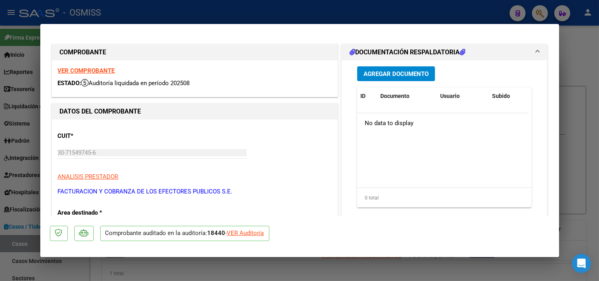
click at [245, 234] on div "VER Auditoría" at bounding box center [245, 232] width 37 height 9
type input "$ 0,00"
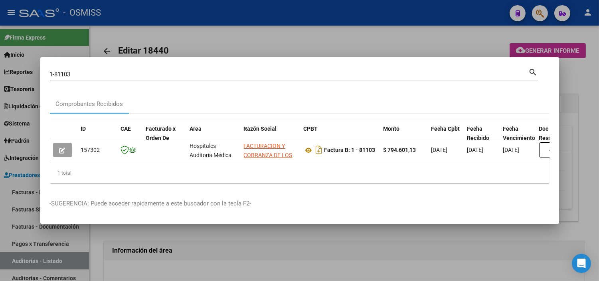
click at [231, 247] on div at bounding box center [299, 140] width 599 height 281
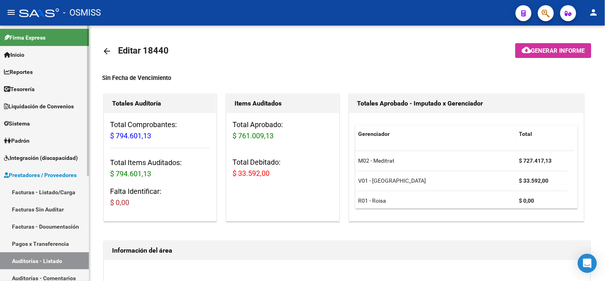
click at [52, 177] on span "Prestadores / Proveedores" at bounding box center [40, 174] width 73 height 9
click at [52, 168] on link "Prestadores / Proveedores" at bounding box center [44, 174] width 89 height 17
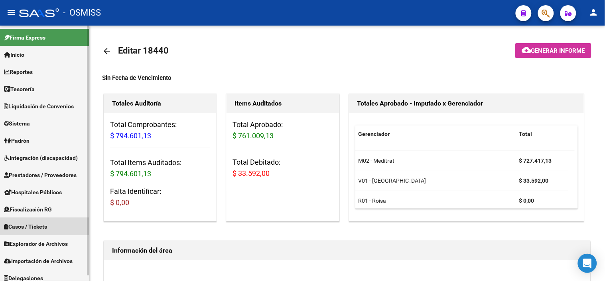
click at [45, 233] on link "Casos / Tickets" at bounding box center [44, 226] width 89 height 17
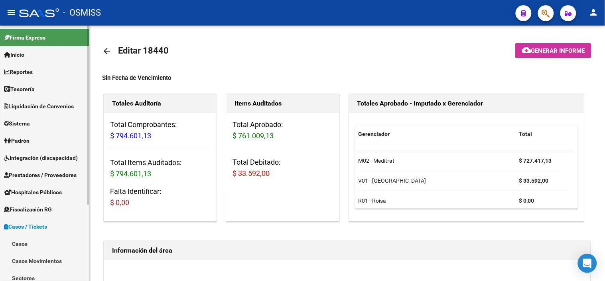
click at [54, 244] on link "Casos" at bounding box center [44, 243] width 89 height 17
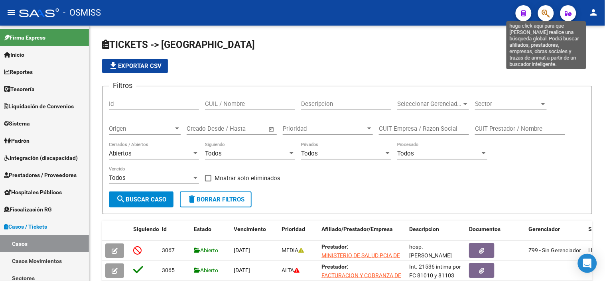
click at [546, 12] on icon "button" at bounding box center [546, 13] width 8 height 9
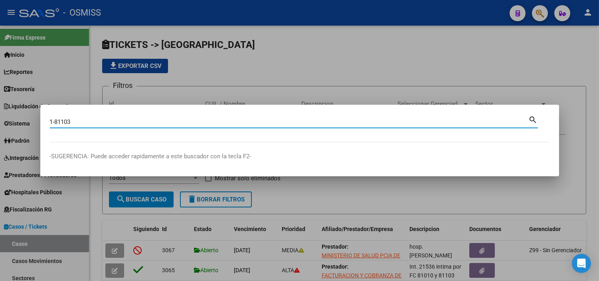
type input "1-81103"
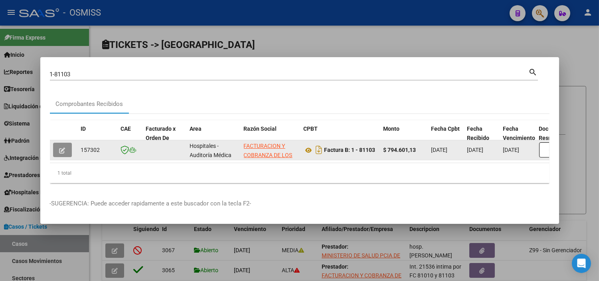
click at [60, 149] on icon "button" at bounding box center [62, 150] width 6 height 6
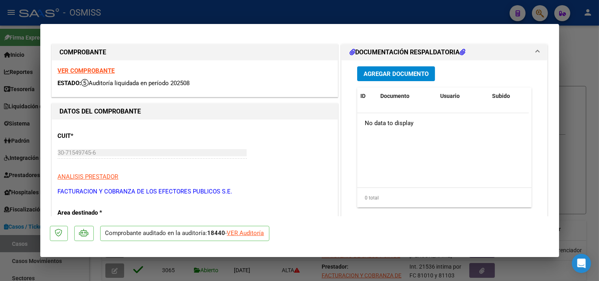
click at [251, 231] on div "VER Auditoría" at bounding box center [245, 232] width 37 height 9
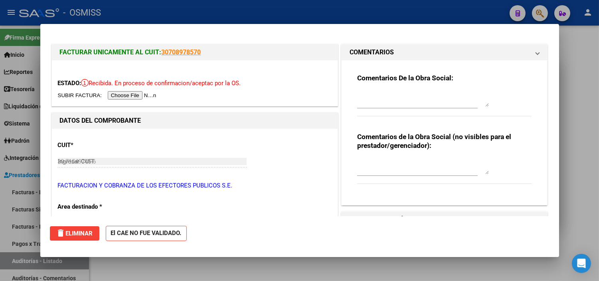
type input "$ 0,00"
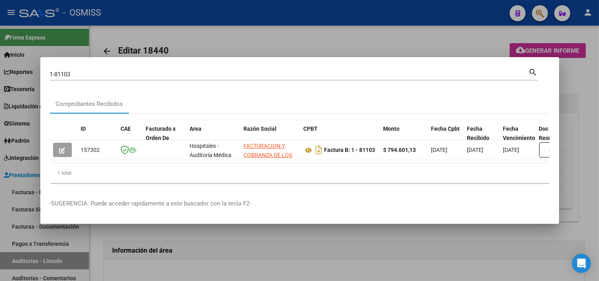
click at [292, 270] on div at bounding box center [299, 140] width 599 height 281
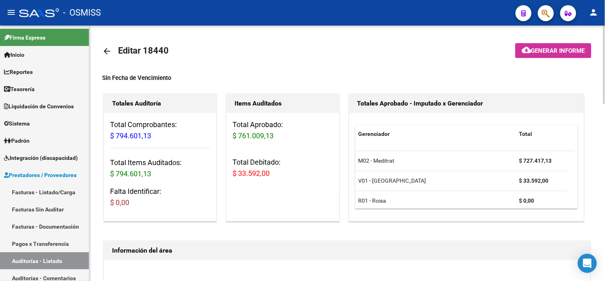
scroll to position [255, 0]
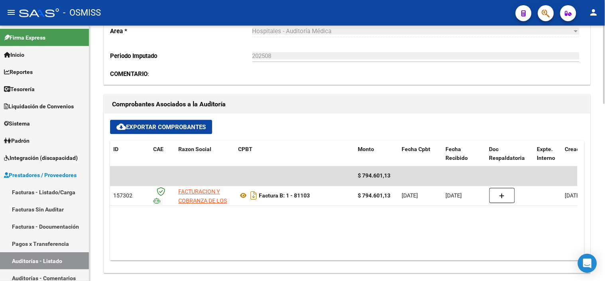
click at [605, 272] on div at bounding box center [605, 153] width 2 height 255
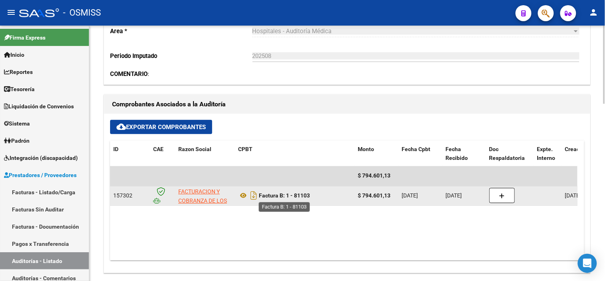
drag, startPoint x: 313, startPoint y: 197, endPoint x: 288, endPoint y: 194, distance: 25.7
click at [288, 194] on div "Factura B: 1 - 81103" at bounding box center [294, 195] width 113 height 13
copy strong "1 - 81103"
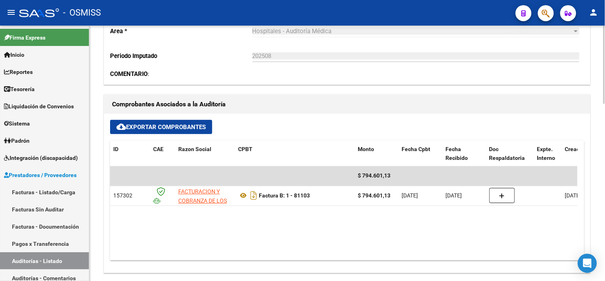
click at [444, 221] on datatable-body "$ 794.601,13 157302 FACTURACION Y COBRANZA DE LOS EFECTORES PUBLICOS S.E. Factu…" at bounding box center [344, 213] width 468 height 94
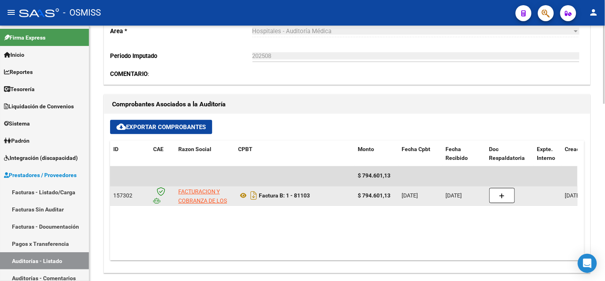
click at [369, 194] on strong "$ 794.601,13" at bounding box center [374, 195] width 33 height 6
copy strong "$ 794.601,13"
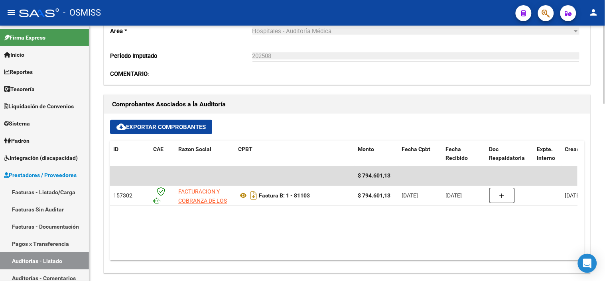
drag, startPoint x: 416, startPoint y: 217, endPoint x: 416, endPoint y: 230, distance: 13.2
click at [416, 217] on datatable-body "$ 794.601,13 157302 FACTURACION Y COBRANZA DE LOS EFECTORES PUBLICOS S.E. Factu…" at bounding box center [344, 213] width 468 height 94
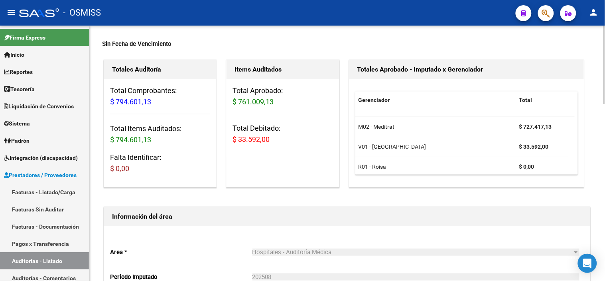
scroll to position [33, 0]
click at [262, 137] on span "$ 33.592,00" at bounding box center [251, 140] width 37 height 8
copy span "$ 33.592,00"
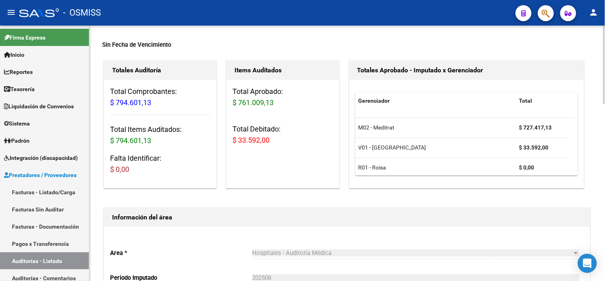
click at [403, 209] on div "Información del área" at bounding box center [347, 217] width 486 height 19
click at [257, 142] on span "$ 33.592,00" at bounding box center [251, 140] width 37 height 8
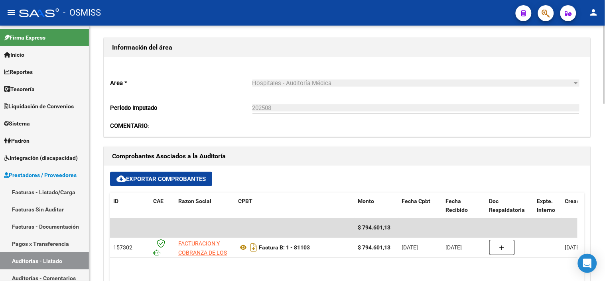
scroll to position [255, 0]
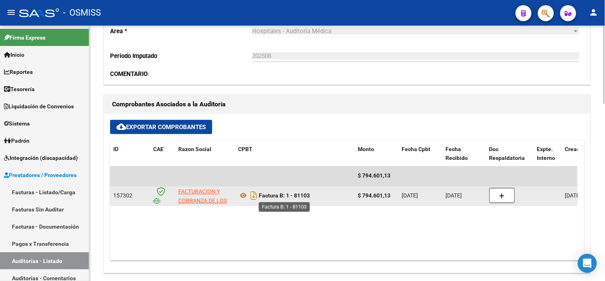
click at [299, 196] on strong "Factura B: 1 - 81103" at bounding box center [284, 195] width 51 height 6
copy strong "81103"
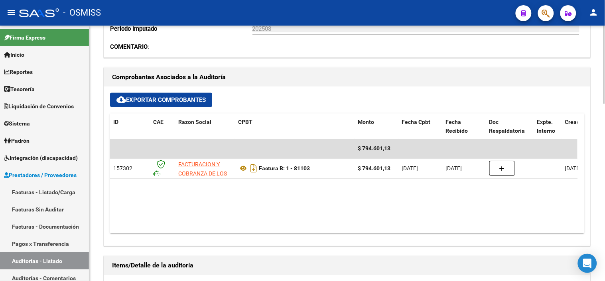
scroll to position [299, 0]
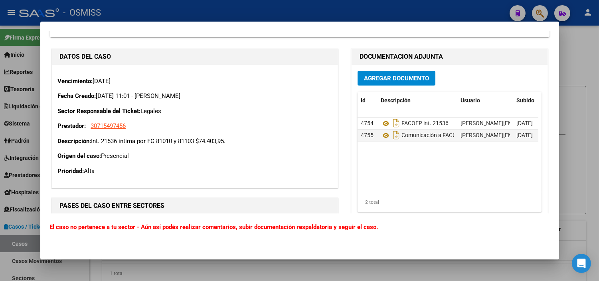
scroll to position [266, 0]
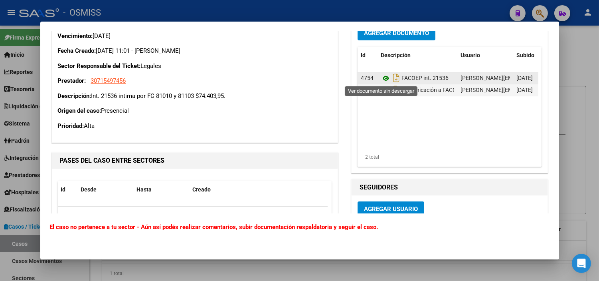
click at [381, 79] on icon at bounding box center [386, 78] width 10 height 10
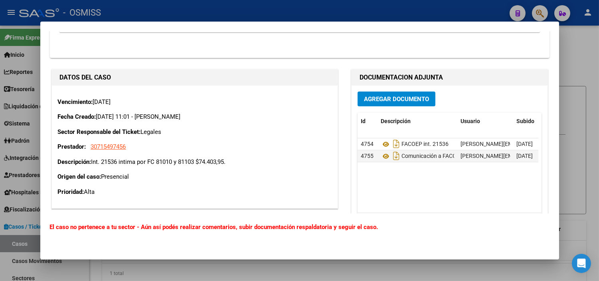
scroll to position [221, 0]
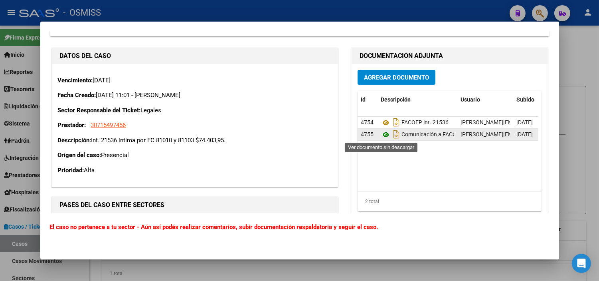
click at [381, 135] on icon at bounding box center [386, 135] width 10 height 10
click at [381, 132] on icon at bounding box center [386, 135] width 10 height 10
click at [393, 134] on icon "Descargar documento" at bounding box center [396, 134] width 10 height 13
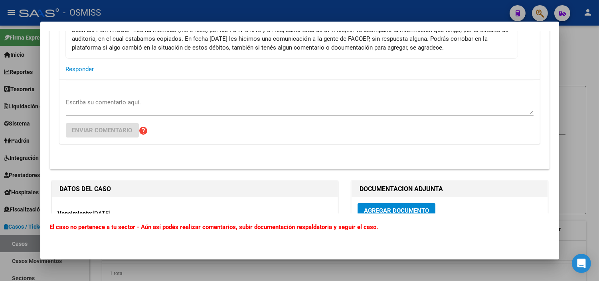
scroll to position [0, 0]
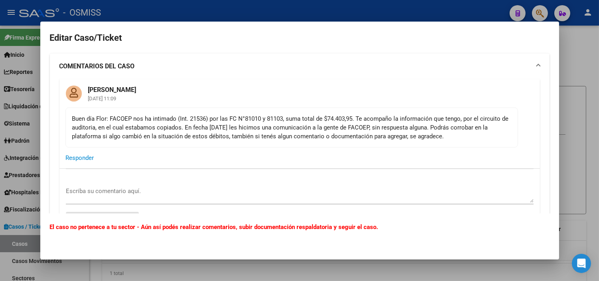
click at [141, 196] on textarea "Escriba su comentario aquí." at bounding box center [300, 194] width 468 height 16
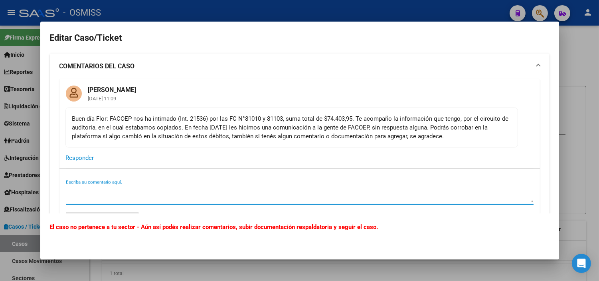
type textarea "b"
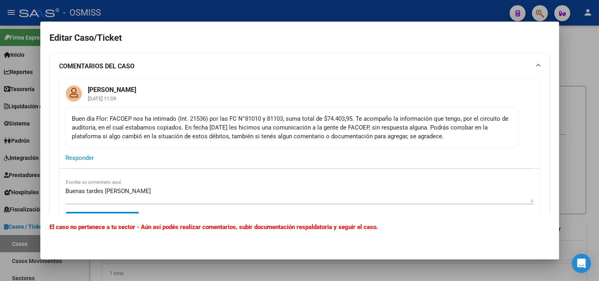
click at [401, 221] on mat-dialog-actions "El caso no pertenece a tu sector - Aún así podés realizar comentarios, subir do…" at bounding box center [300, 231] width 500 height 36
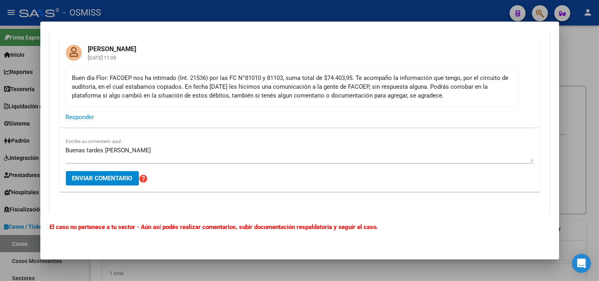
scroll to position [89, 0]
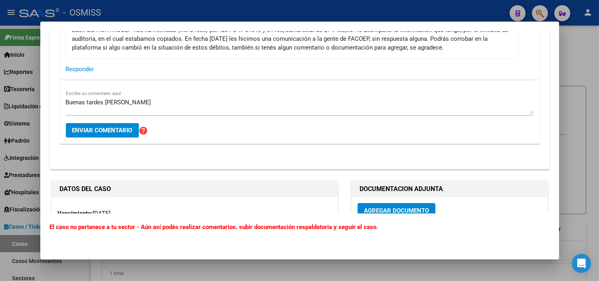
click at [164, 100] on textarea "Buenas tardes Fany" at bounding box center [300, 106] width 468 height 16
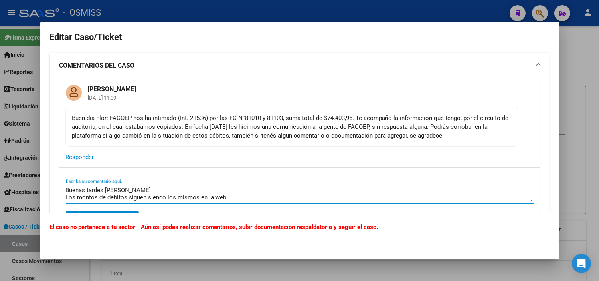
scroll to position [0, 0]
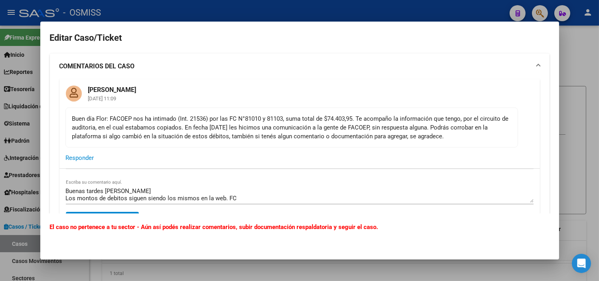
click at [376, 164] on mat-card-actions "Responder" at bounding box center [299, 157] width 481 height 21
click at [271, 195] on textarea "Buenas tardes Fany Los montos de debitos siguen siendo los mismos en la web. FC" at bounding box center [300, 194] width 468 height 16
click at [382, 198] on textarea "Buenas tardes Fany Los montos de debitos siguen siendo los mismos en la web. FC…" at bounding box center [300, 194] width 468 height 16
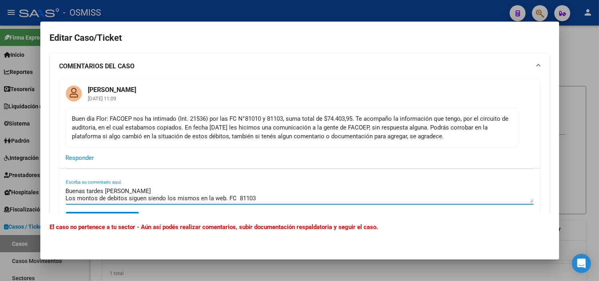
paste textarea "$ 33.592,00"
type textarea "Buenas tardes Fany Los montos de debitos siguen siendo los mismos en la web. Se…"
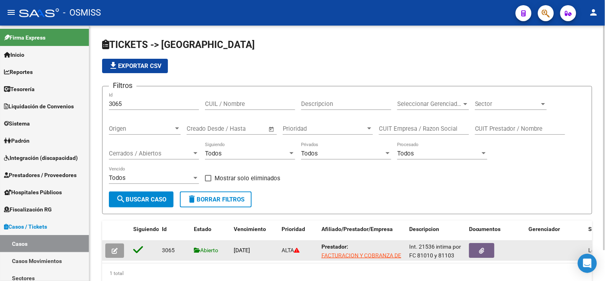
click at [125, 252] on div at bounding box center [116, 250] width 22 height 14
click at [112, 247] on span "button" at bounding box center [115, 250] width 6 height 7
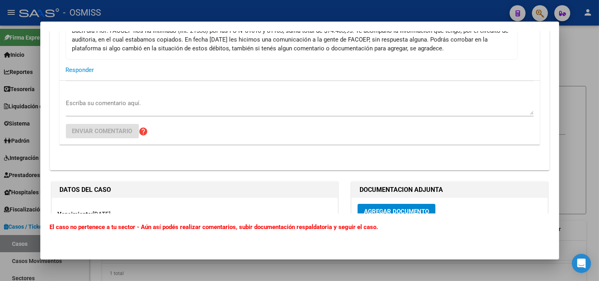
scroll to position [89, 0]
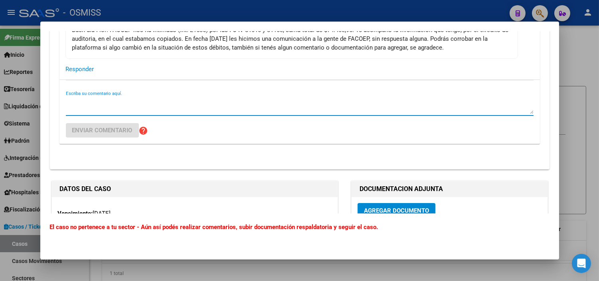
click at [154, 108] on textarea "Escriba su comentario aquí." at bounding box center [300, 106] width 468 height 16
type textarea "b"
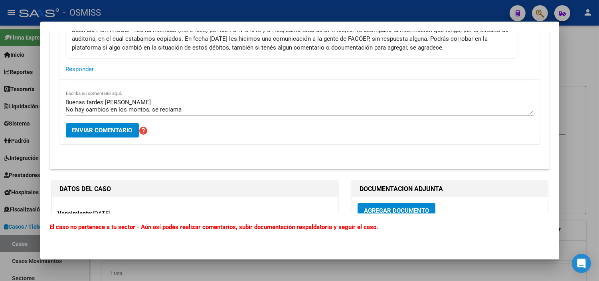
click at [380, 103] on textarea "Buenas tardes Fany No hay cambios en los montos, se reclama" at bounding box center [300, 106] width 468 height 16
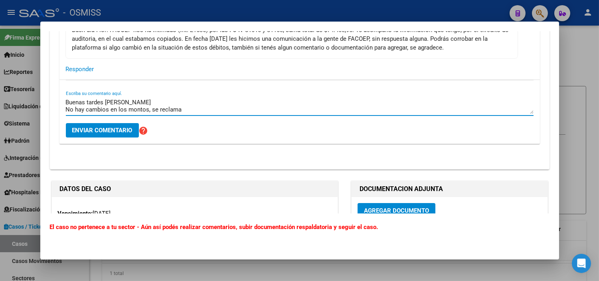
click at [377, 105] on textarea "Buenas tardes Fany No hay cambios en los montos, se reclama" at bounding box center [300, 106] width 468 height 16
click at [188, 110] on textarea "Buenas tardes Fany No hay cambios en los montos, se reclama" at bounding box center [300, 106] width 468 height 16
paste textarea "$ 33.592,00"
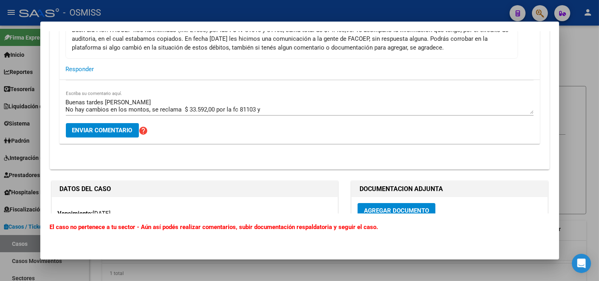
click at [394, 129] on div "Buenas tardes Fany No hay cambios en los montos, se reclama $ 33.592,00 por la …" at bounding box center [300, 111] width 468 height 63
click at [309, 111] on textarea "Buenas tardes Fany No hay cambios en los montos, se reclama $ 33.592,00 por la …" at bounding box center [300, 106] width 468 height 16
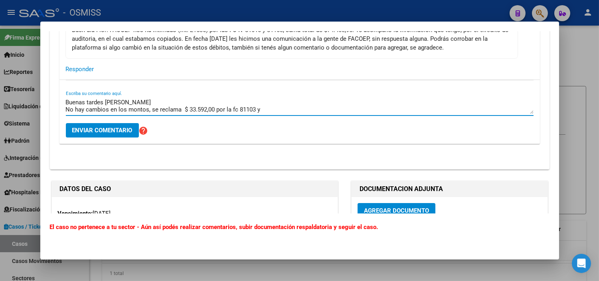
paste textarea "$ 40.812,00"
click at [313, 105] on textarea "Buenas tardes Fany No hay cambios en los montos, se reclama $ 33.592,00 por la …" at bounding box center [300, 106] width 468 height 16
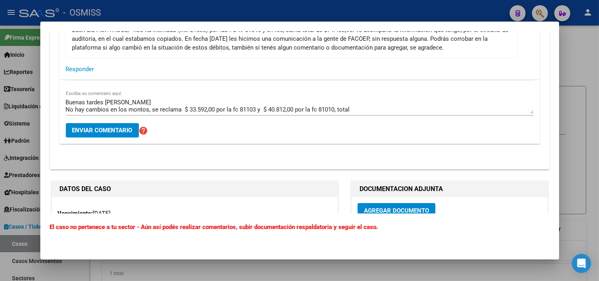
click at [374, 103] on textarea "Buenas tardes Fany No hay cambios en los montos, se reclama $ 33.592,00 por la …" at bounding box center [300, 106] width 468 height 16
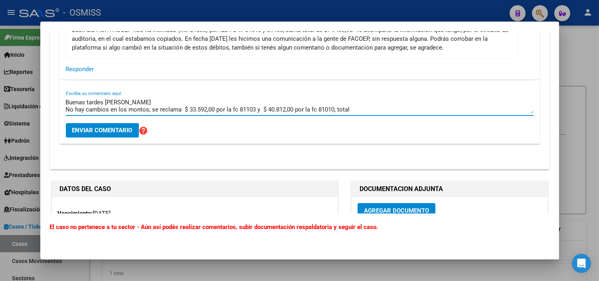
scroll to position [0, 0]
drag, startPoint x: 374, startPoint y: 103, endPoint x: 349, endPoint y: 106, distance: 25.3
click at [349, 106] on textarea "Buenas tardes Fany No hay cambios en los montos, se reclama $ 33.592,00 por la …" at bounding box center [300, 106] width 468 height 16
click at [337, 110] on textarea "Buenas tardes Fany No hay cambios en los montos, se reclama $ 33.592,00 por la …" at bounding box center [300, 106] width 468 height 16
click at [357, 110] on textarea "Buenas tardes Fany No hay cambios en los montos, se reclama $ 33.592,00 por la …" at bounding box center [300, 106] width 468 height 16
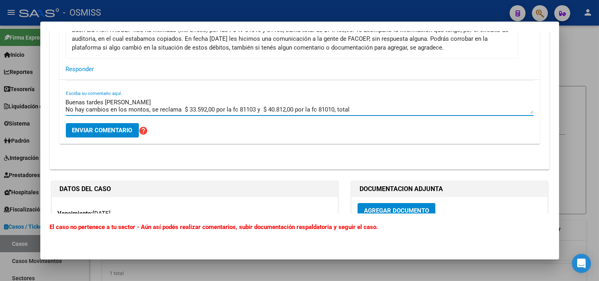
paste textarea "$ 74.404,00"
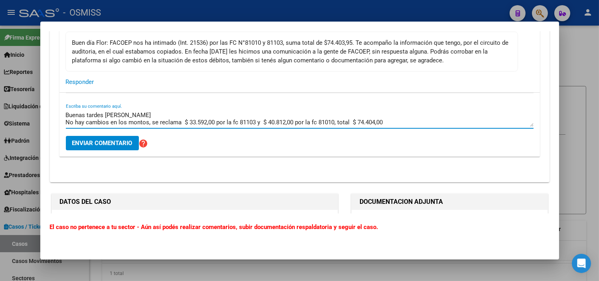
scroll to position [89, 0]
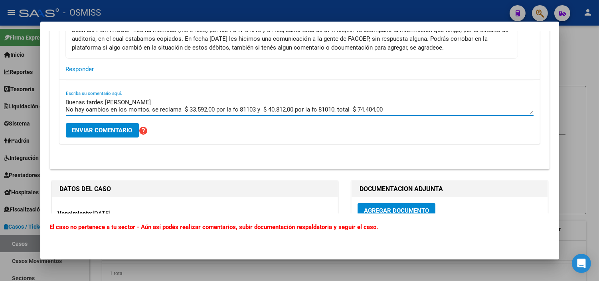
click at [338, 109] on textarea "Buenas tardes Fany No hay cambios en los montos, se reclama $ 33.592,00 por la …" at bounding box center [300, 106] width 468 height 16
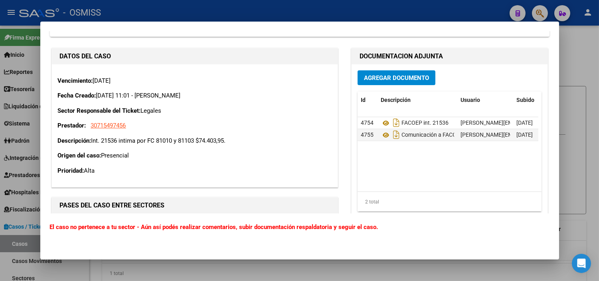
scroll to position [221, 0]
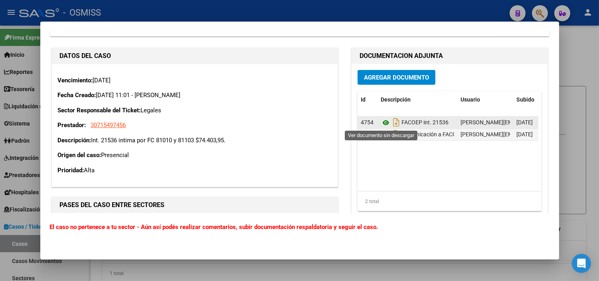
click at [385, 123] on icon at bounding box center [386, 123] width 10 height 10
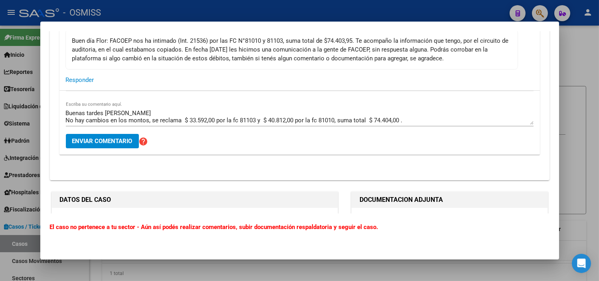
scroll to position [89, 0]
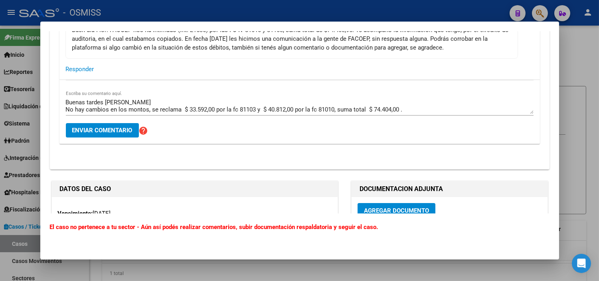
click at [417, 111] on textarea "Buenas tardes Fany No hay cambios en los montos, se reclama $ 33.592,00 por la …" at bounding box center [300, 106] width 468 height 16
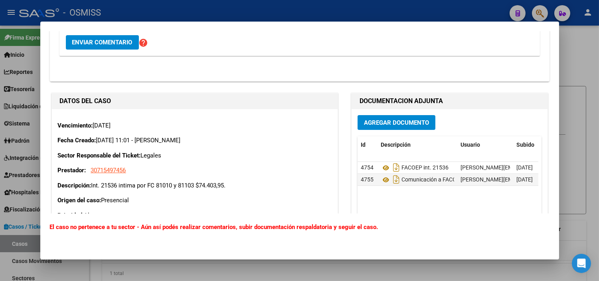
scroll to position [177, 0]
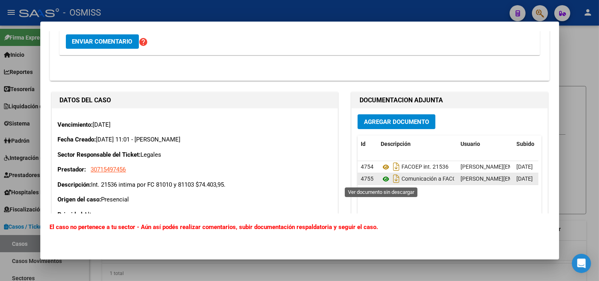
click at [381, 182] on icon at bounding box center [386, 179] width 10 height 10
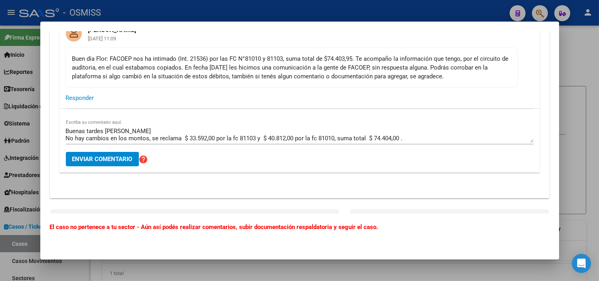
scroll to position [44, 0]
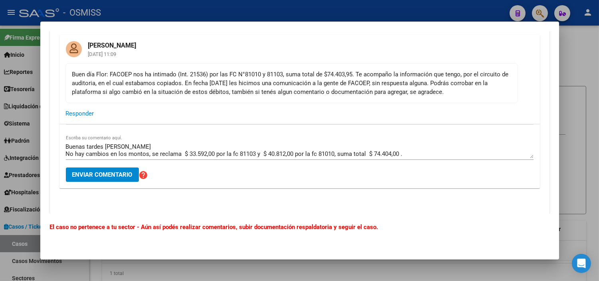
click at [408, 154] on textarea "Buenas tardes Fany No hay cambios en los montos, se reclama $ 33.592,00 por la …" at bounding box center [300, 150] width 468 height 16
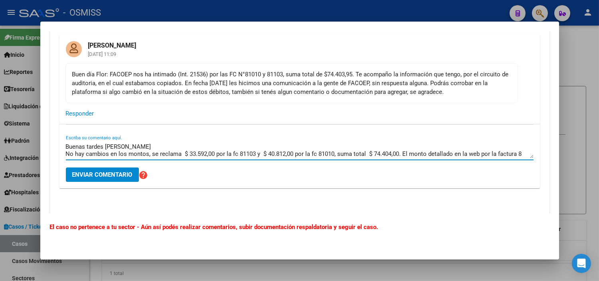
scroll to position [6, 0]
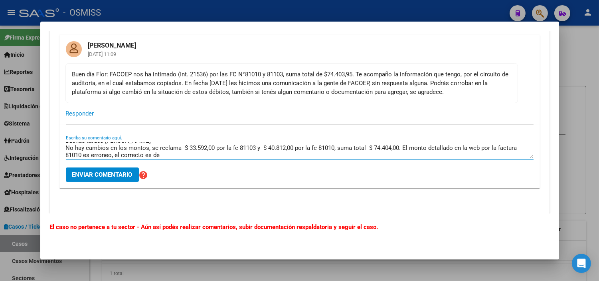
click at [289, 150] on textarea "Buenas tardes Fany No hay cambios en los montos, se reclama $ 33.592,00 por la …" at bounding box center [300, 150] width 468 height 16
click at [288, 148] on textarea "Buenas tardes Fany No hay cambios en los montos, se reclama $ 33.592,00 por la …" at bounding box center [300, 150] width 468 height 16
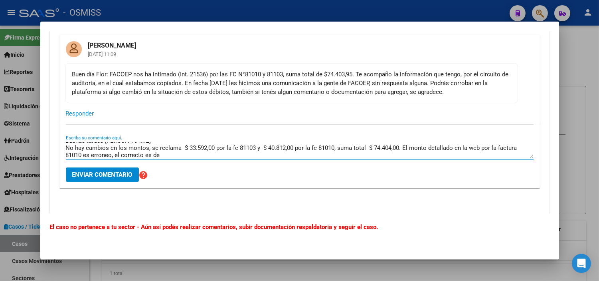
click at [224, 156] on textarea "Buenas tardes Fany No hay cambios en los montos, se reclama $ 33.592,00 por la …" at bounding box center [300, 150] width 468 height 16
paste textarea "40.812,00"
click at [333, 148] on textarea "Buenas tardes Fany No hay cambios en los montos, se reclama $ 33.592,00 por la …" at bounding box center [300, 150] width 468 height 16
click at [279, 154] on textarea "Buenas tardes Fany No hay cambios en los montos, se reclama $ 33.592,00 por la …" at bounding box center [300, 150] width 468 height 16
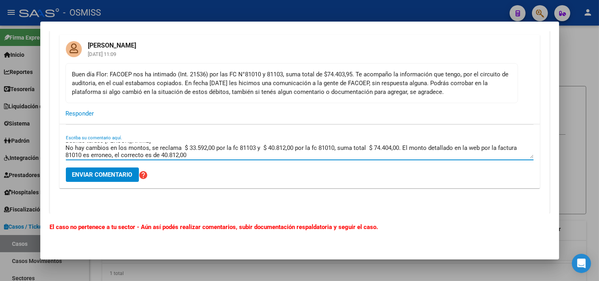
click at [83, 154] on textarea "Buenas tardes Fany No hay cambios en los montos, se reclama $ 33.592,00 por la …" at bounding box center [300, 150] width 468 height 16
paste textarea "40.811,95"
click at [261, 157] on textarea "Buenas tardes Fany No hay cambios en los montos, se reclama $ 33.592,00 por la …" at bounding box center [300, 150] width 468 height 16
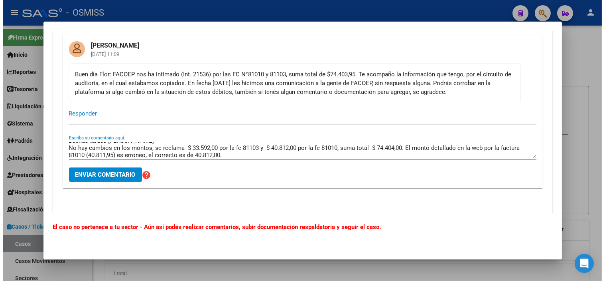
scroll to position [0, 0]
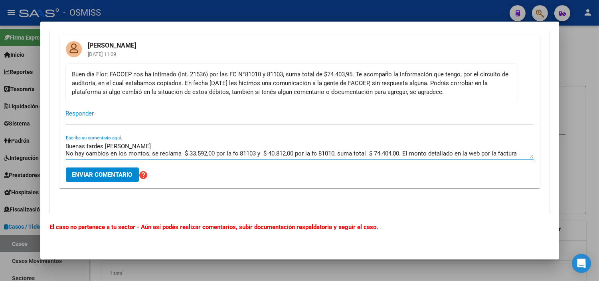
type textarea "Buenas tardes Fany No hay cambios en los montos, se reclama $ 33.592,00 por la …"
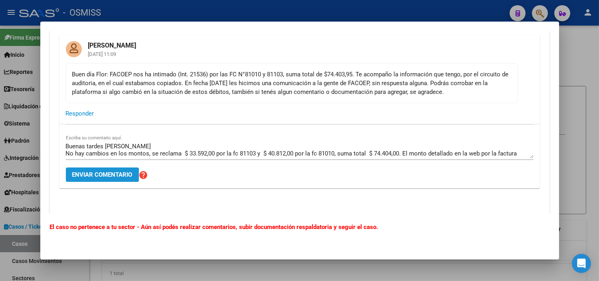
click at [80, 171] on span "Enviar comentario" at bounding box center [102, 174] width 60 height 7
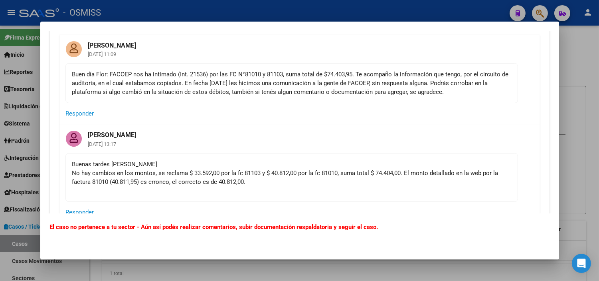
click at [15, 166] on div at bounding box center [299, 140] width 599 height 281
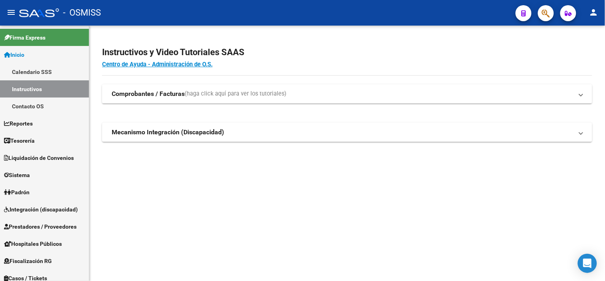
click at [550, 18] on span "button" at bounding box center [546, 13] width 8 height 16
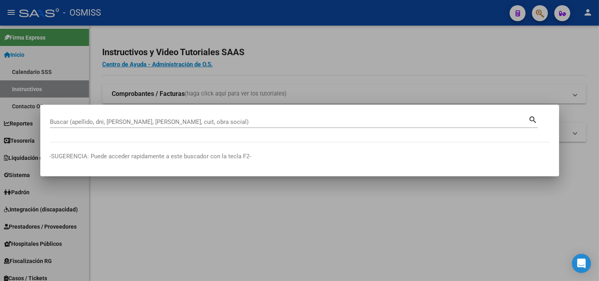
click at [150, 78] on div at bounding box center [299, 140] width 599 height 281
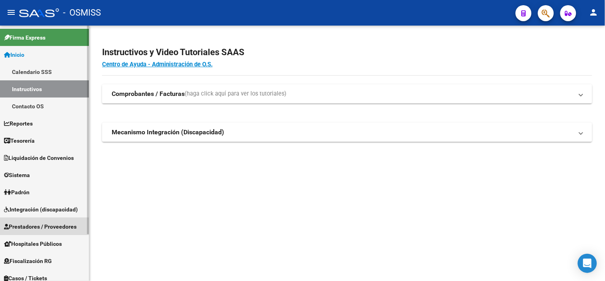
click at [53, 224] on span "Prestadores / Proveedores" at bounding box center [40, 226] width 73 height 9
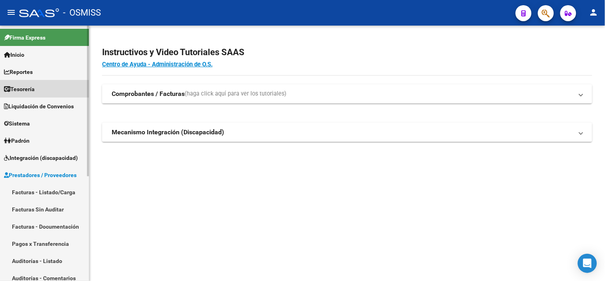
click at [41, 85] on link "Tesorería" at bounding box center [44, 88] width 89 height 17
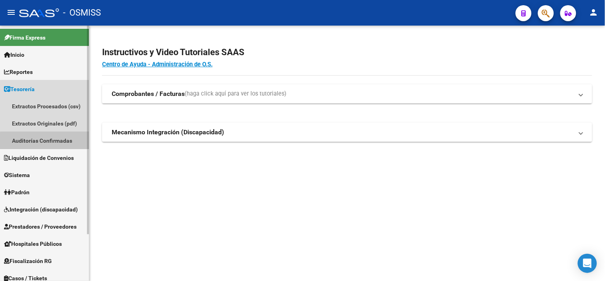
click at [49, 146] on link "Auditorías Confirmadas" at bounding box center [44, 140] width 89 height 17
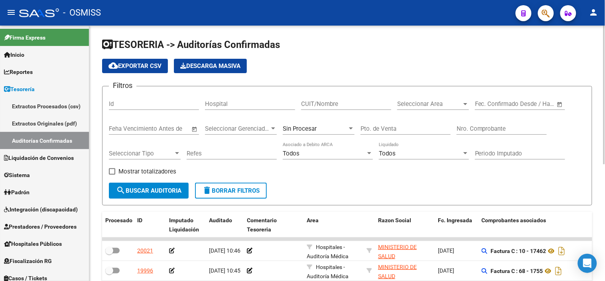
click at [488, 127] on input "Nro. Comprobante" at bounding box center [502, 128] width 90 height 7
paste input "81103"
type input "81103"
click at [329, 133] on div "Sin Procesar" at bounding box center [319, 125] width 72 height 17
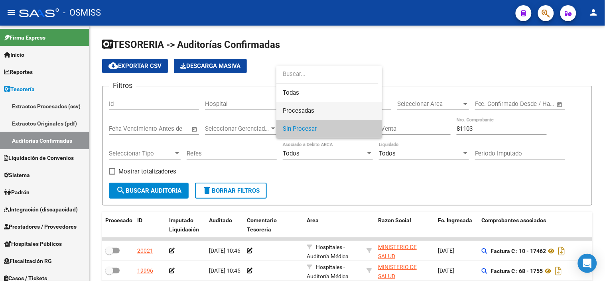
click at [329, 111] on span "Procesadas" at bounding box center [329, 111] width 93 height 18
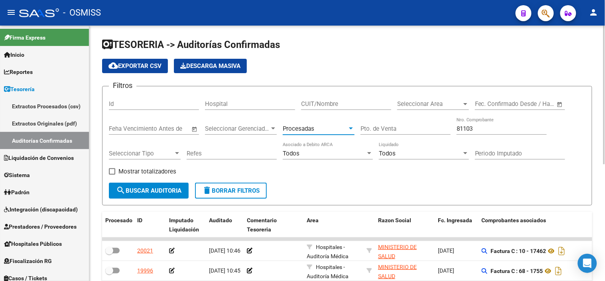
click at [175, 192] on span "search Buscar Auditoria" at bounding box center [148, 190] width 65 height 7
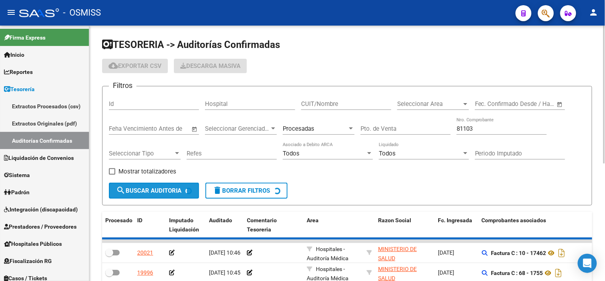
checkbox input "true"
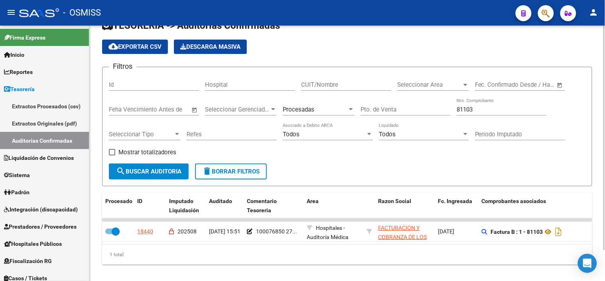
scroll to position [35, 0]
